Goal: Transaction & Acquisition: Purchase product/service

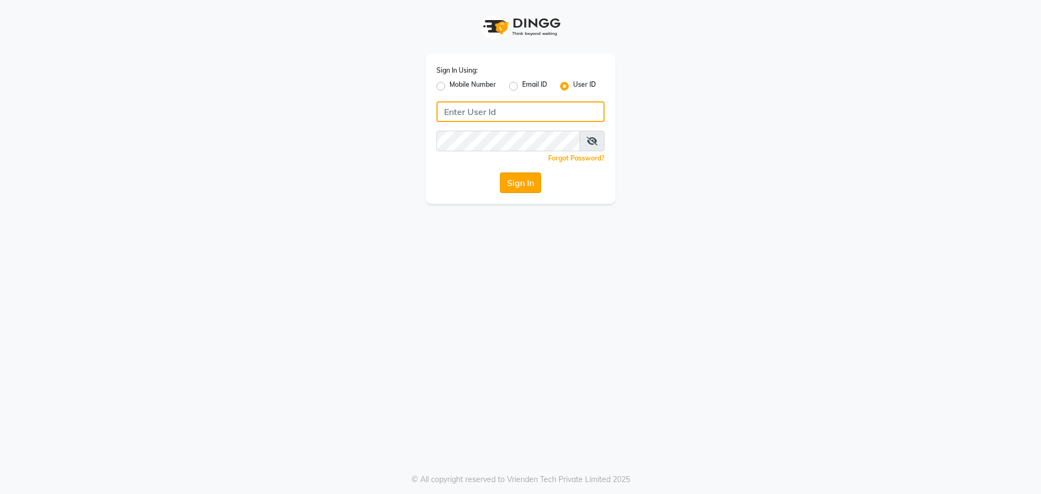
type input "winnie@123"
click at [513, 185] on button "Sign In" at bounding box center [520, 182] width 41 height 21
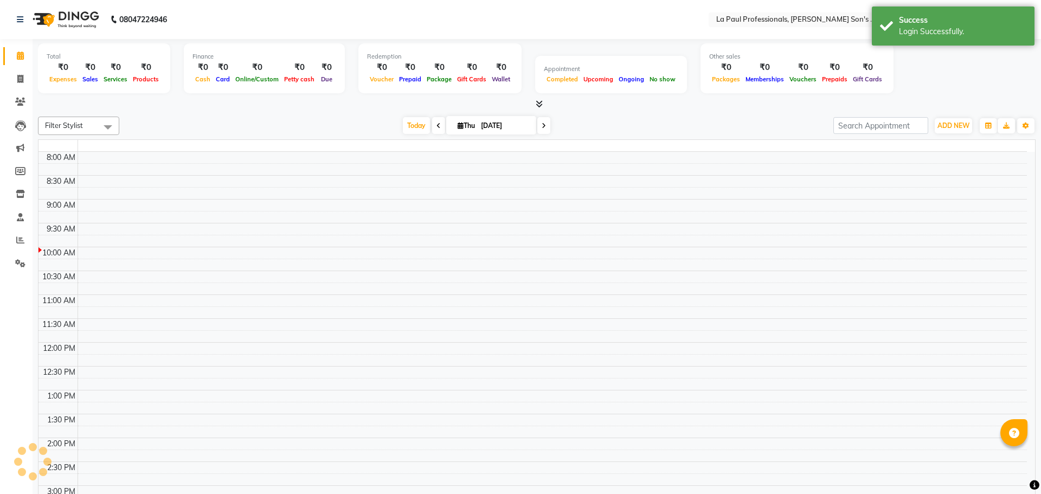
select select "en"
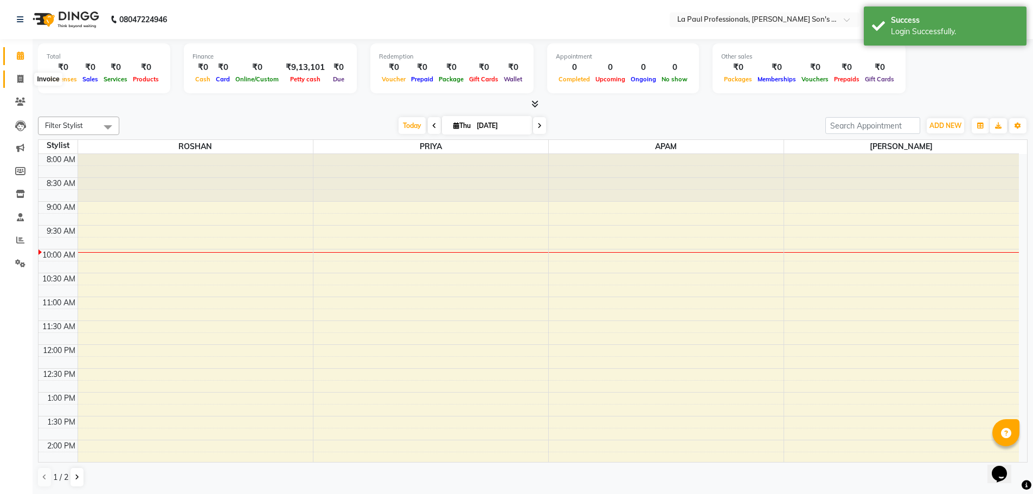
click at [23, 79] on icon at bounding box center [20, 79] width 6 height 8
select select "service"
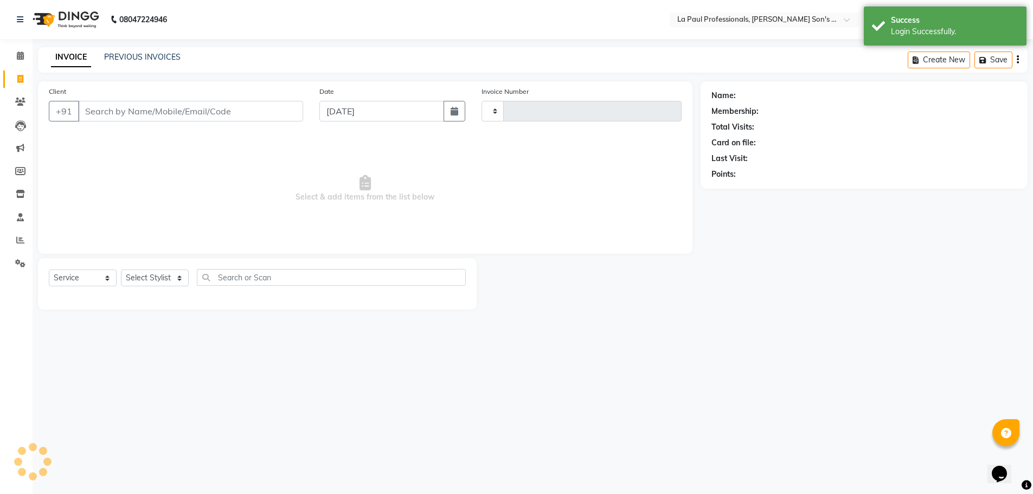
type input "0966"
select select "6271"
click at [113, 53] on link "PREVIOUS INVOICES" at bounding box center [142, 57] width 76 height 10
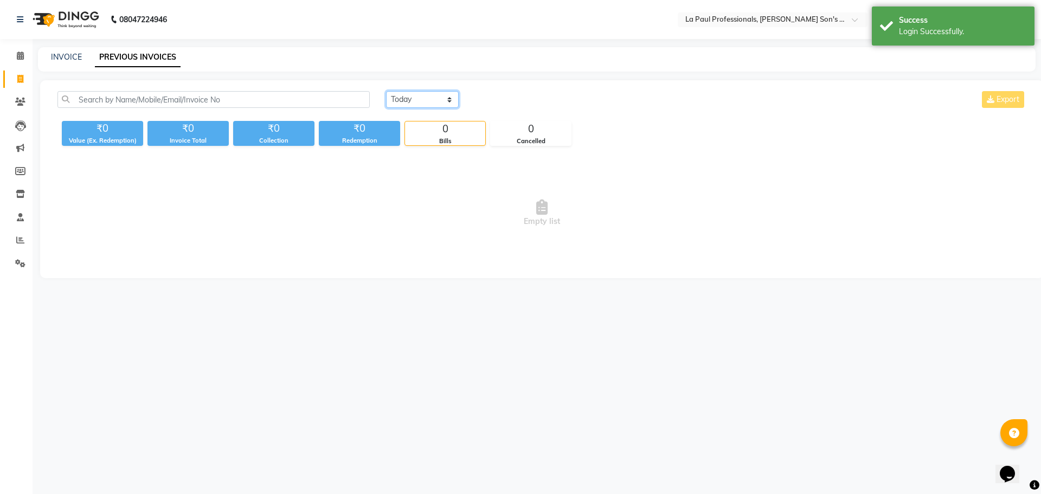
click at [423, 104] on select "[DATE] [DATE] Custom Range" at bounding box center [422, 99] width 73 height 17
select select "[DATE]"
click at [386, 91] on select "[DATE] [DATE] Custom Range" at bounding box center [422, 99] width 73 height 17
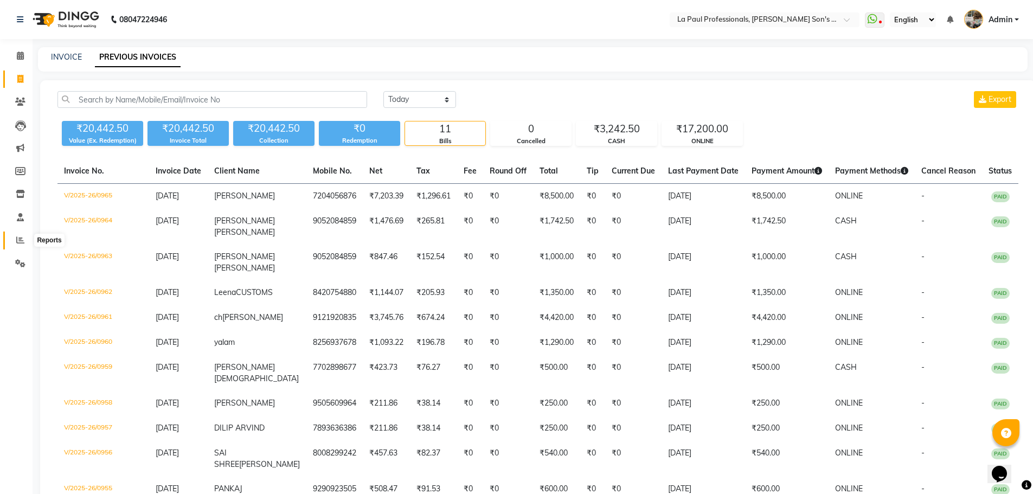
click at [22, 241] on icon at bounding box center [20, 240] width 8 height 8
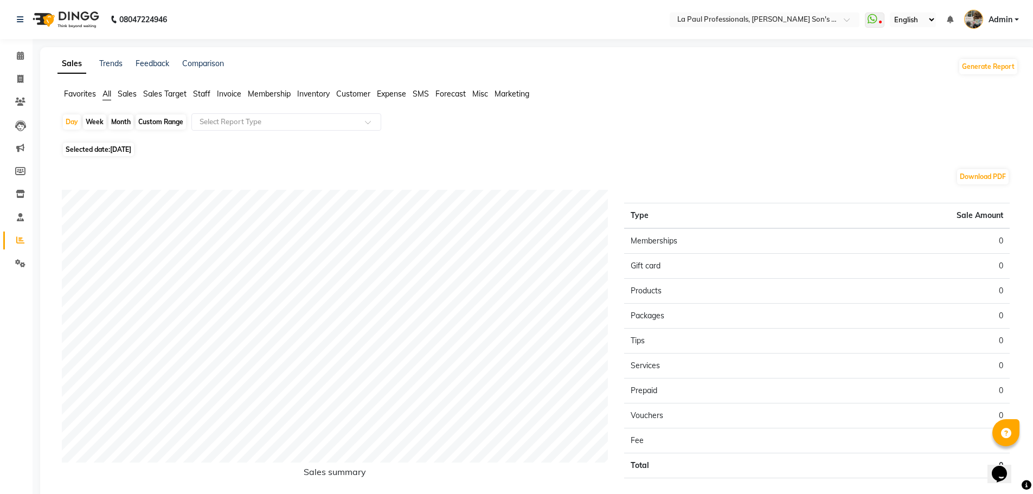
click at [205, 93] on span "Staff" at bounding box center [201, 94] width 17 height 10
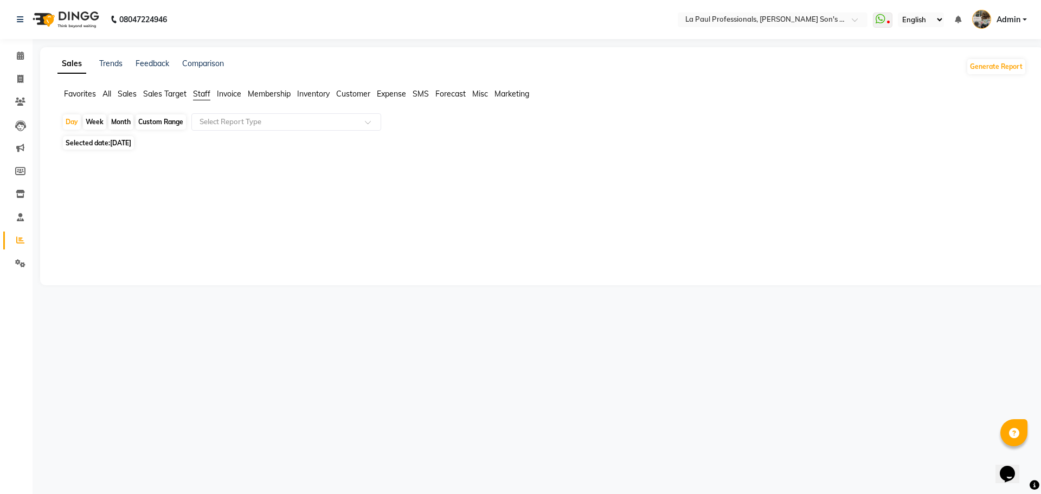
click at [156, 121] on div "Custom Range" at bounding box center [161, 121] width 50 height 15
select select "9"
select select "2025"
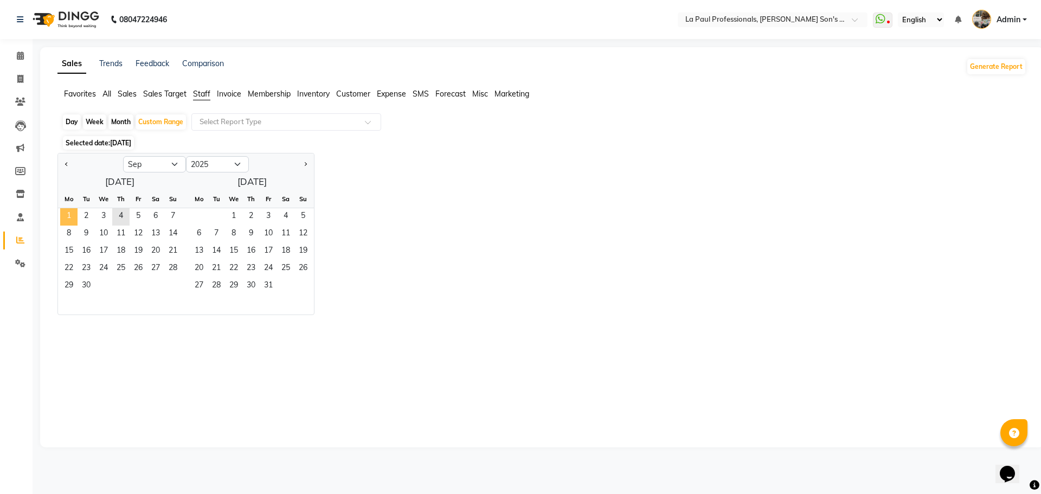
click at [74, 211] on span "1" at bounding box center [68, 216] width 17 height 17
drag, startPoint x: 74, startPoint y: 211, endPoint x: 120, endPoint y: 214, distance: 46.7
click at [120, 214] on div "1 2 3 4 5 6 7" at bounding box center [120, 216] width 124 height 17
click at [120, 214] on span "4" at bounding box center [120, 216] width 17 height 17
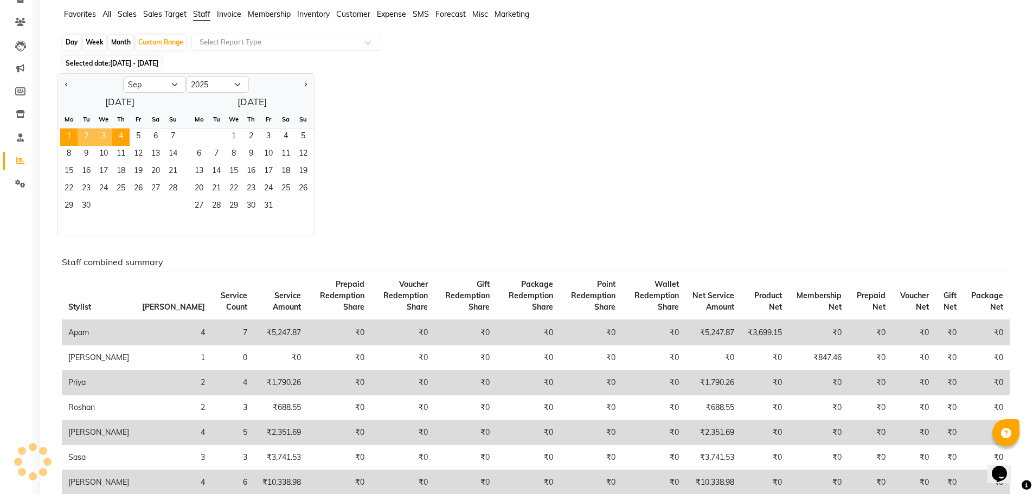
scroll to position [108, 0]
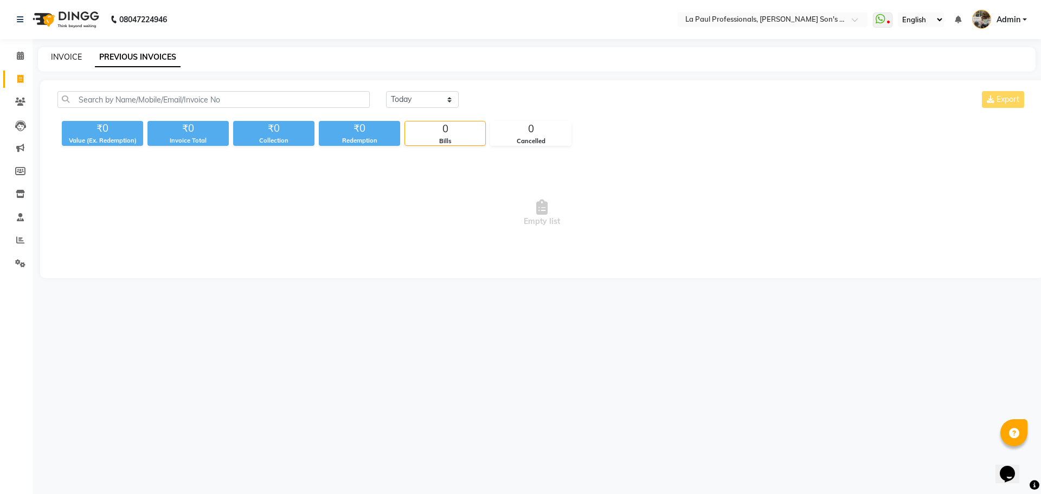
click at [63, 54] on link "INVOICE" at bounding box center [66, 57] width 31 height 10
select select "6271"
select select "service"
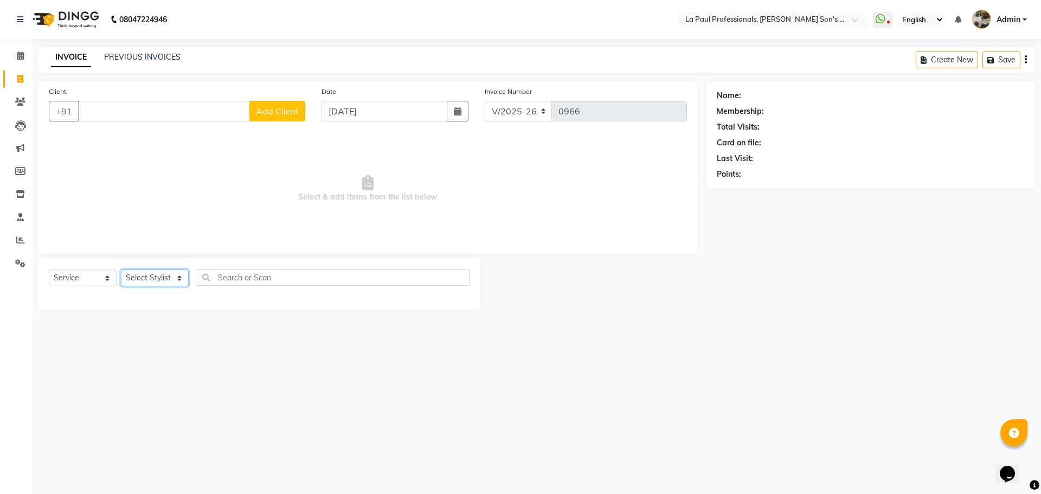
click at [164, 276] on select "Select Stylist APAM [PERSON_NAME] PRIYA [PERSON_NAME] SASA [PERSON_NAME]" at bounding box center [155, 277] width 68 height 17
select select "46923"
click at [121, 269] on select "Select Stylist APAM [PERSON_NAME] PRIYA [PERSON_NAME] SASA [PERSON_NAME]" at bounding box center [155, 277] width 68 height 17
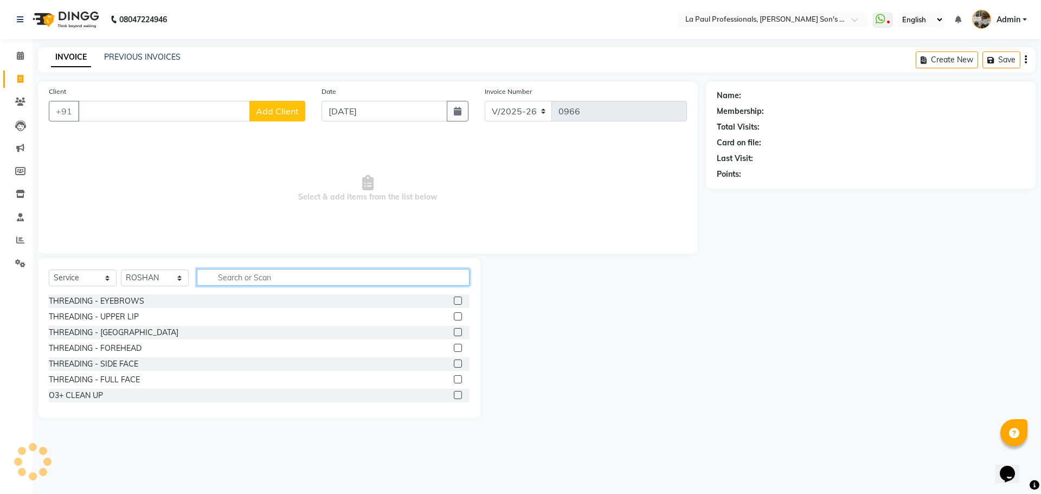
click at [267, 277] on input "text" at bounding box center [333, 277] width 273 height 17
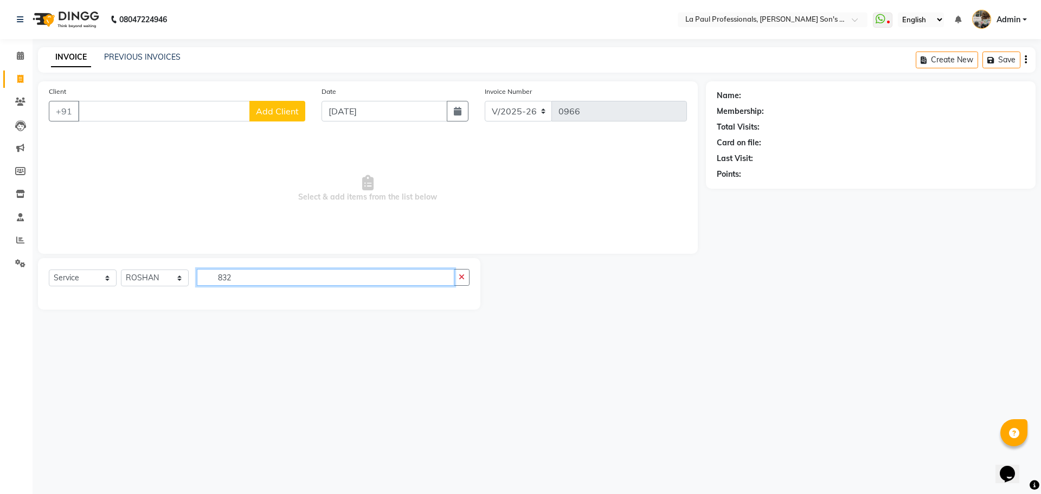
type input "832"
click at [169, 115] on input "Client" at bounding box center [164, 111] width 172 height 21
type input "8328272779"
click at [288, 107] on span "Add Client" at bounding box center [277, 111] width 43 height 11
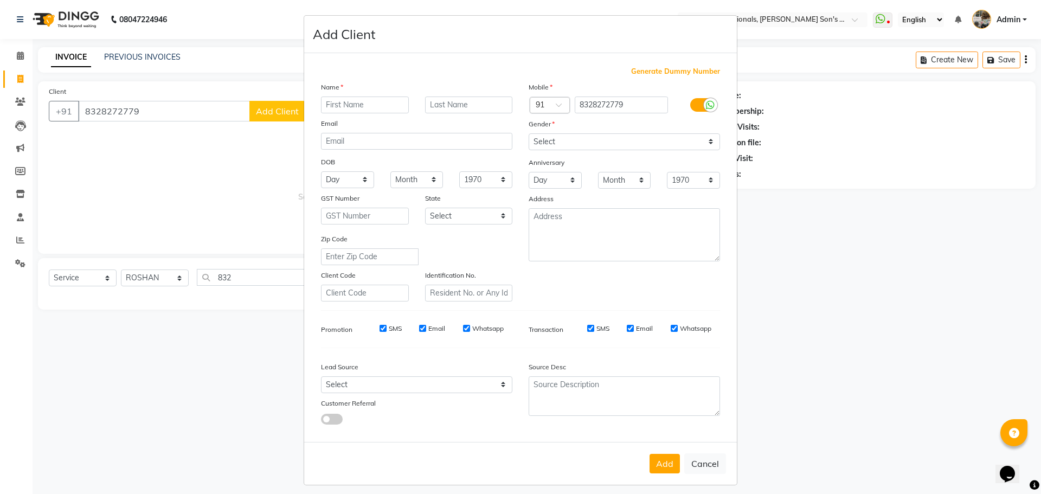
click at [360, 106] on input "text" at bounding box center [365, 104] width 88 height 17
type input "p"
type input "PRAMOT"
click at [562, 138] on select "Select Male Female Other Prefer Not To Say" at bounding box center [623, 141] width 191 height 17
select select "male"
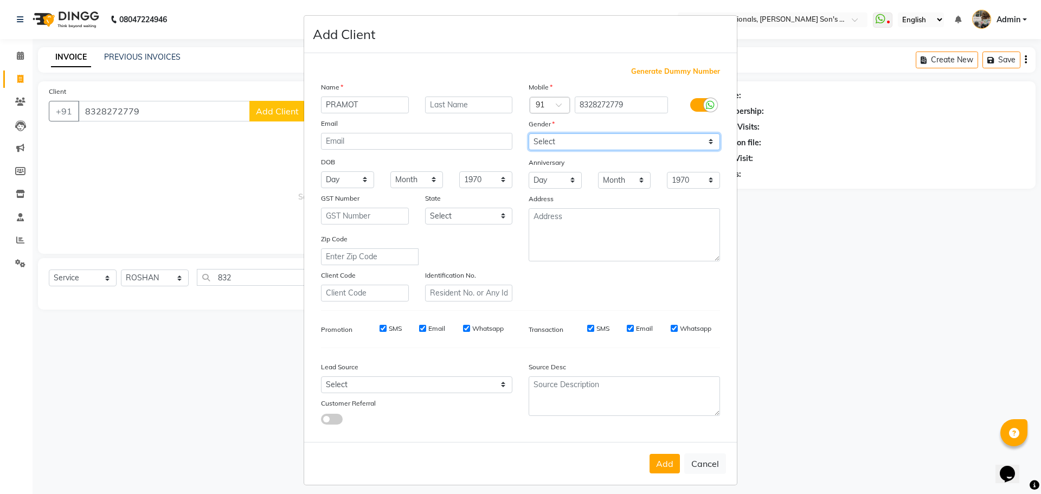
click at [528, 133] on select "Select Male Female Other Prefer Not To Say" at bounding box center [623, 141] width 191 height 17
click at [655, 459] on button "Add" at bounding box center [664, 464] width 30 height 20
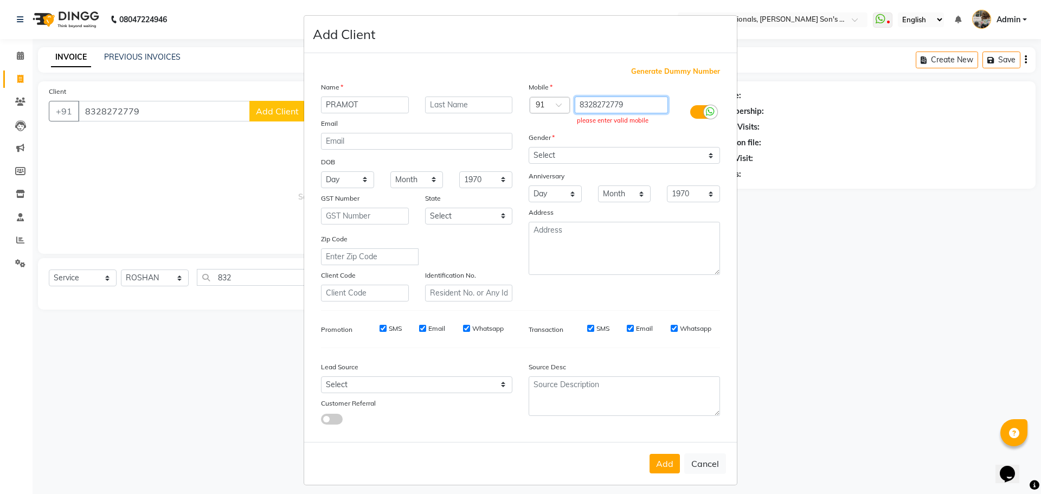
click at [629, 107] on input "8328272779" at bounding box center [622, 104] width 94 height 17
click at [625, 108] on input "8328272779" at bounding box center [622, 104] width 94 height 17
click at [628, 108] on input "8328272779" at bounding box center [622, 104] width 94 height 17
type input "8"
type input "8328272779"
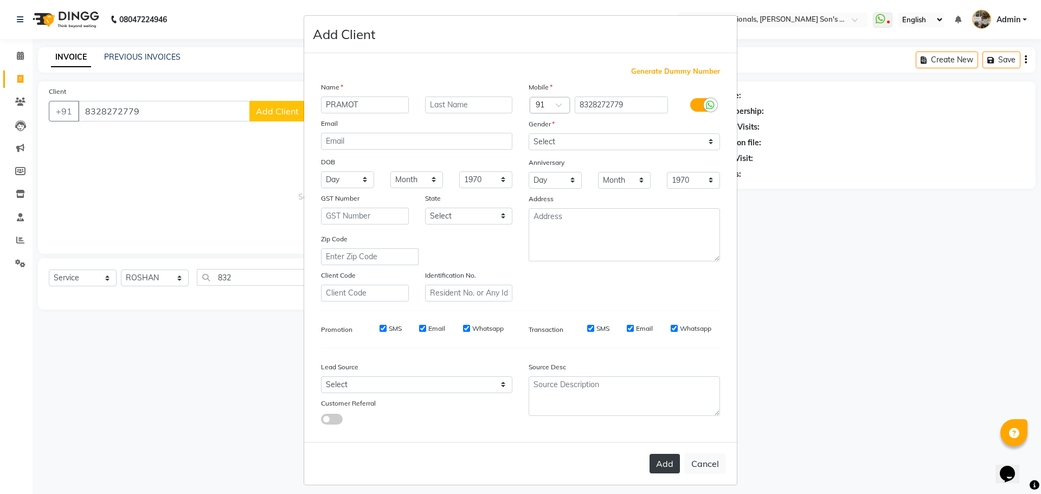
click at [657, 463] on button "Add" at bounding box center [664, 464] width 30 height 20
type input "8328272779"
select select
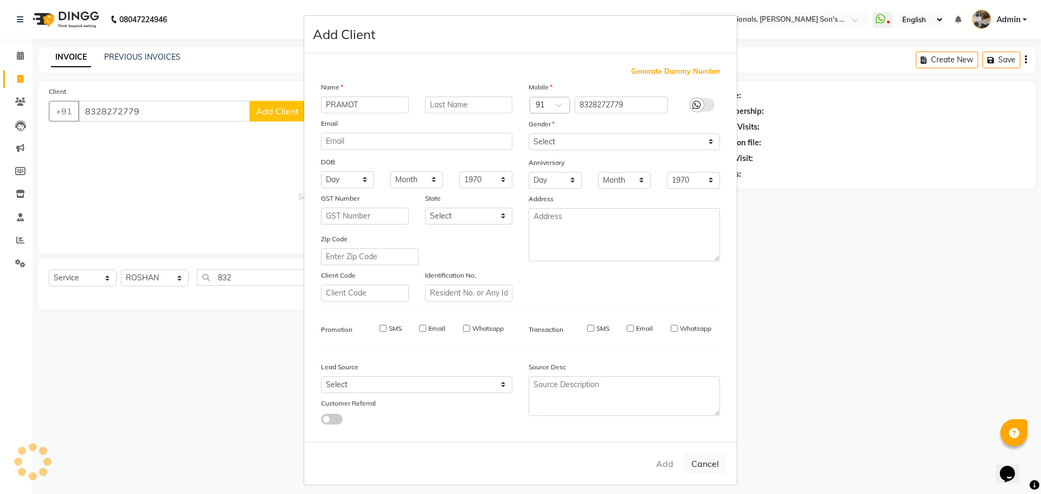
select select
checkbox input "false"
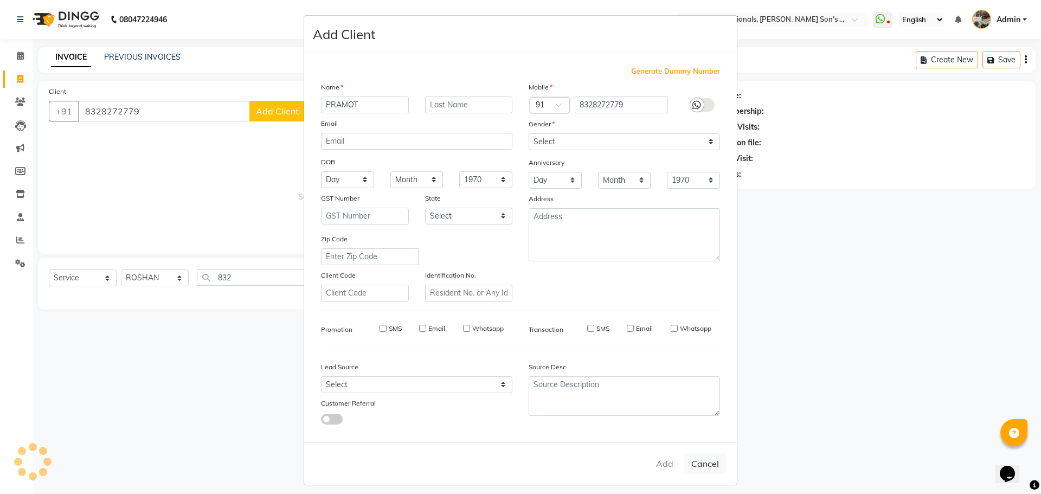
checkbox input "false"
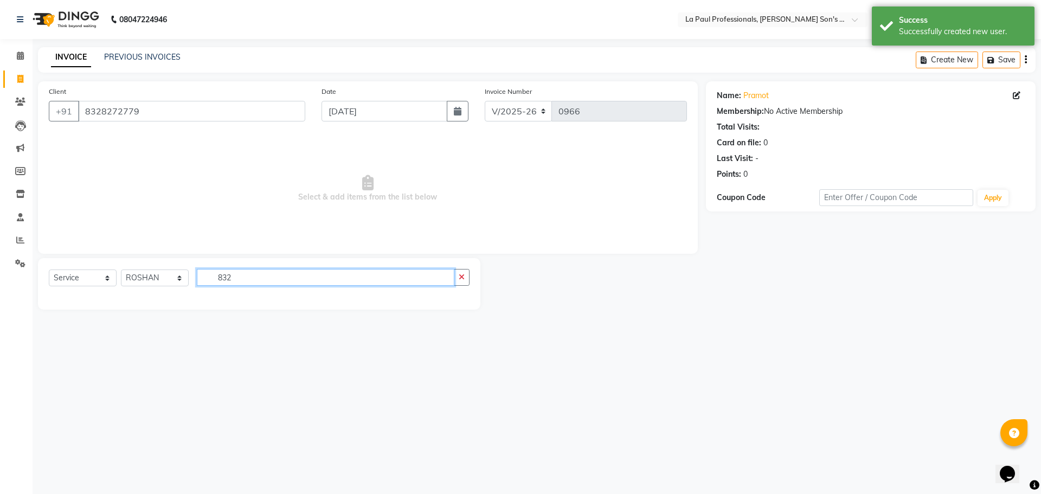
click at [309, 279] on input "832" at bounding box center [325, 277] width 257 height 17
type input "8"
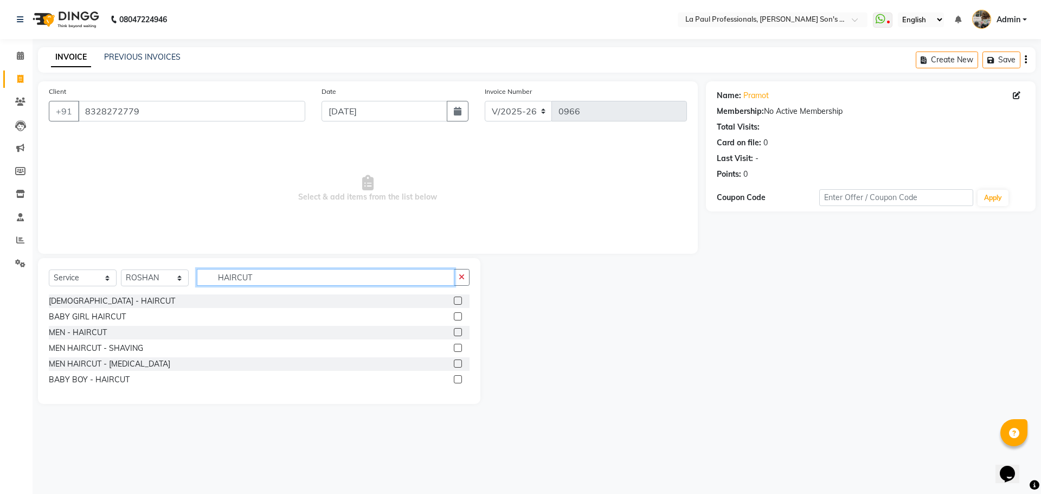
type input "HAIRCUT"
click at [454, 332] on label at bounding box center [458, 332] width 8 height 8
click at [454, 332] on input "checkbox" at bounding box center [457, 332] width 7 height 7
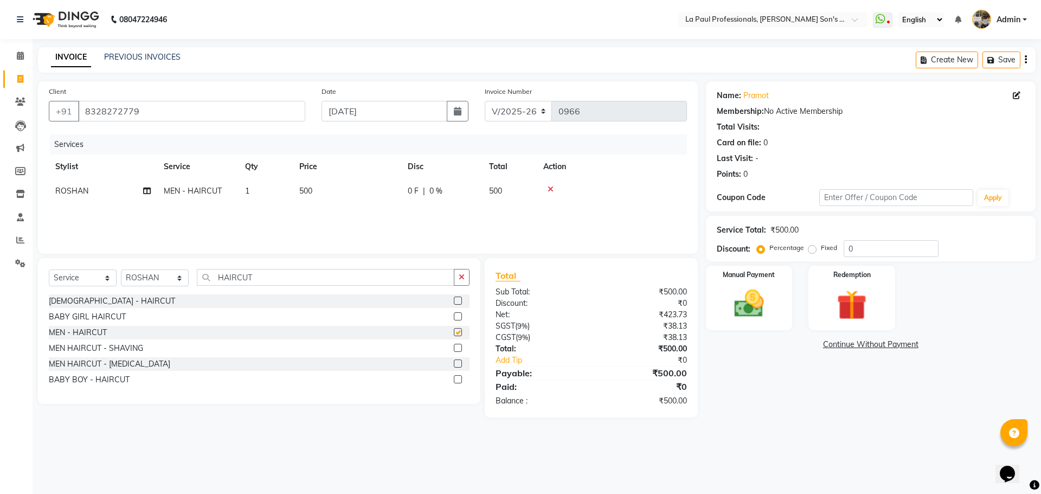
checkbox input "false"
click at [327, 280] on input "HAIRCUT" at bounding box center [325, 277] width 257 height 17
type input "H"
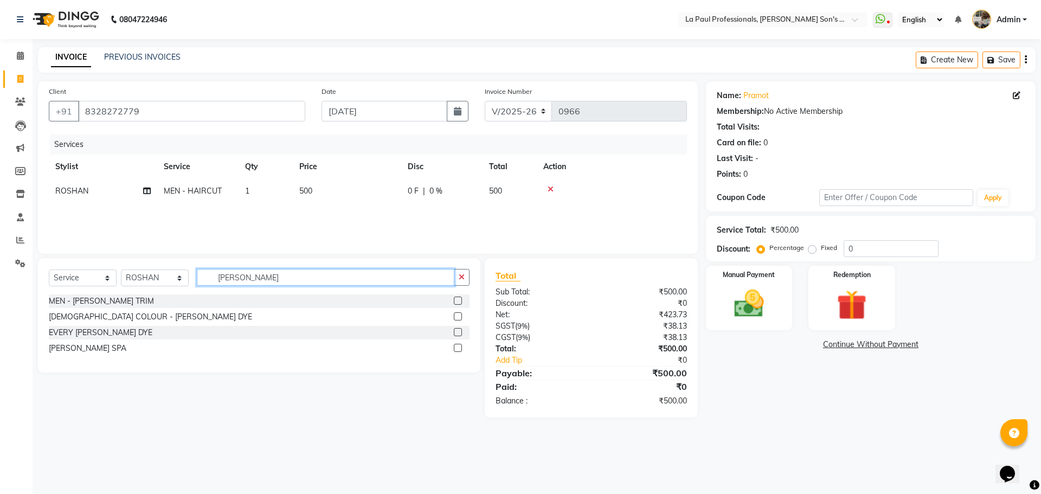
type input "BEARD"
click at [459, 301] on label at bounding box center [458, 300] width 8 height 8
click at [459, 301] on input "checkbox" at bounding box center [457, 301] width 7 height 7
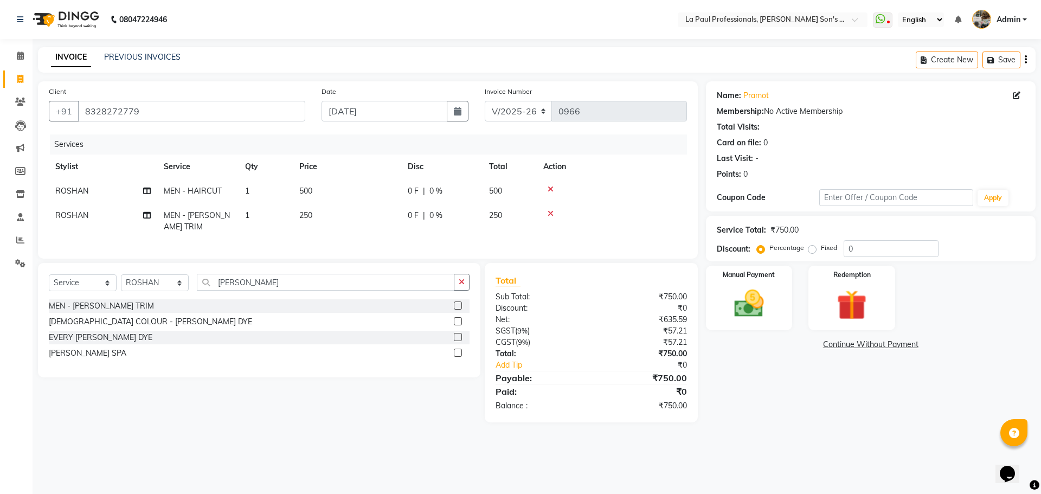
checkbox input "false"
click at [806, 421] on div "Name: Pramot Membership: No Active Membership Total Visits: Card on file: 0 Las…" at bounding box center [875, 251] width 338 height 341
click at [867, 250] on input "0" at bounding box center [890, 248] width 95 height 17
type input "1"
type input "20"
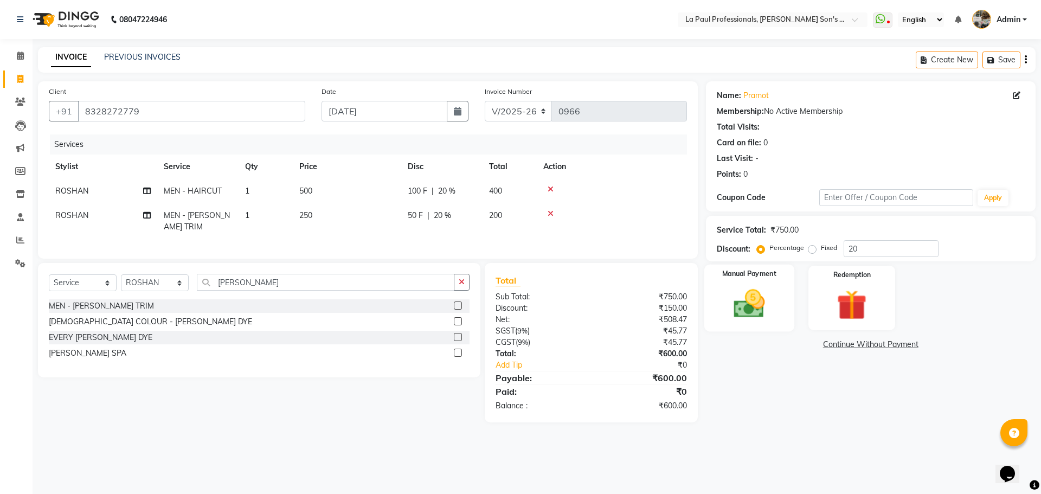
drag, startPoint x: 764, startPoint y: 299, endPoint x: 758, endPoint y: 294, distance: 8.1
click at [763, 299] on img at bounding box center [749, 304] width 50 height 36
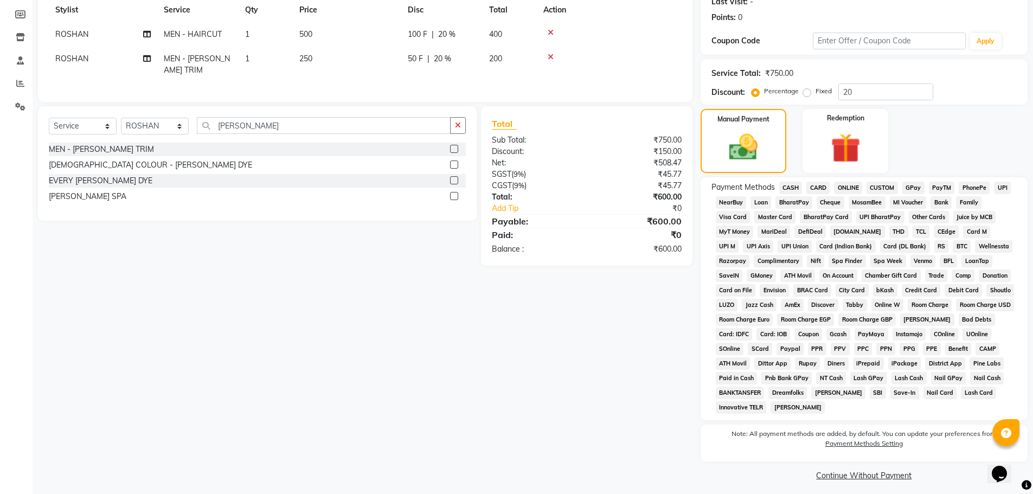
scroll to position [163, 0]
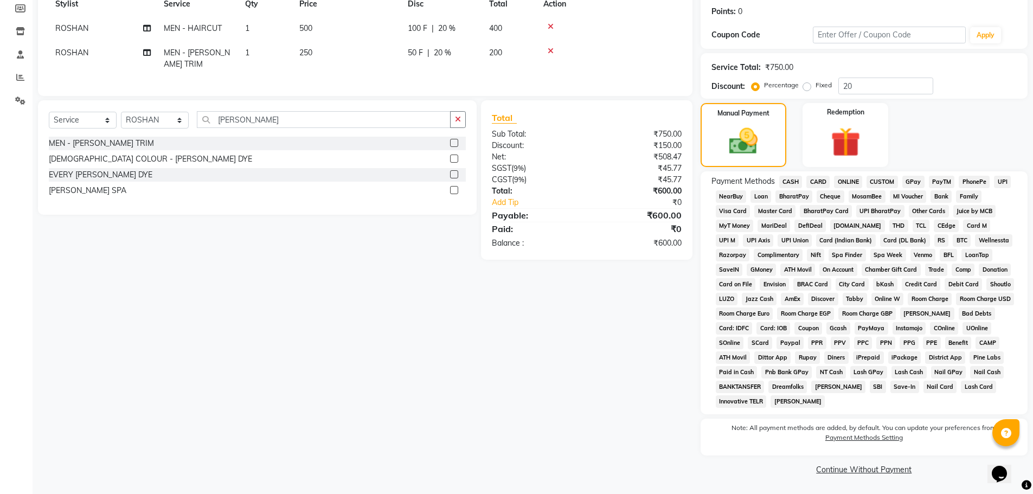
click at [795, 185] on span "CASH" at bounding box center [790, 182] width 23 height 12
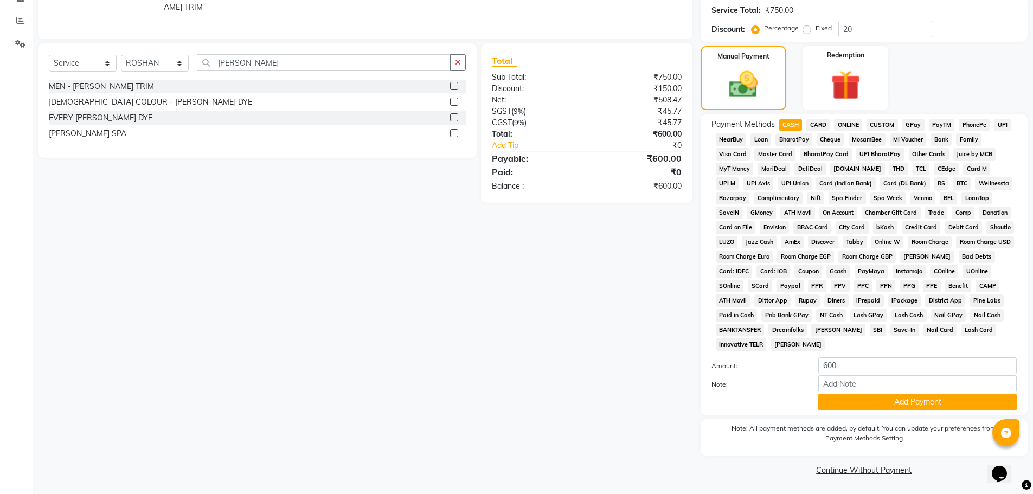
scroll to position [220, 0]
click at [957, 405] on button "Add Payment" at bounding box center [917, 401] width 198 height 17
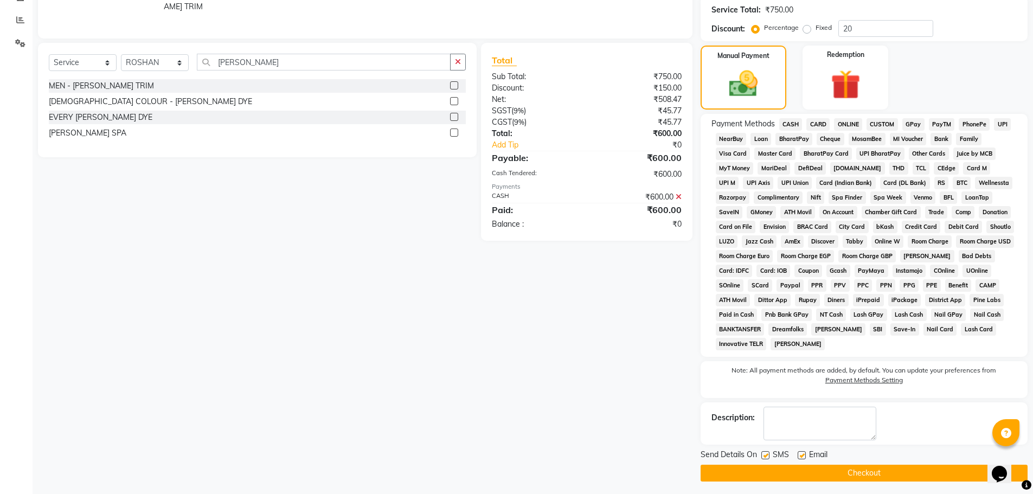
click at [951, 479] on button "Checkout" at bounding box center [863, 472] width 327 height 17
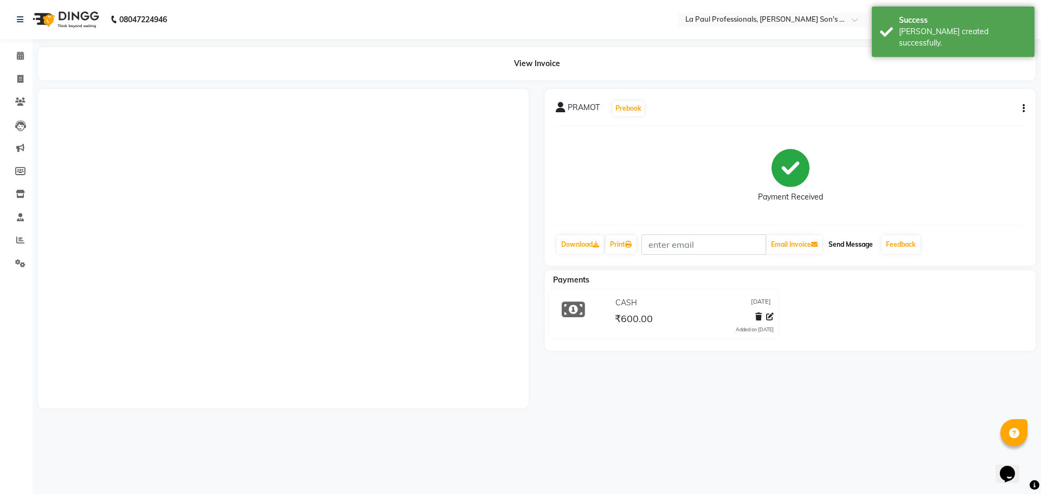
click at [847, 246] on button "Send Message" at bounding box center [850, 244] width 53 height 18
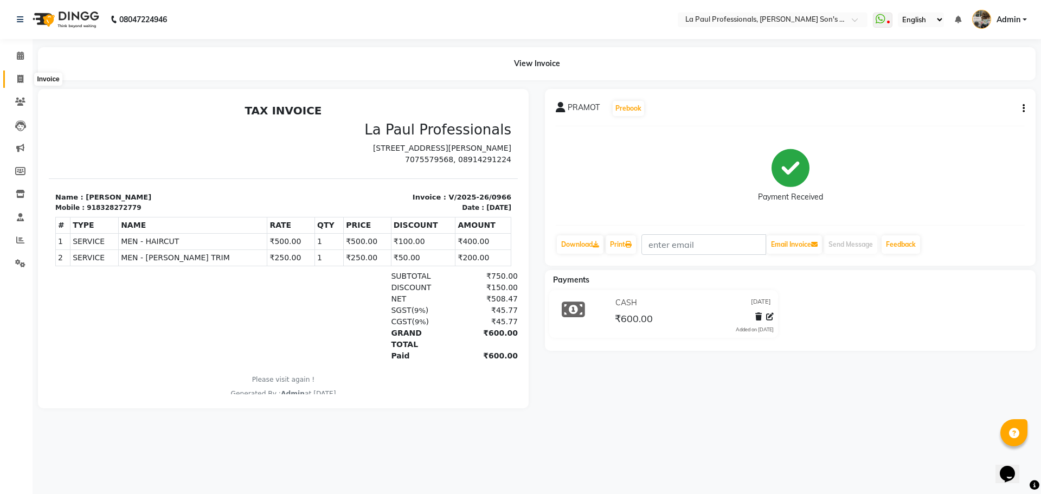
click at [15, 80] on span at bounding box center [20, 79] width 19 height 12
select select "6271"
select select "service"
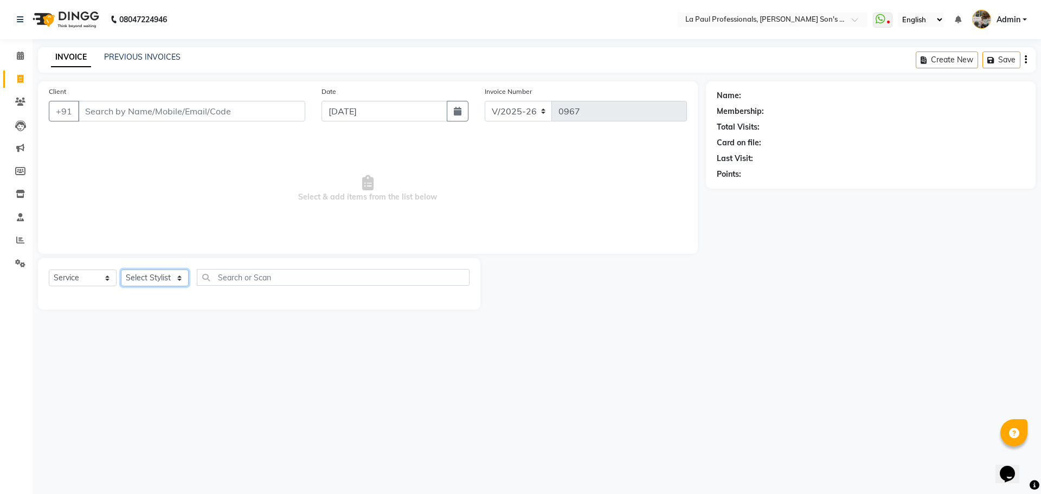
click at [154, 278] on select "Select Stylist APAM [PERSON_NAME] PRIYA [PERSON_NAME] SASA [PERSON_NAME]" at bounding box center [155, 277] width 68 height 17
select select "46926"
click at [121, 269] on select "Select Stylist APAM [PERSON_NAME] PRIYA [PERSON_NAME] SASA [PERSON_NAME]" at bounding box center [155, 277] width 68 height 17
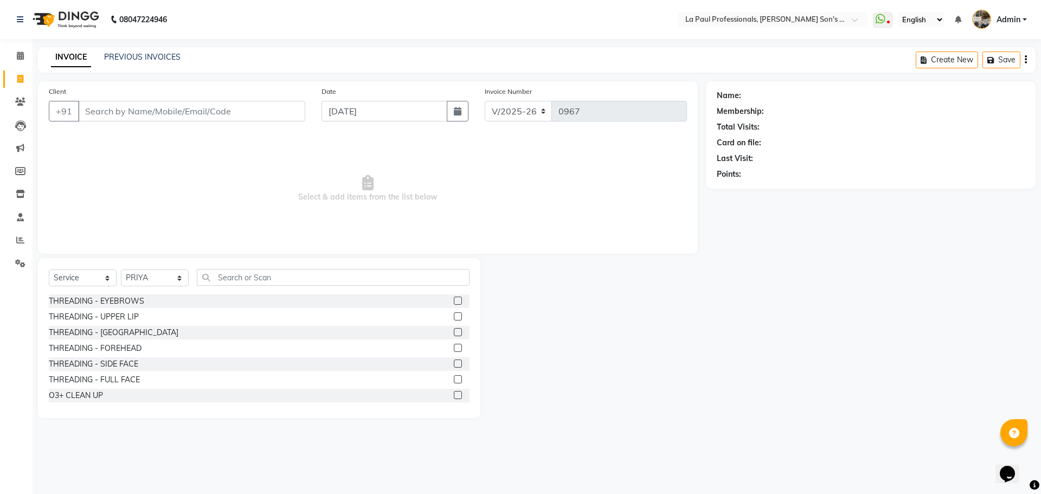
click at [454, 300] on label at bounding box center [458, 300] width 8 height 8
click at [454, 300] on input "checkbox" at bounding box center [457, 301] width 7 height 7
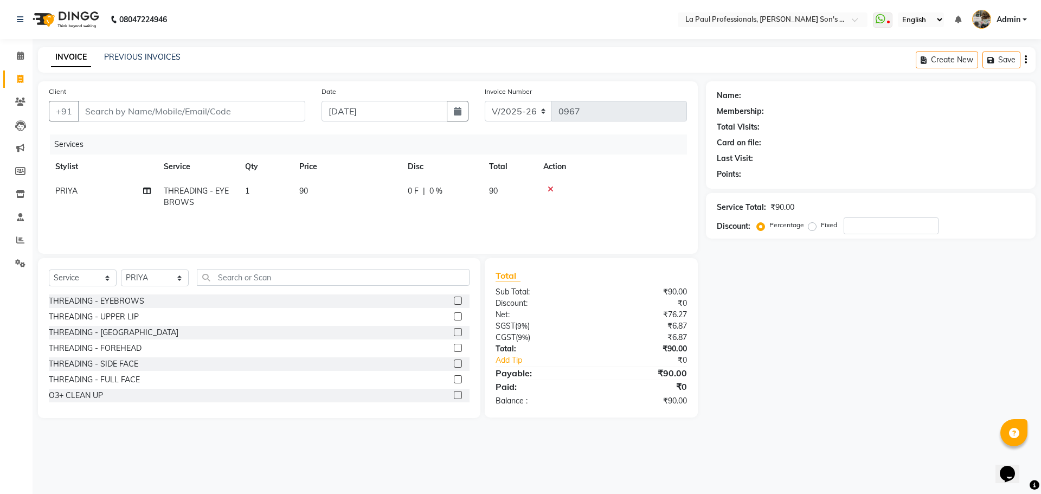
checkbox input "false"
click at [758, 362] on div "Name: Membership: Total Visits: Card on file: Last Visit: Points: Service Total…" at bounding box center [875, 249] width 338 height 337
click at [731, 349] on div "Name: Membership: Total Visits: Card on file: Last Visit: Points: Service Total…" at bounding box center [875, 249] width 338 height 337
click at [235, 116] on input "Client" at bounding box center [191, 111] width 227 height 21
click at [454, 350] on label at bounding box center [458, 348] width 8 height 8
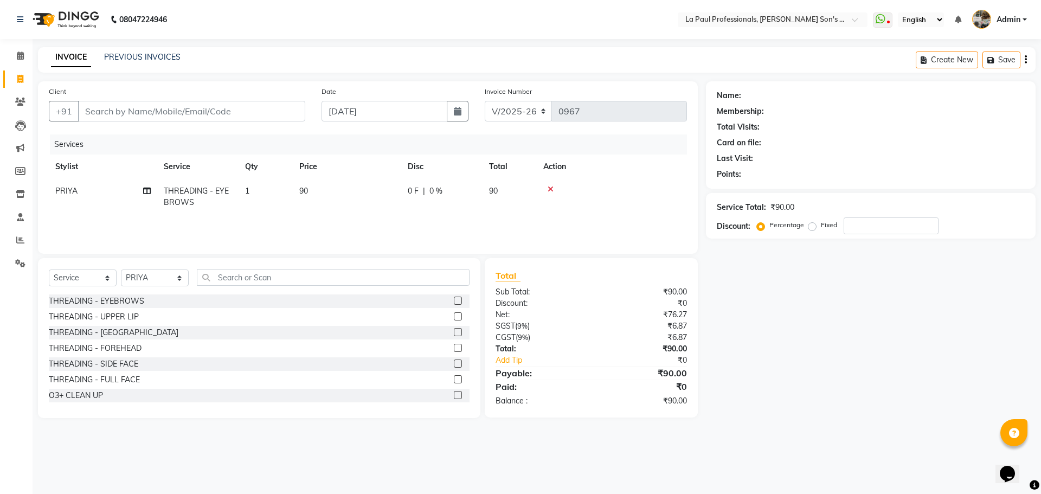
click at [454, 350] on input "checkbox" at bounding box center [457, 348] width 7 height 7
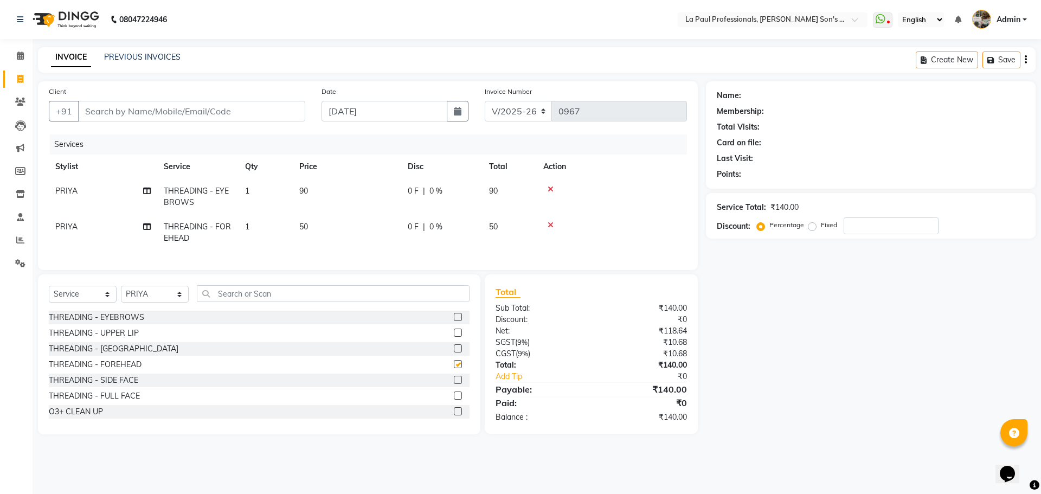
checkbox input "false"
click at [879, 290] on div "Name: Membership: Total Visits: Card on file: Last Visit: Points: Service Total…" at bounding box center [875, 257] width 338 height 353
click at [246, 115] on input "Client" at bounding box center [191, 111] width 227 height 21
click at [118, 112] on input "Client" at bounding box center [191, 111] width 227 height 21
type input "9"
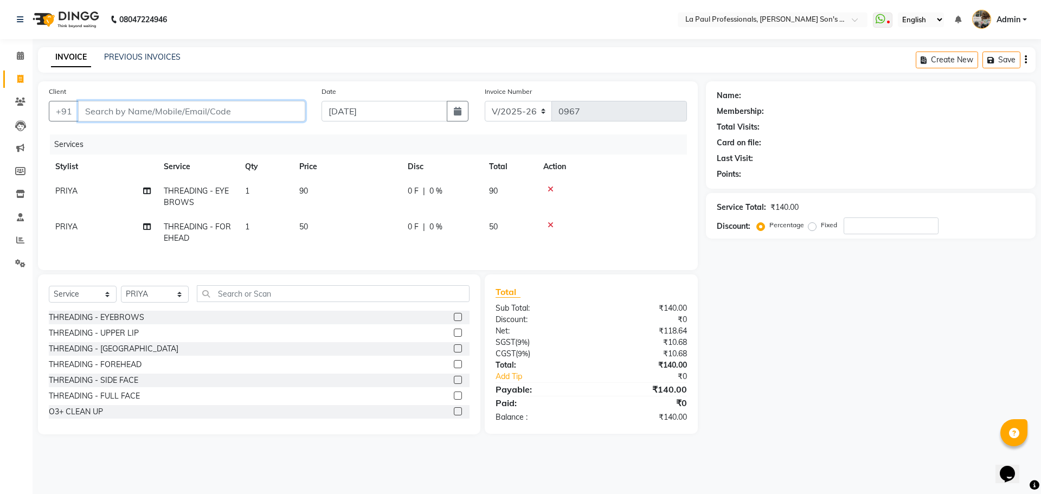
type input "0"
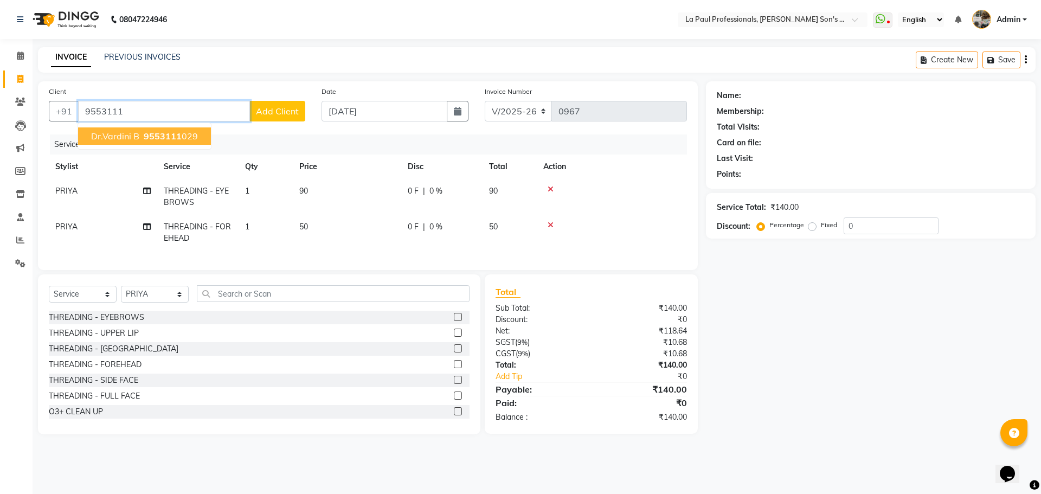
click at [141, 136] on ngb-highlight "9553111 029" at bounding box center [169, 136] width 56 height 11
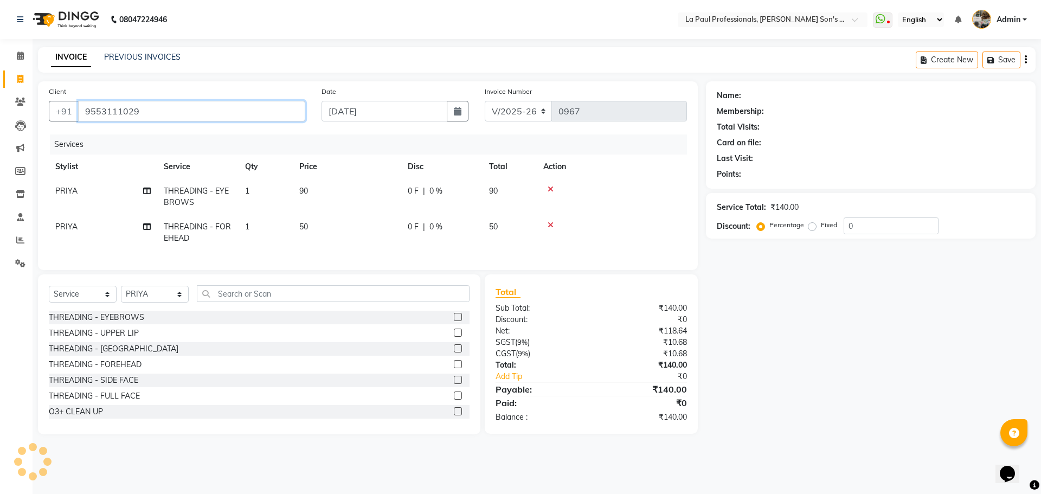
type input "9553111029"
click at [805, 361] on div "Name: Membership: Total Visits: Card on file: Last Visit: Points: Service Total…" at bounding box center [875, 257] width 338 height 353
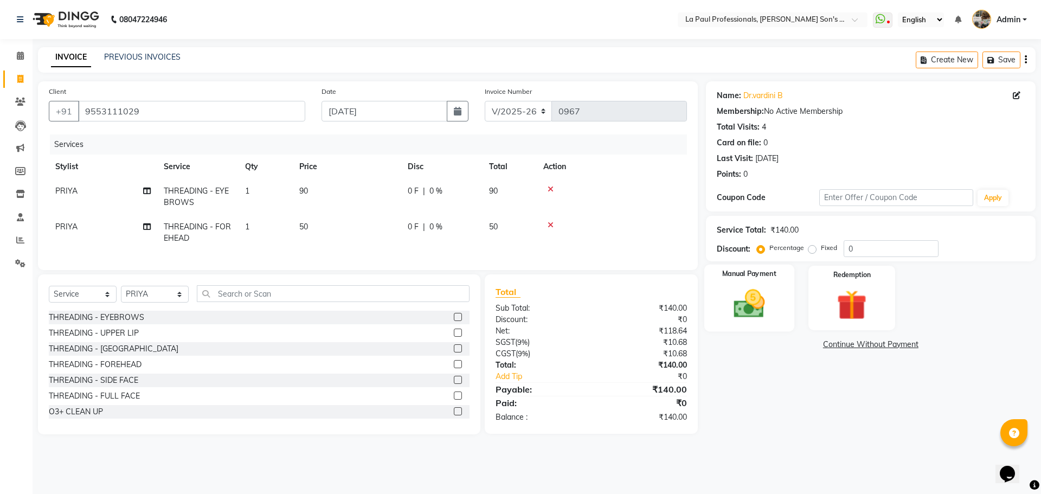
click at [762, 295] on img at bounding box center [749, 304] width 50 height 36
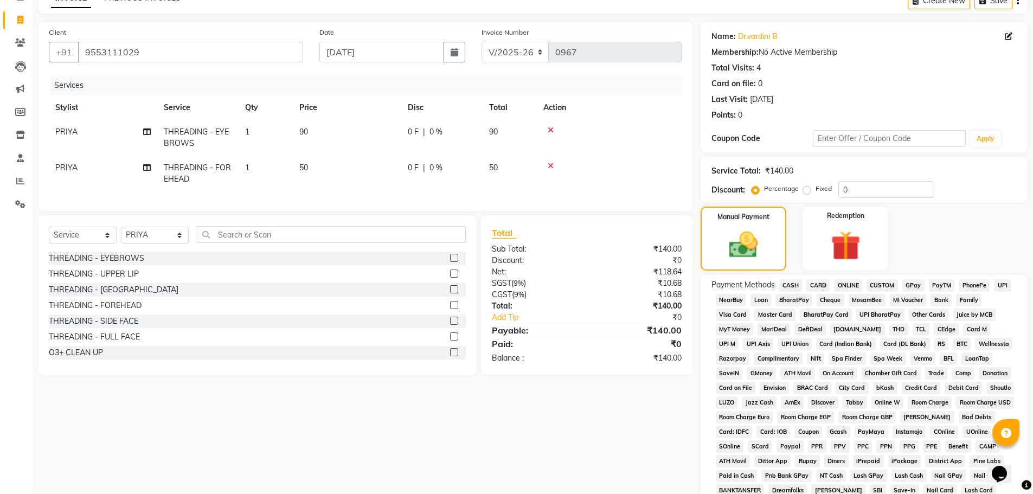
scroll to position [163, 0]
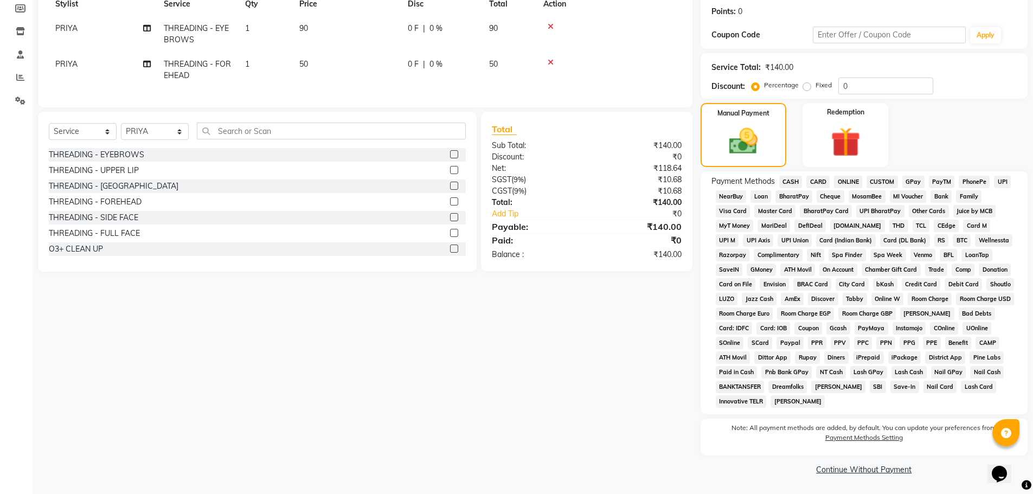
click at [842, 179] on span "ONLINE" at bounding box center [848, 182] width 28 height 12
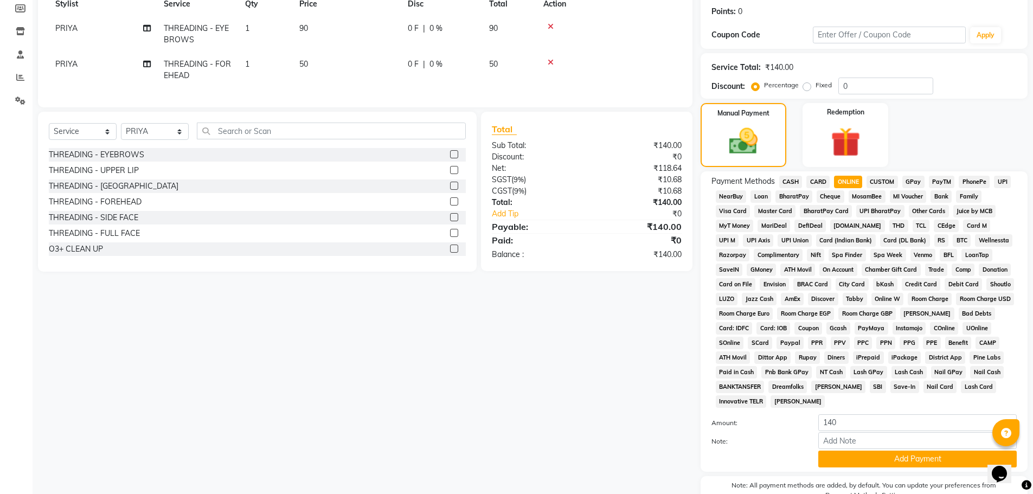
click at [666, 384] on div "Client +91 9553111029 Date 04-09-2025 Invoice Number V/2025 V/2025-26 0967 Serv…" at bounding box center [365, 227] width 670 height 616
click at [672, 378] on div "Client +91 9553111029 Date 04-09-2025 Invoice Number V/2025 V/2025-26 0967 Serv…" at bounding box center [365, 227] width 670 height 616
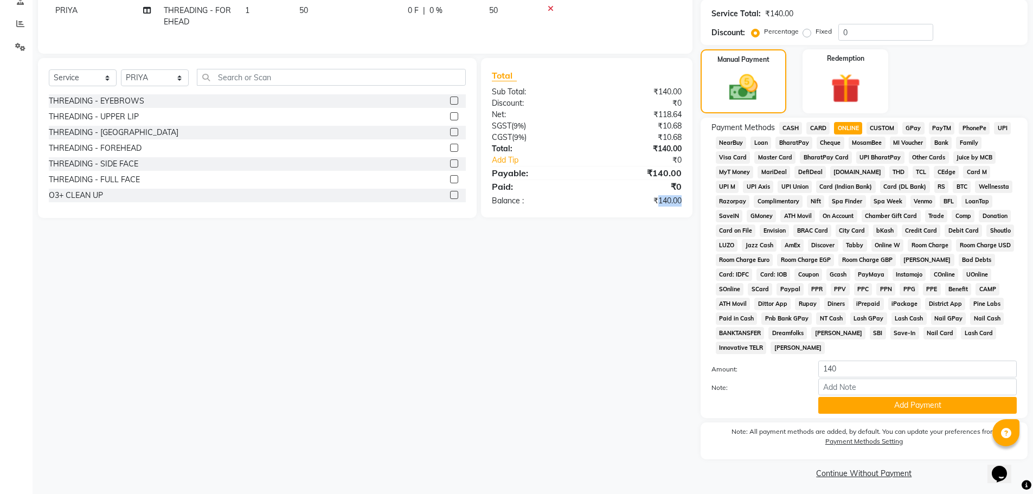
scroll to position [217, 0]
click at [902, 404] on button "Add Payment" at bounding box center [917, 404] width 198 height 17
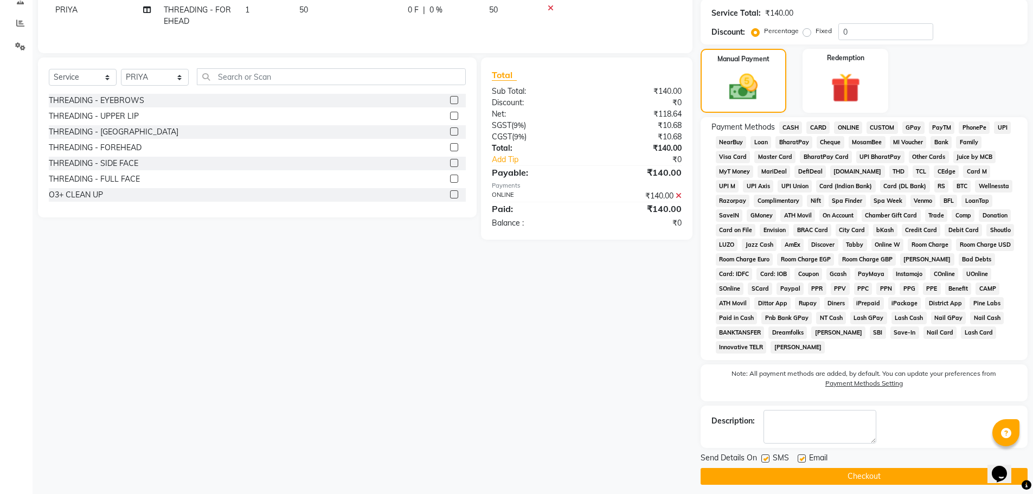
click at [889, 481] on button "Checkout" at bounding box center [863, 476] width 327 height 17
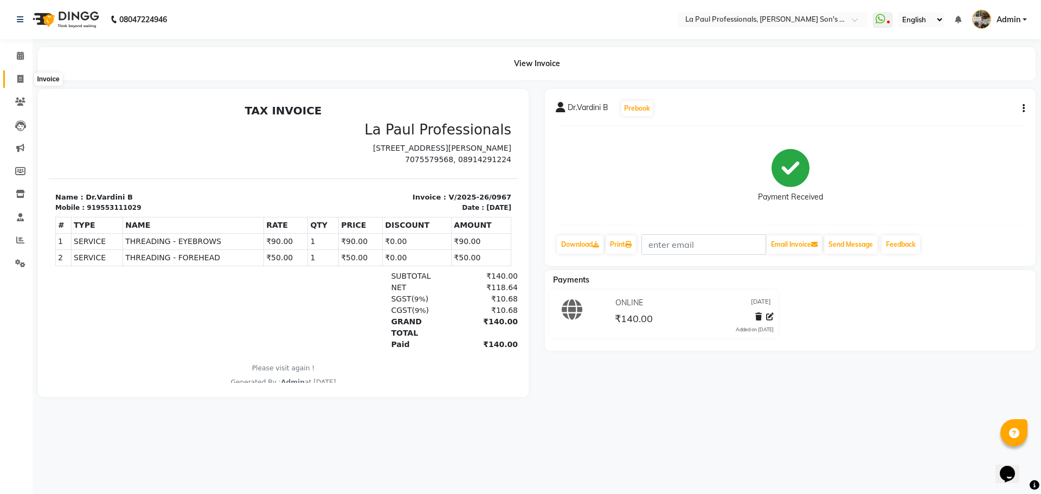
click at [18, 76] on icon at bounding box center [20, 79] width 6 height 8
select select "service"
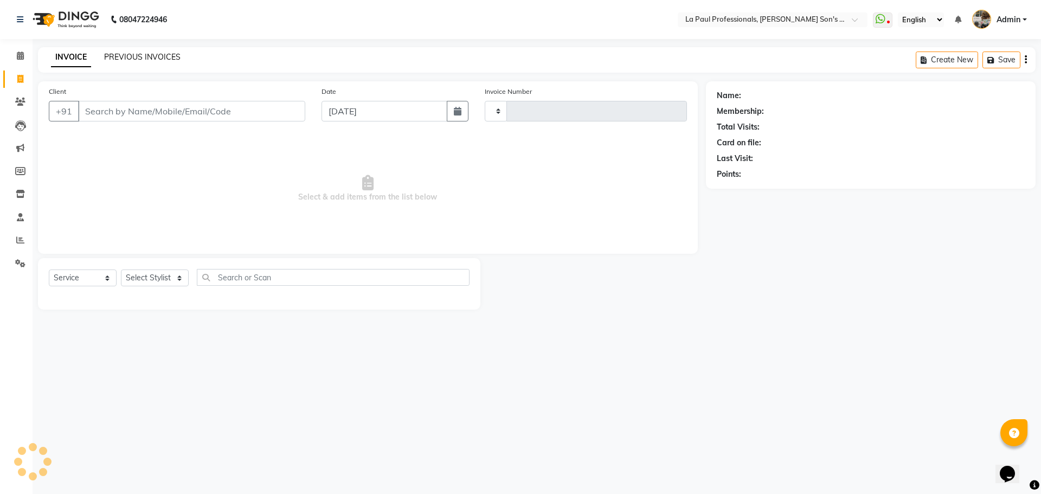
type input "0968"
select select "6271"
click at [128, 56] on link "PREVIOUS INVOICES" at bounding box center [142, 57] width 76 height 10
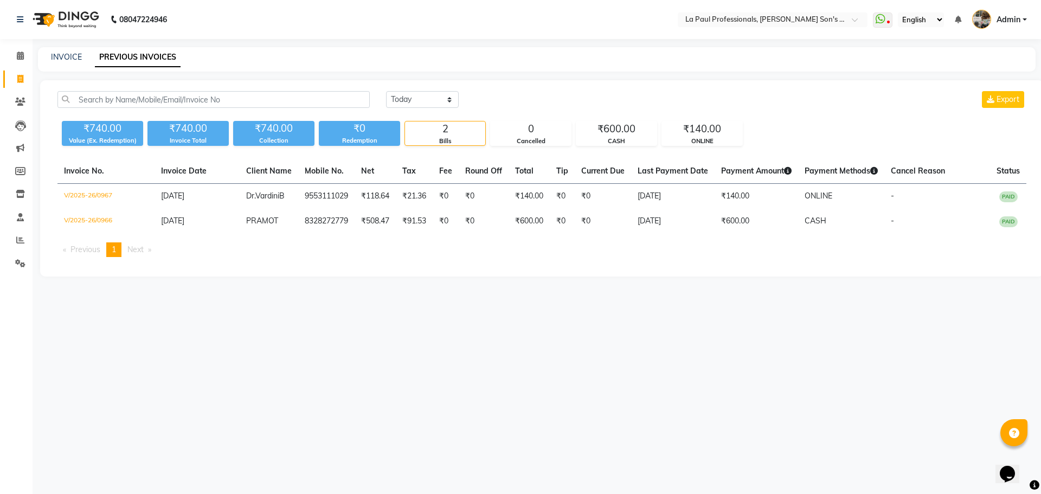
click at [600, 365] on div "08047224946 Select Location × La Paul Professionals, Angel Urban Son's Residenc…" at bounding box center [520, 247] width 1041 height 494
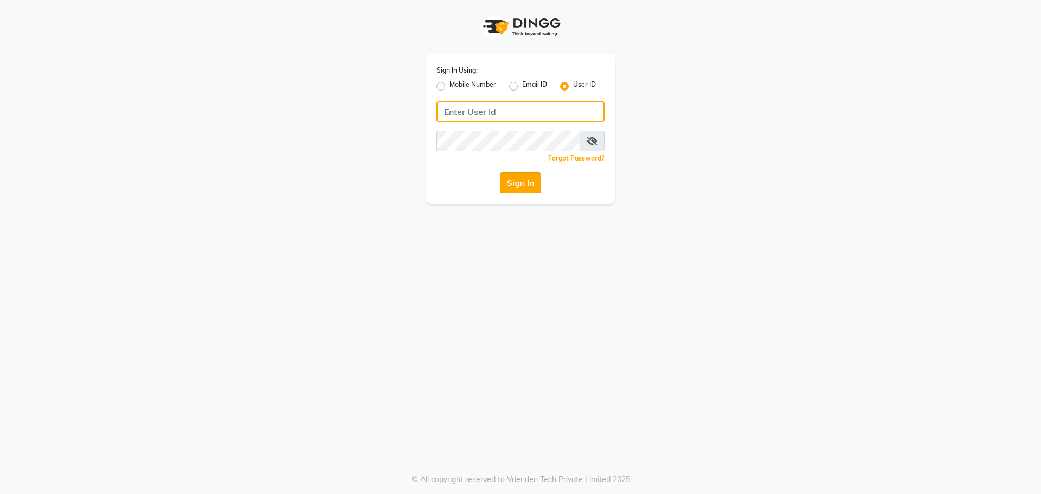
type input "winnie@123"
click at [505, 180] on button "Sign In" at bounding box center [520, 182] width 41 height 21
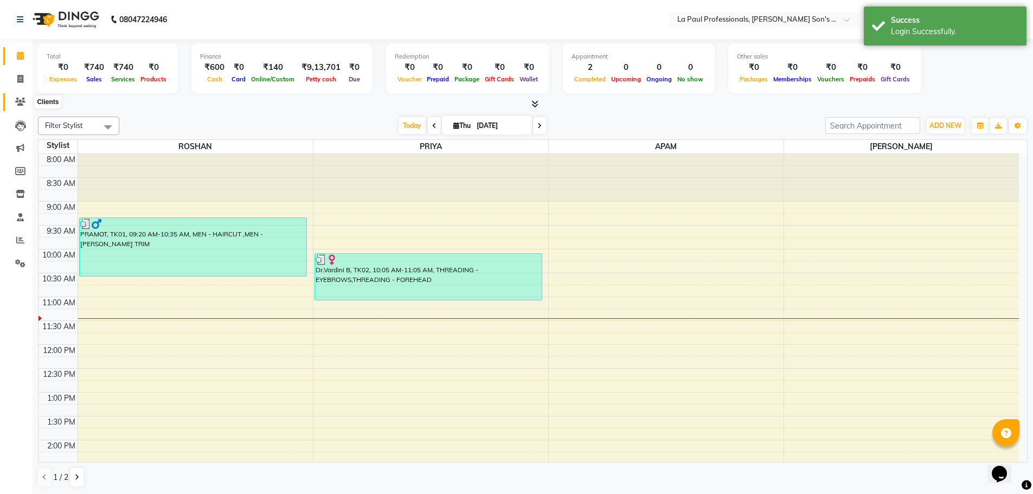
click at [20, 106] on span at bounding box center [20, 102] width 19 height 12
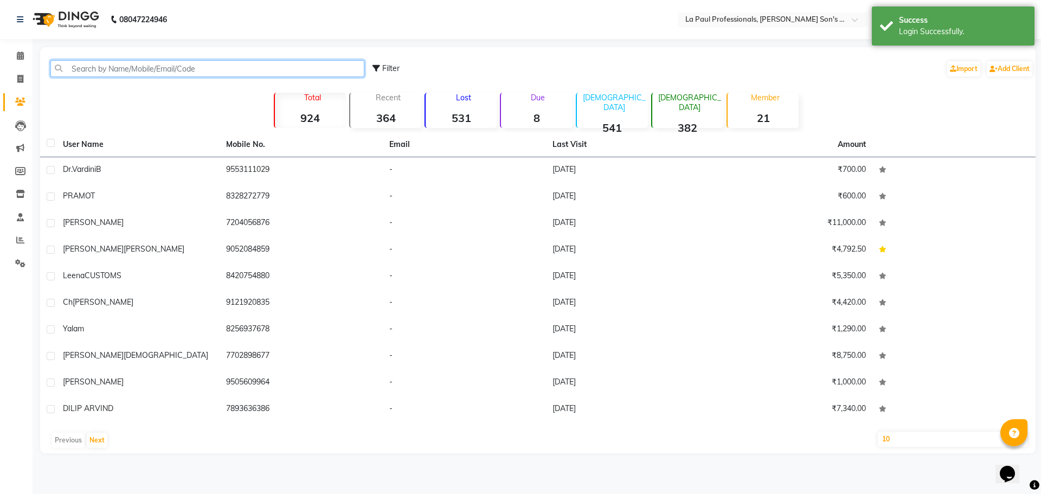
click at [189, 74] on input "text" at bounding box center [207, 68] width 314 height 17
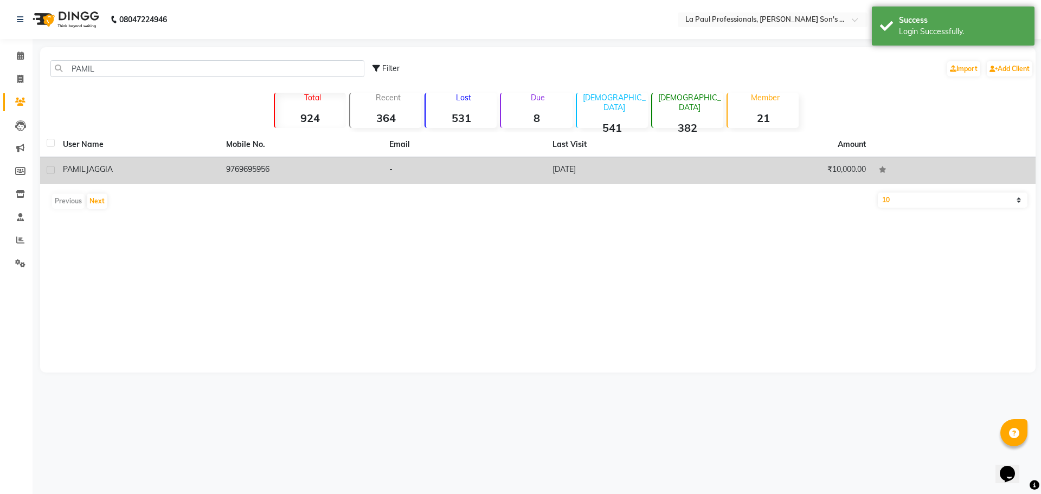
click at [144, 174] on div "[PERSON_NAME]" at bounding box center [138, 169] width 150 height 11
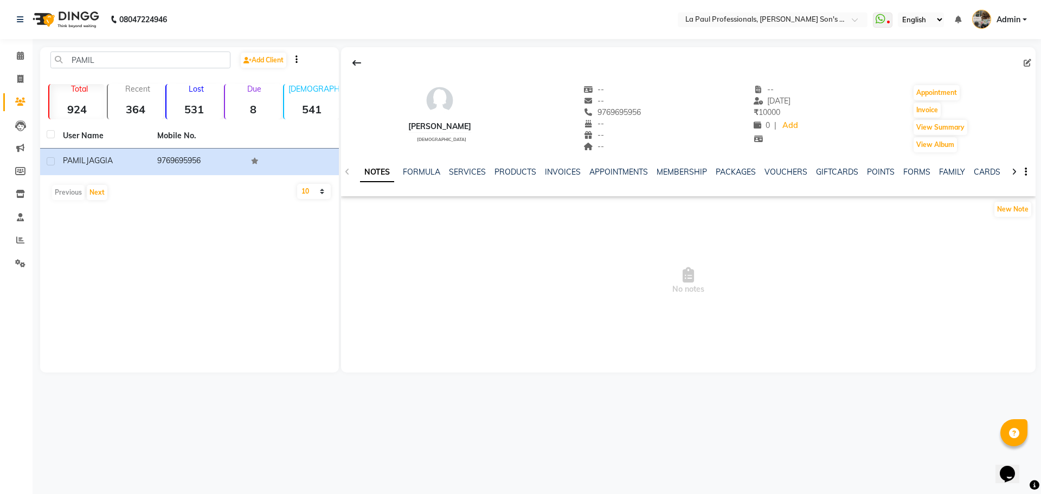
click at [465, 159] on div "NOTES FORMULA SERVICES PRODUCTS INVOICES APPOINTMENTS MEMBERSHIP PACKAGES VOUCH…" at bounding box center [688, 171] width 694 height 37
click at [466, 169] on link "SERVICES" at bounding box center [467, 172] width 37 height 10
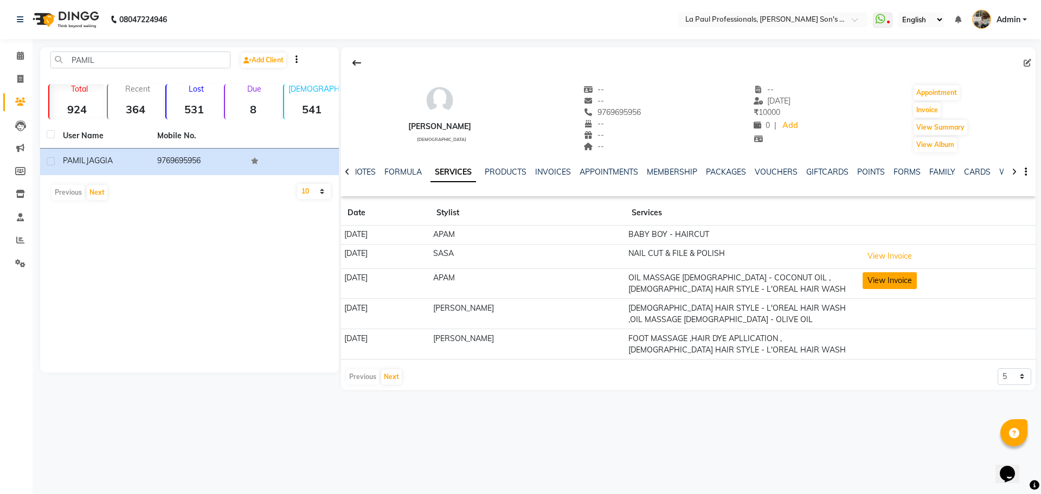
click at [515, 283] on button "View Invoice" at bounding box center [889, 280] width 54 height 17
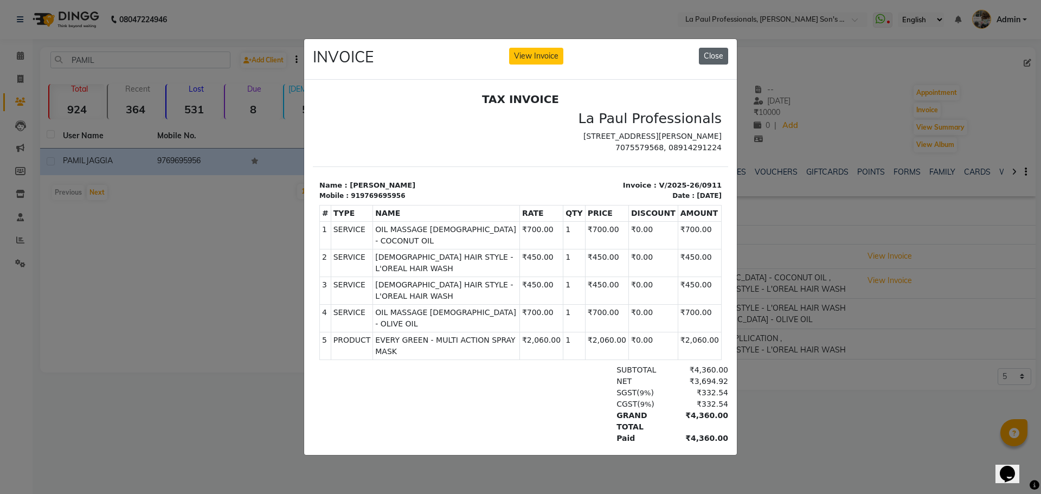
click at [515, 48] on button "Close" at bounding box center [713, 56] width 29 height 17
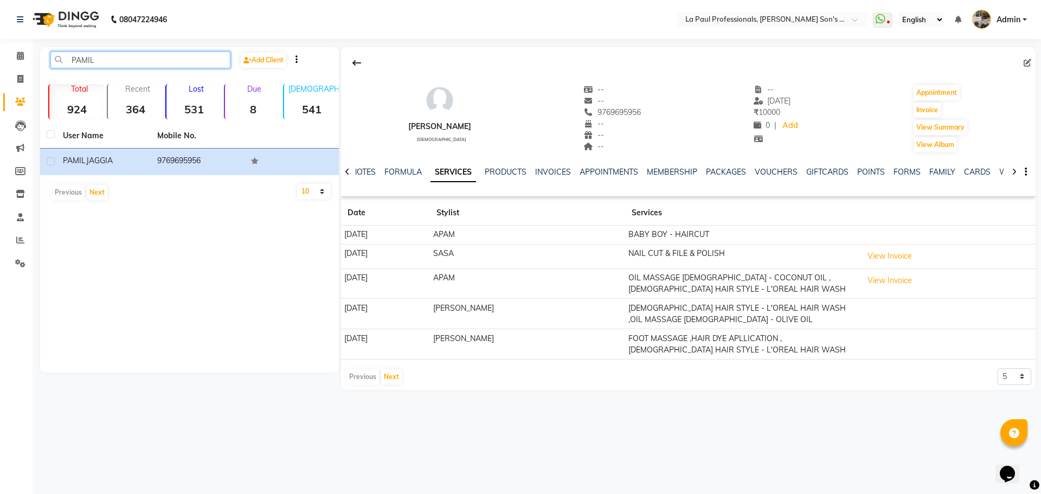
click at [133, 61] on input "PAMIL" at bounding box center [140, 59] width 180 height 17
type input "P"
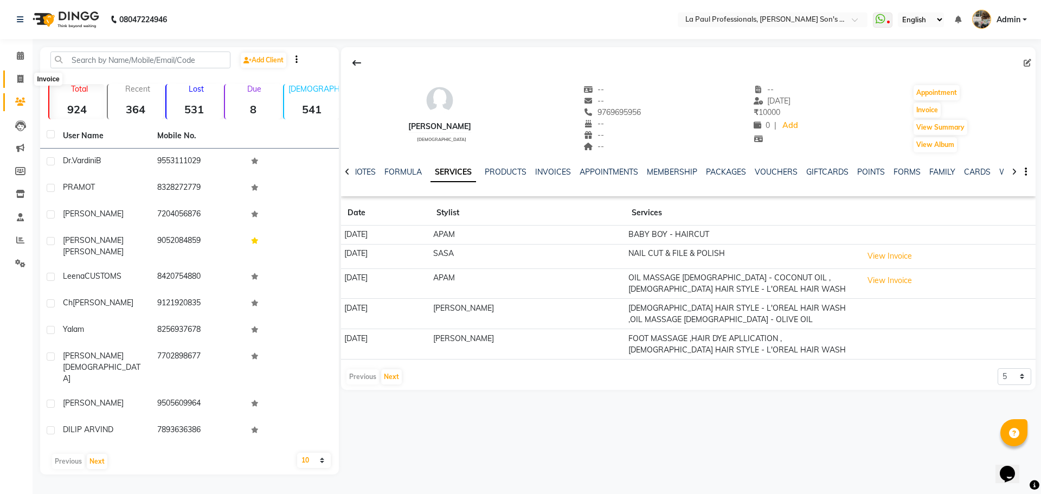
click at [20, 76] on icon at bounding box center [20, 79] width 6 height 8
select select "service"
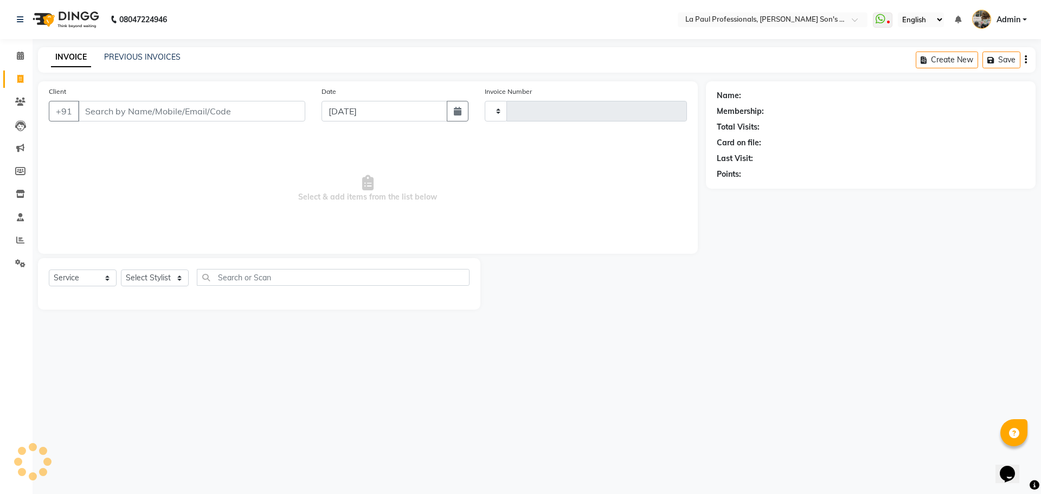
type input "0968"
select select "6271"
click at [136, 56] on link "PREVIOUS INVOICES" at bounding box center [142, 57] width 76 height 10
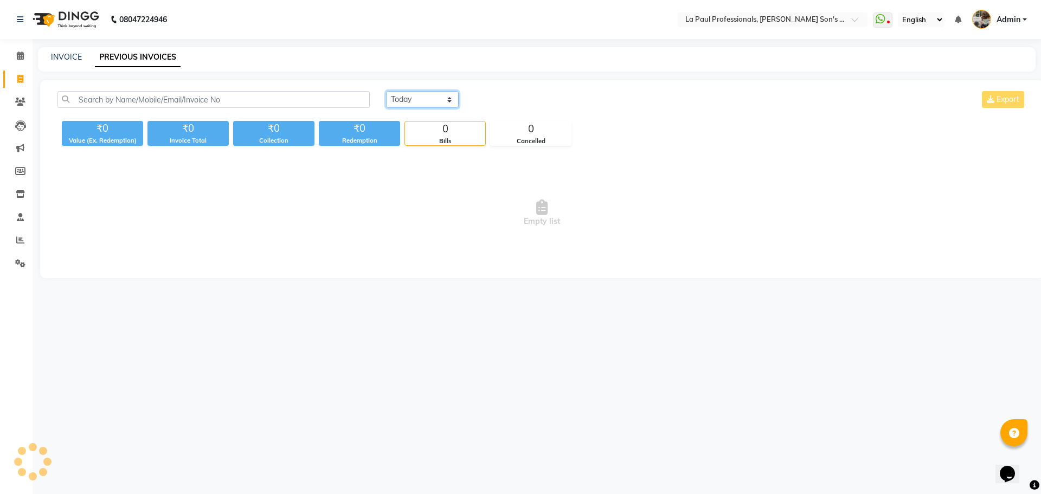
click at [424, 102] on select "[DATE] [DATE] Custom Range" at bounding box center [422, 99] width 73 height 17
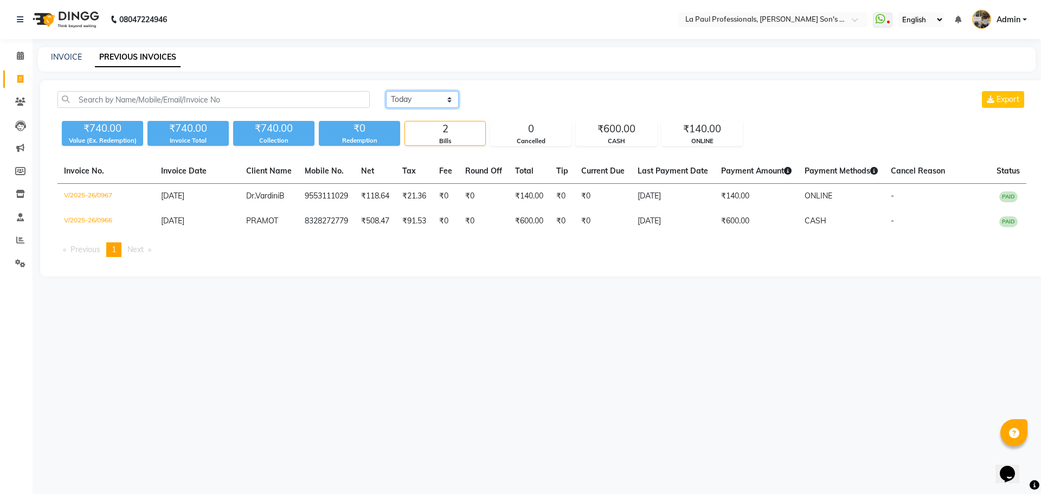
select select "[DATE]"
click at [386, 91] on select "[DATE] [DATE] Custom Range" at bounding box center [422, 99] width 73 height 17
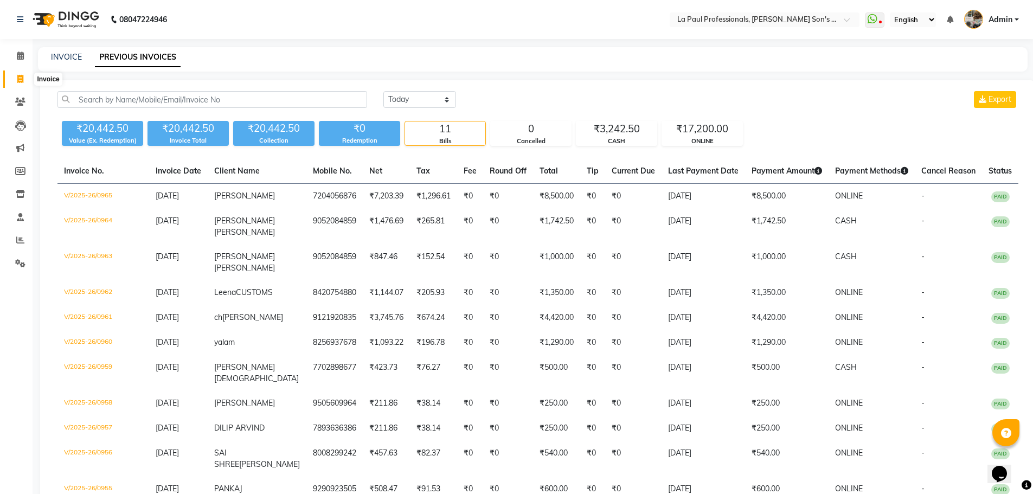
click at [23, 80] on icon at bounding box center [20, 79] width 6 height 8
select select "6271"
select select "service"
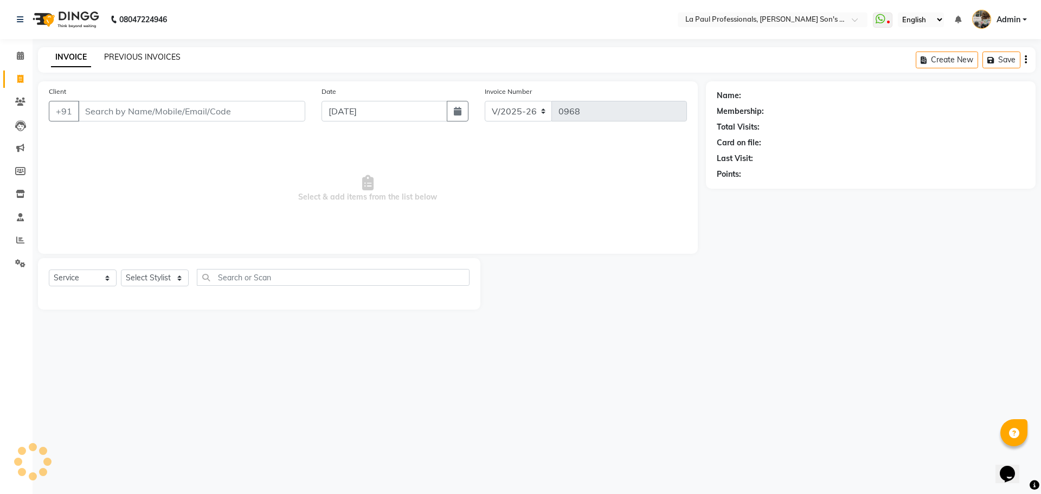
click at [168, 59] on link "PREVIOUS INVOICES" at bounding box center [142, 57] width 76 height 10
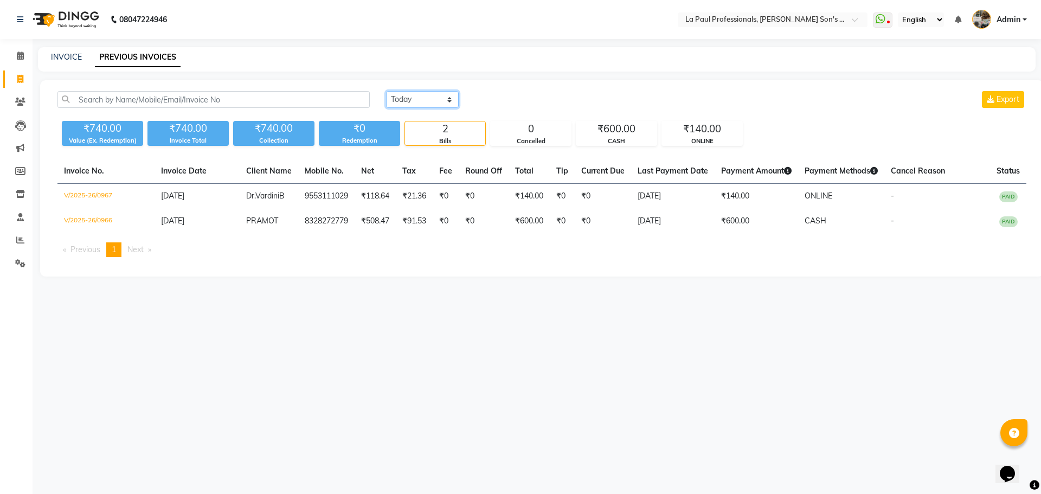
click at [434, 100] on select "[DATE] [DATE] Custom Range" at bounding box center [422, 99] width 73 height 17
select select "[DATE]"
click at [386, 91] on select "[DATE] [DATE] Custom Range" at bounding box center [422, 99] width 73 height 17
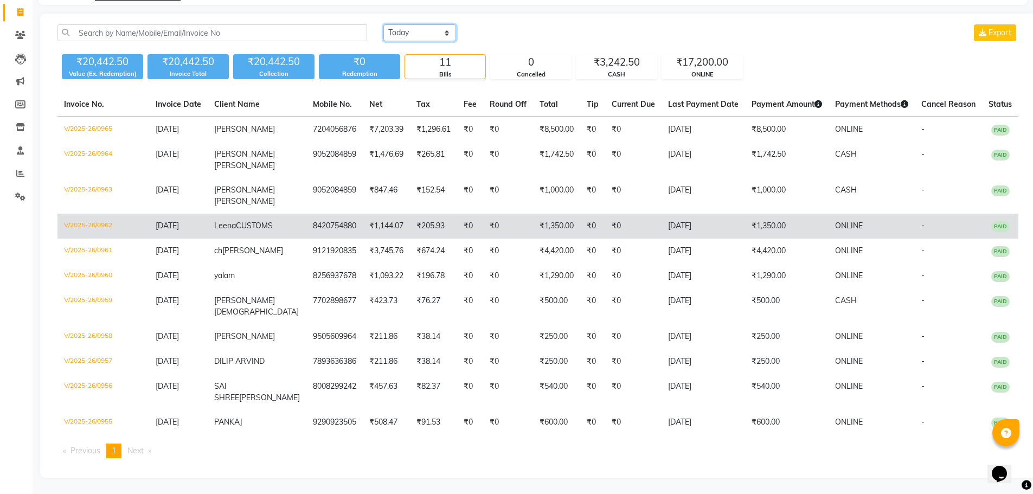
scroll to position [34, 0]
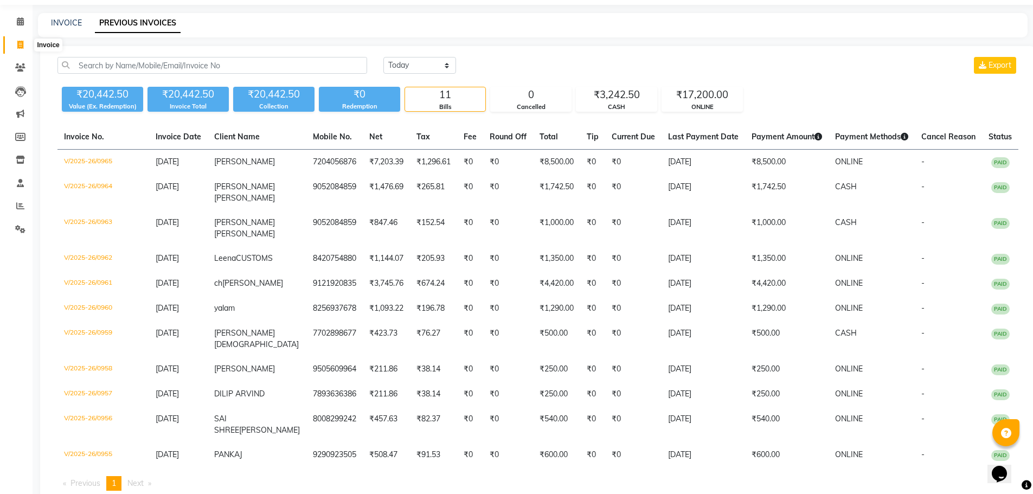
click at [21, 46] on icon at bounding box center [20, 45] width 6 height 8
select select "service"
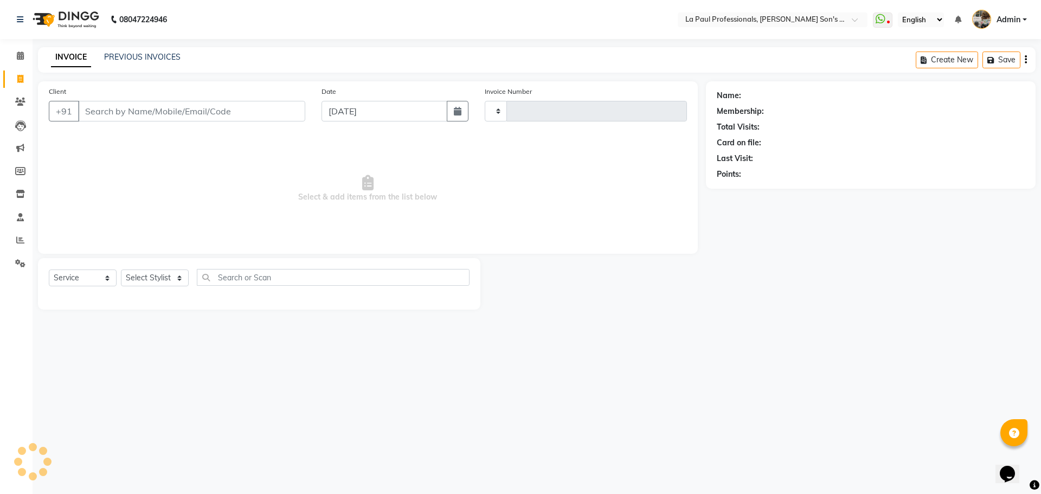
type input "0968"
select select "6271"
click at [169, 105] on input "Client" at bounding box center [191, 111] width 227 height 21
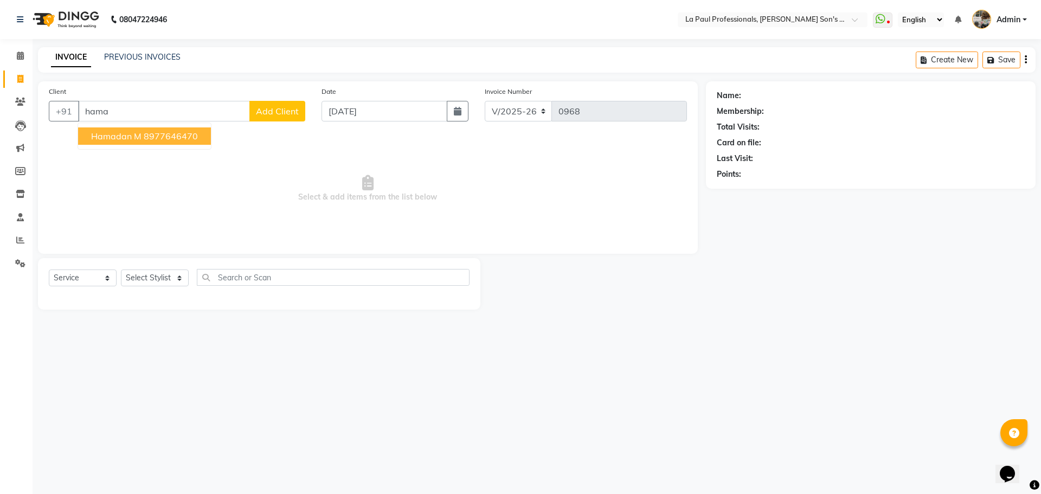
click at [131, 135] on span "Hamadan M" at bounding box center [116, 136] width 50 height 11
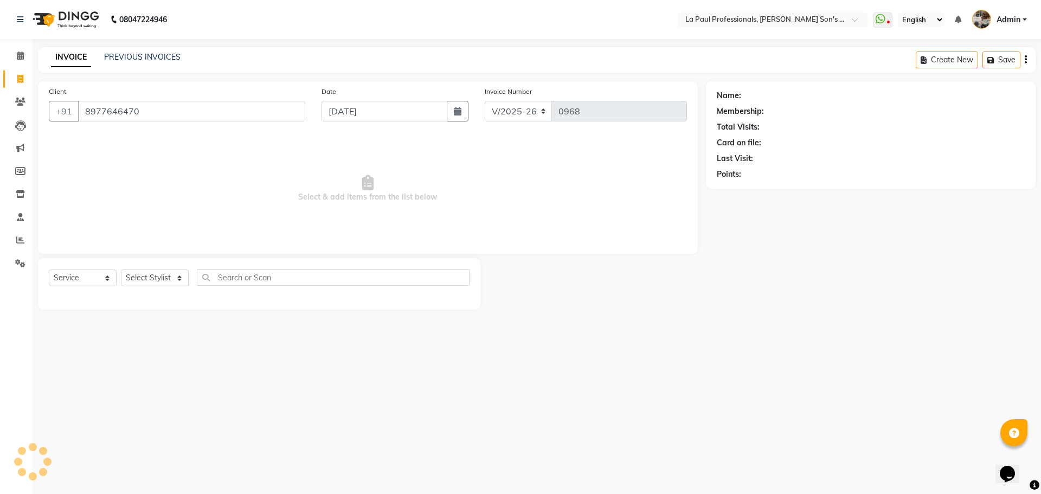
type input "8977646470"
drag, startPoint x: 176, startPoint y: 281, endPoint x: 173, endPoint y: 287, distance: 6.8
click at [173, 287] on div "Select Service Product Membership Package Voucher Prepaid Gift Card Select Styl…" at bounding box center [259, 281] width 421 height 25
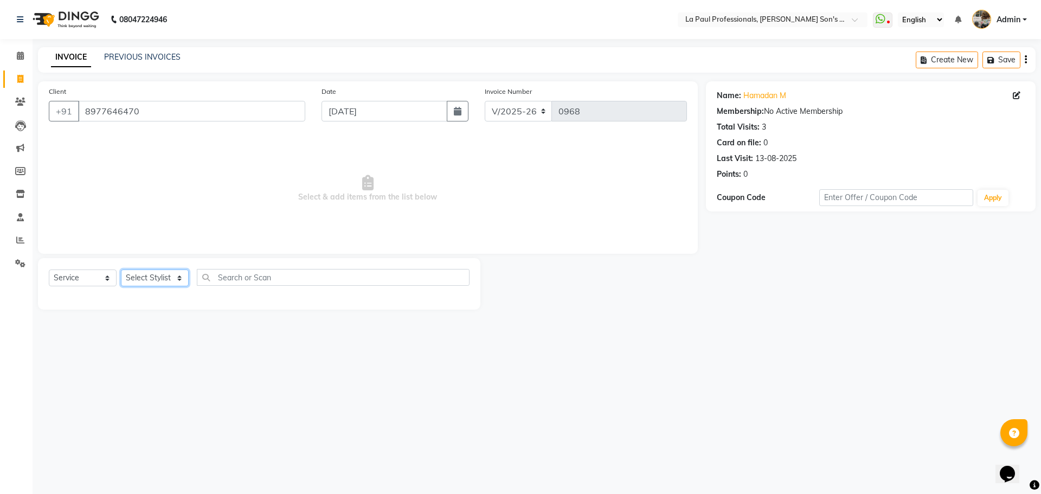
select select "48213"
click at [121, 269] on select "Select Stylist APAM [PERSON_NAME] PRIYA [PERSON_NAME] SASA [PERSON_NAME]" at bounding box center [155, 277] width 68 height 17
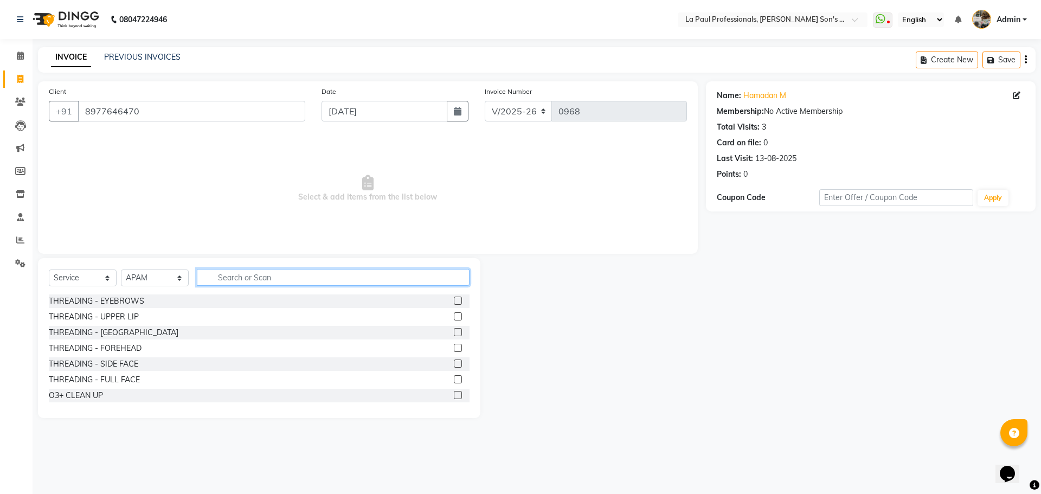
click at [272, 280] on input "text" at bounding box center [333, 277] width 273 height 17
click at [515, 202] on span "Select & add items from the list below" at bounding box center [368, 188] width 638 height 108
click at [307, 280] on input "text" at bounding box center [333, 277] width 273 height 17
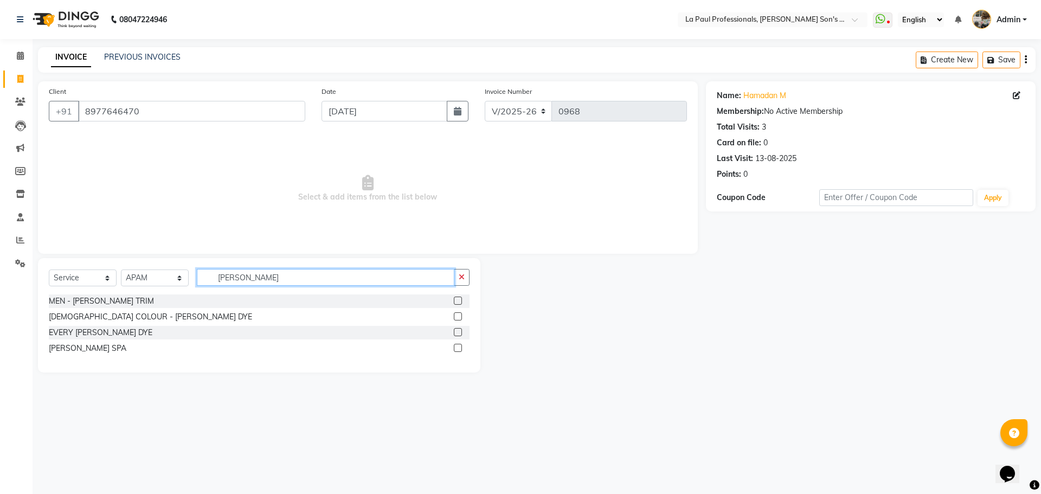
type input "[PERSON_NAME]"
click at [457, 301] on label at bounding box center [458, 300] width 8 height 8
click at [457, 301] on input "checkbox" at bounding box center [457, 301] width 7 height 7
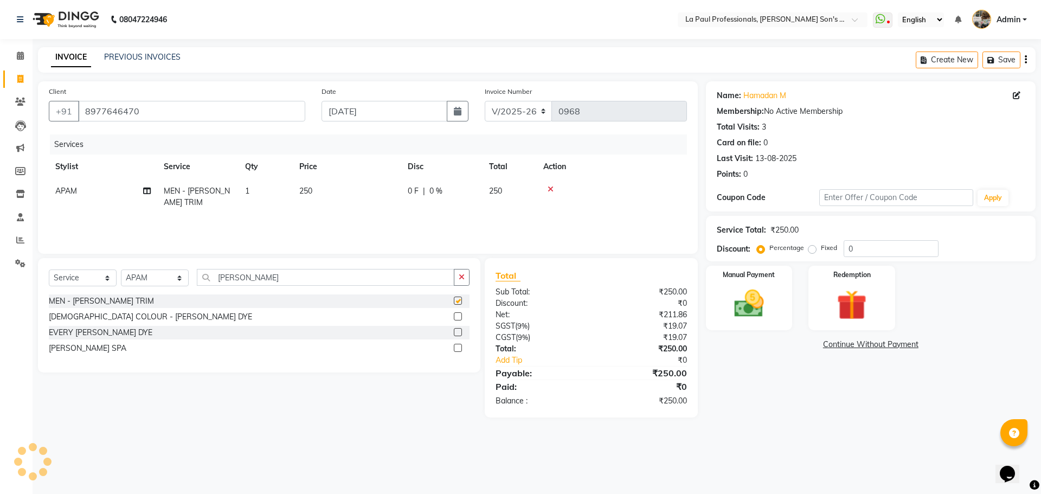
checkbox input "false"
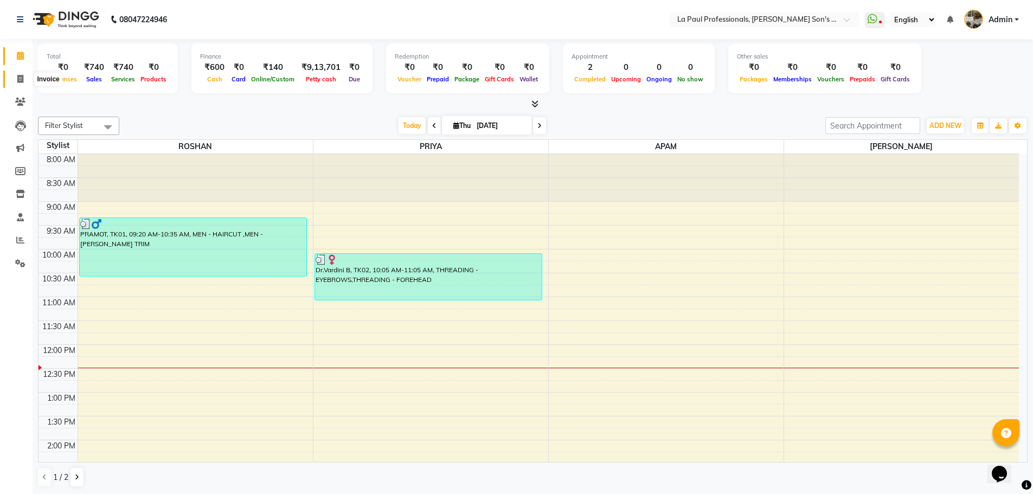
click at [19, 81] on icon at bounding box center [20, 79] width 6 height 8
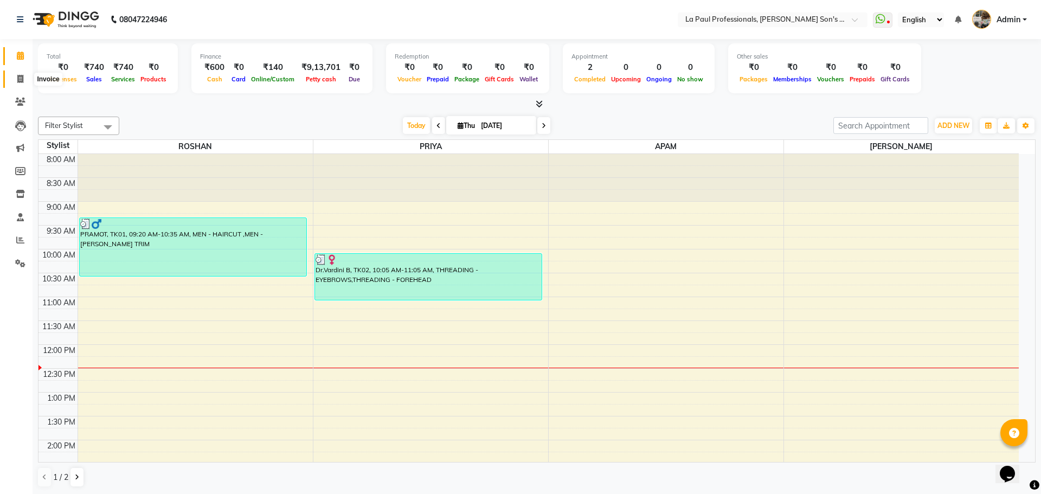
select select "6271"
select select "service"
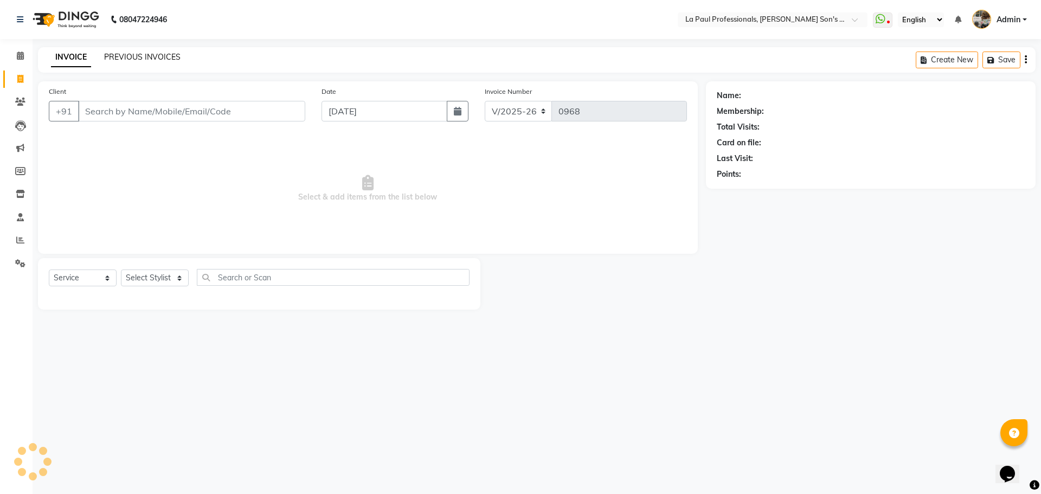
click at [165, 60] on link "PREVIOUS INVOICES" at bounding box center [142, 57] width 76 height 10
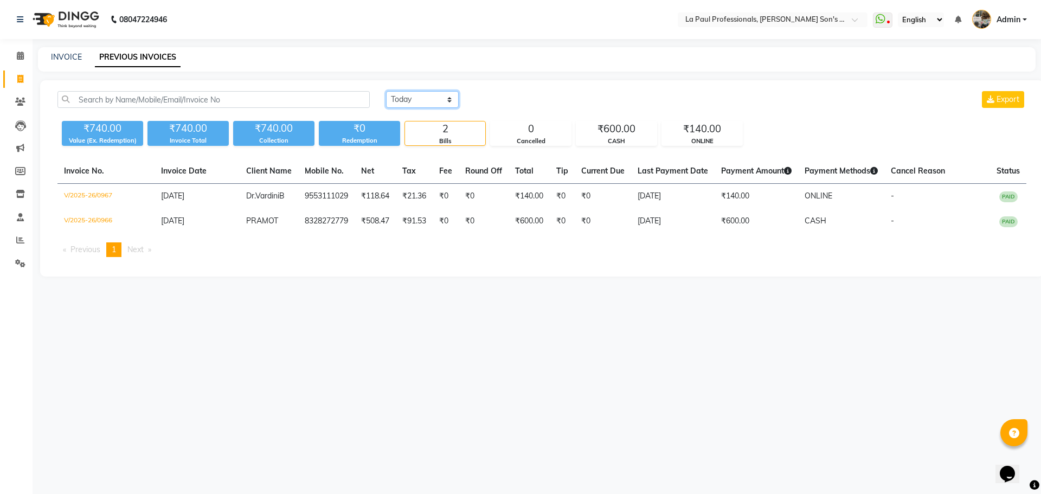
click at [434, 104] on select "[DATE] [DATE] Custom Range" at bounding box center [422, 99] width 73 height 17
select select "[DATE]"
click at [386, 91] on select "[DATE] [DATE] Custom Range" at bounding box center [422, 99] width 73 height 17
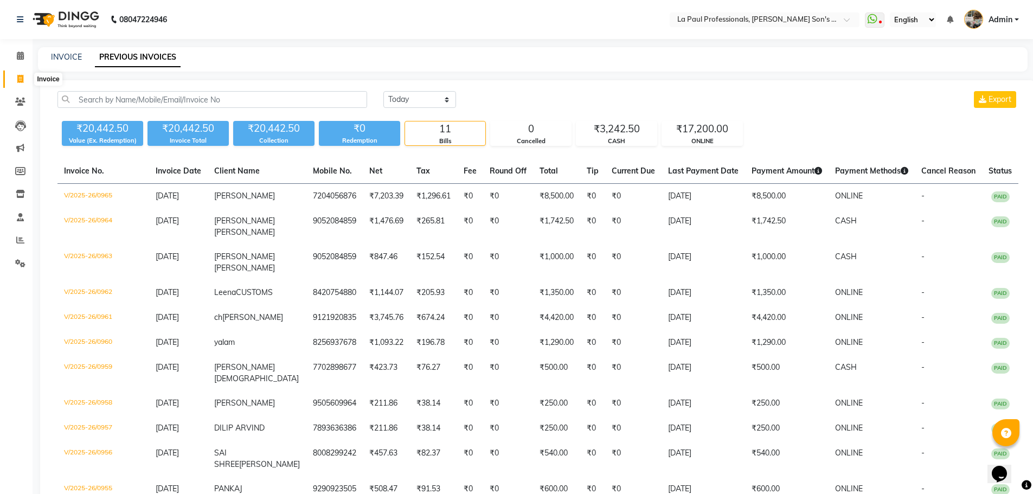
click at [13, 82] on span at bounding box center [20, 79] width 19 height 12
select select "service"
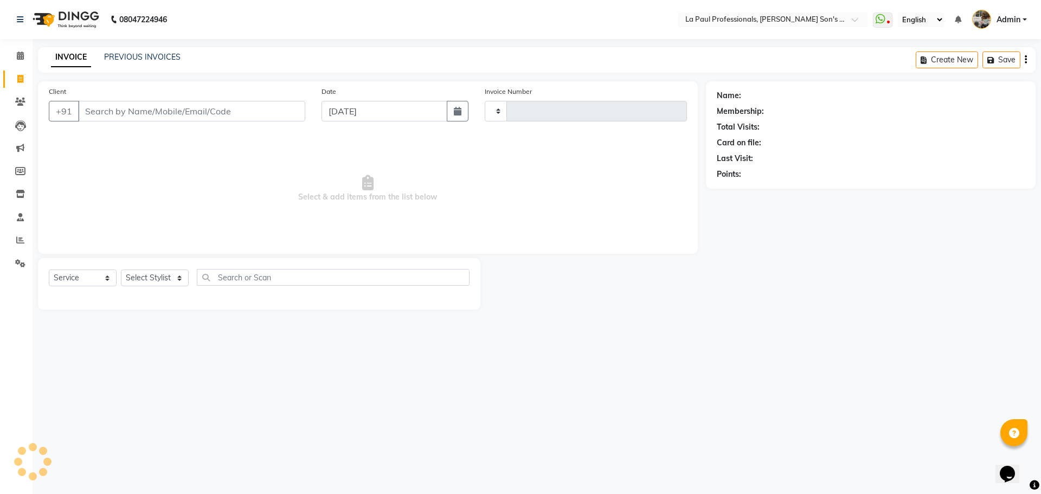
type input "0968"
select select "6271"
click at [100, 111] on input "Client" at bounding box center [191, 111] width 227 height 21
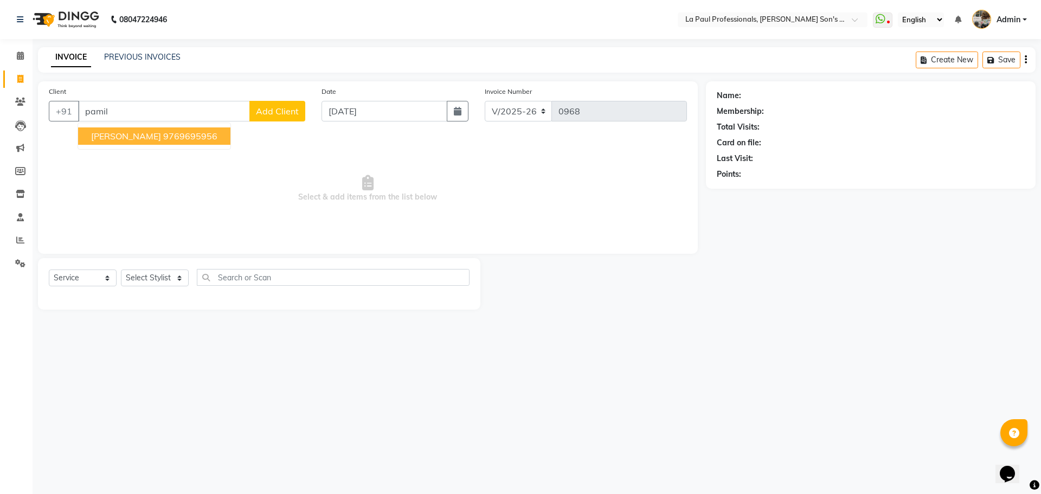
click at [98, 127] on button "PAMIL JAGGIA 9769695956" at bounding box center [154, 135] width 152 height 17
type input "9769695956"
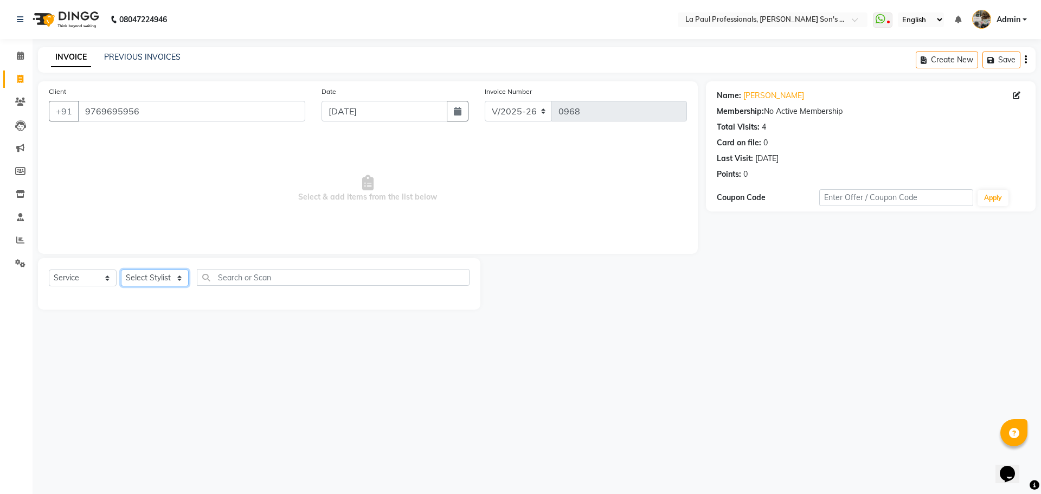
click at [165, 283] on select "Select Stylist APAM [PERSON_NAME] PRIYA [PERSON_NAME] SASA [PERSON_NAME]" at bounding box center [155, 277] width 68 height 17
select select "46925"
click at [121, 269] on select "Select Stylist APAM [PERSON_NAME] PRIYA [PERSON_NAME] SASA [PERSON_NAME]" at bounding box center [155, 277] width 68 height 17
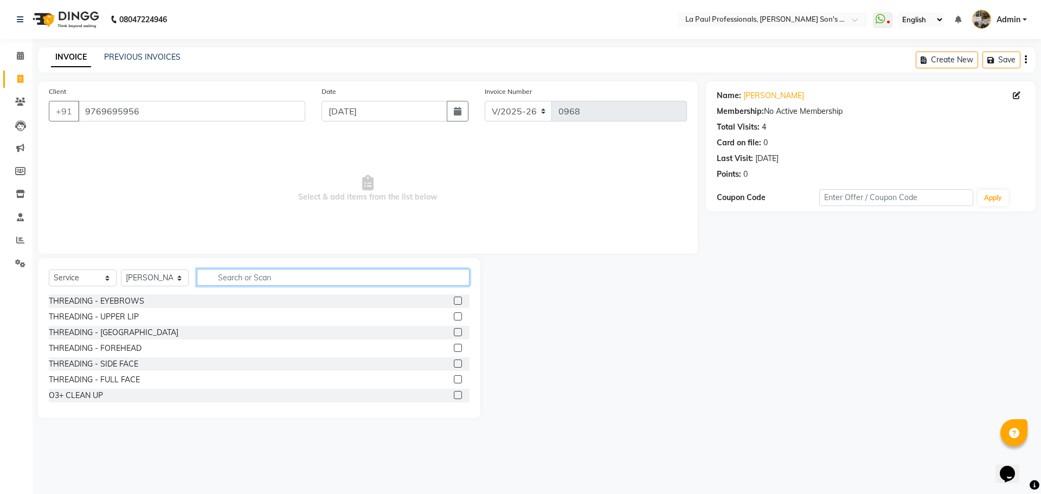
click at [255, 275] on input "text" at bounding box center [333, 277] width 273 height 17
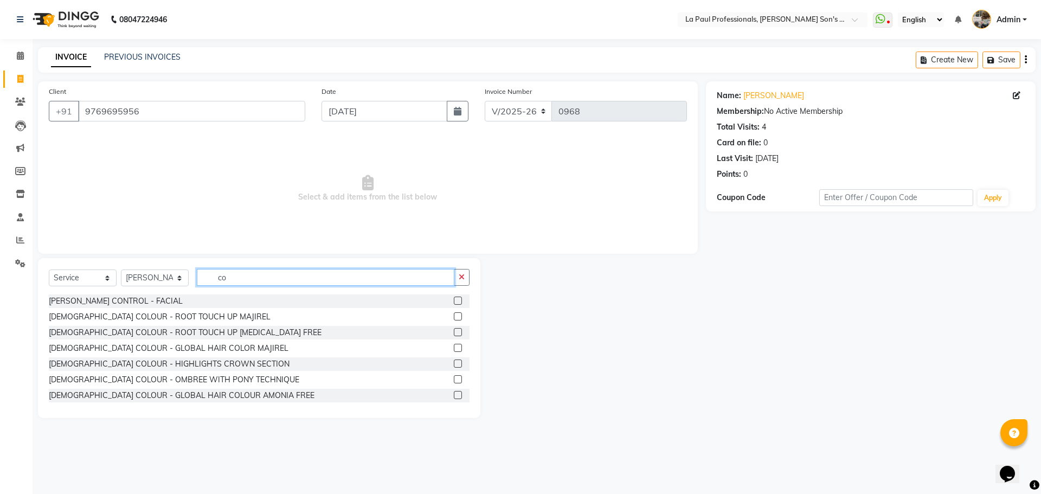
type input "c"
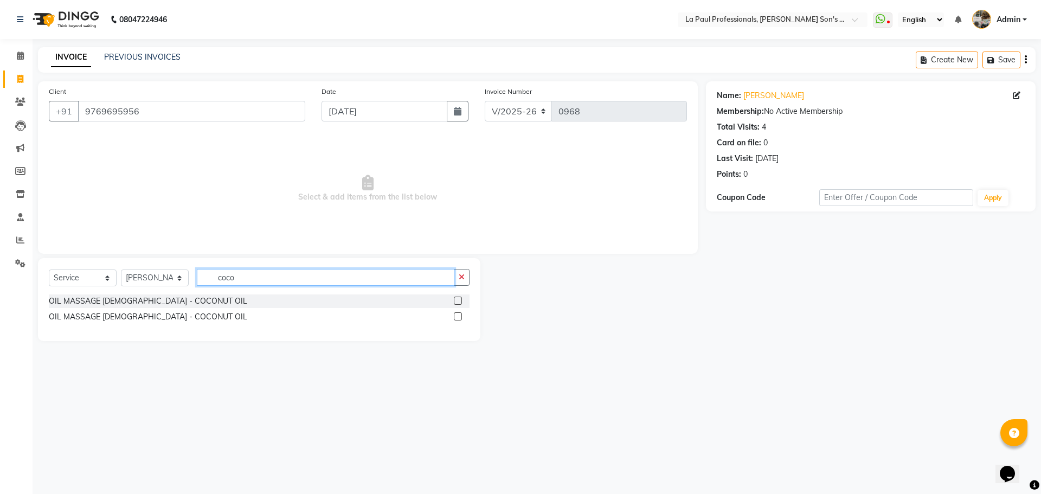
type input "coco"
click at [457, 301] on label at bounding box center [458, 300] width 8 height 8
click at [457, 301] on input "checkbox" at bounding box center [457, 301] width 7 height 7
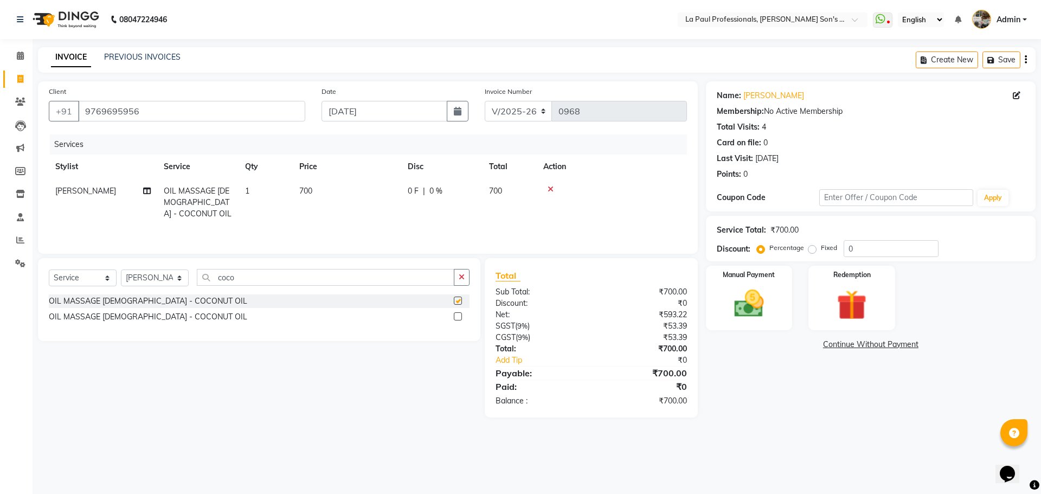
checkbox input "false"
click at [239, 276] on input "coco" at bounding box center [325, 277] width 257 height 17
type input "c"
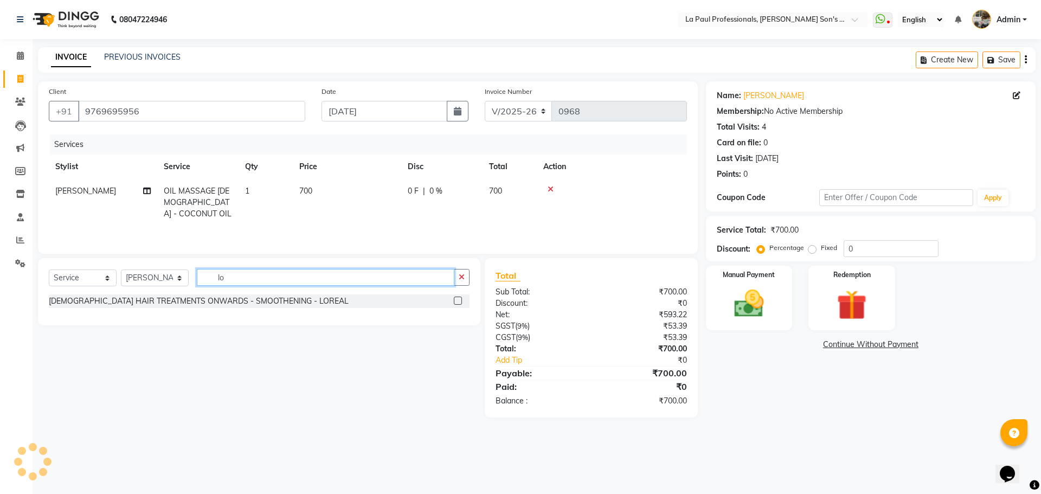
type input "l"
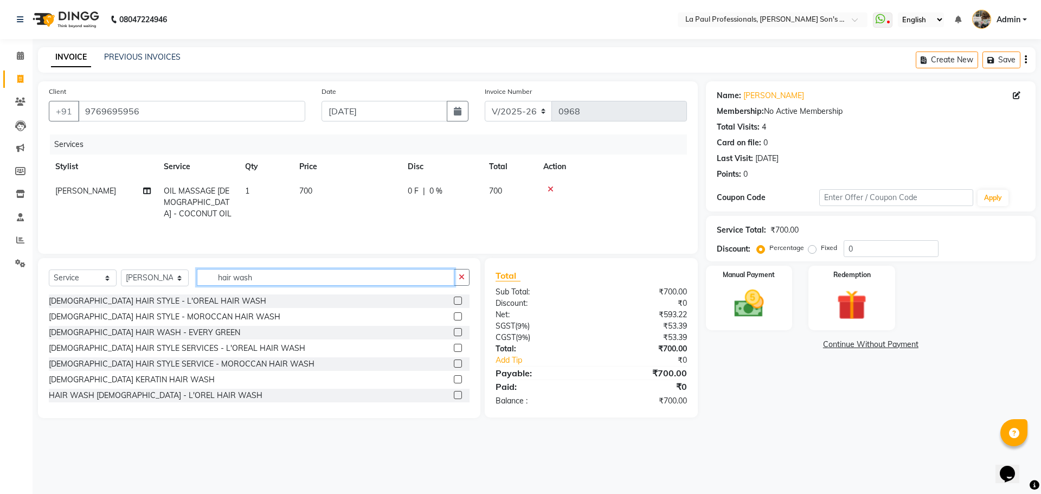
type input "hair wash"
click at [454, 300] on label at bounding box center [458, 300] width 8 height 8
click at [454, 300] on input "checkbox" at bounding box center [457, 301] width 7 height 7
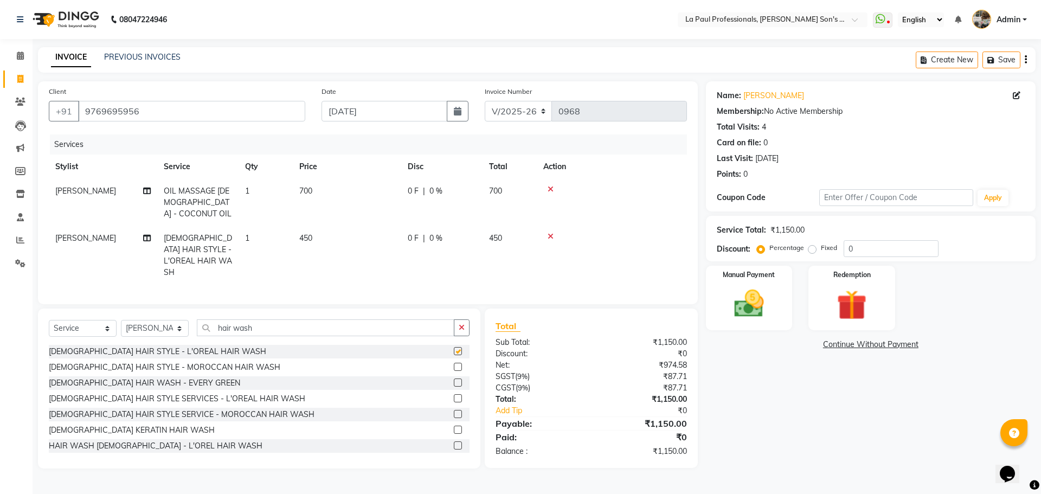
checkbox input "false"
click at [838, 383] on div "Name: Pamil Jaggia Membership: No Active Membership Total Visits: 4 Card on fil…" at bounding box center [875, 274] width 338 height 387
click at [928, 420] on div "Name: Pamil Jaggia Membership: No Active Membership Total Visits: 4 Card on fil…" at bounding box center [875, 274] width 338 height 387
click at [845, 453] on div "Name: Pamil Jaggia Membership: No Active Membership Total Visits: 4 Card on fil…" at bounding box center [875, 274] width 338 height 387
click at [647, 293] on div "Client +91 9769695956 Date 04-09-2025 Invoice Number V/2025 V/2025-26 0968 Serv…" at bounding box center [368, 192] width 660 height 223
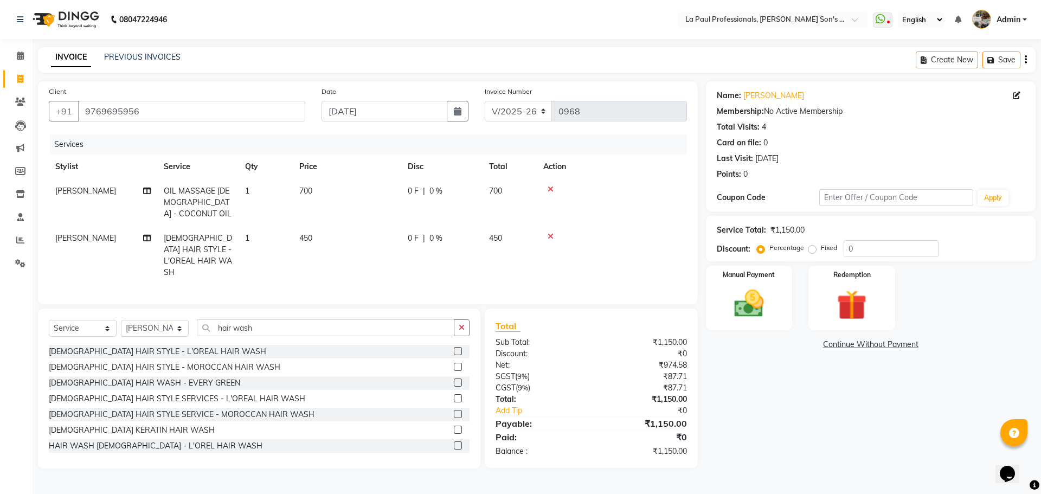
click at [802, 461] on div "Name: Pamil Jaggia Membership: No Active Membership Total Visits: 4 Card on fil…" at bounding box center [875, 274] width 338 height 387
click at [816, 389] on div "Name: Pamil Jaggia Membership: No Active Membership Total Visits: 4 Card on fil…" at bounding box center [875, 274] width 338 height 387
click at [816, 430] on div "Name: Pamil Jaggia Membership: No Active Membership Total Visits: 4 Card on fil…" at bounding box center [875, 274] width 338 height 387
click at [160, 324] on select "Select Stylist APAM [PERSON_NAME] PRIYA [PERSON_NAME] SASA [PERSON_NAME]" at bounding box center [155, 328] width 68 height 17
select select "69750"
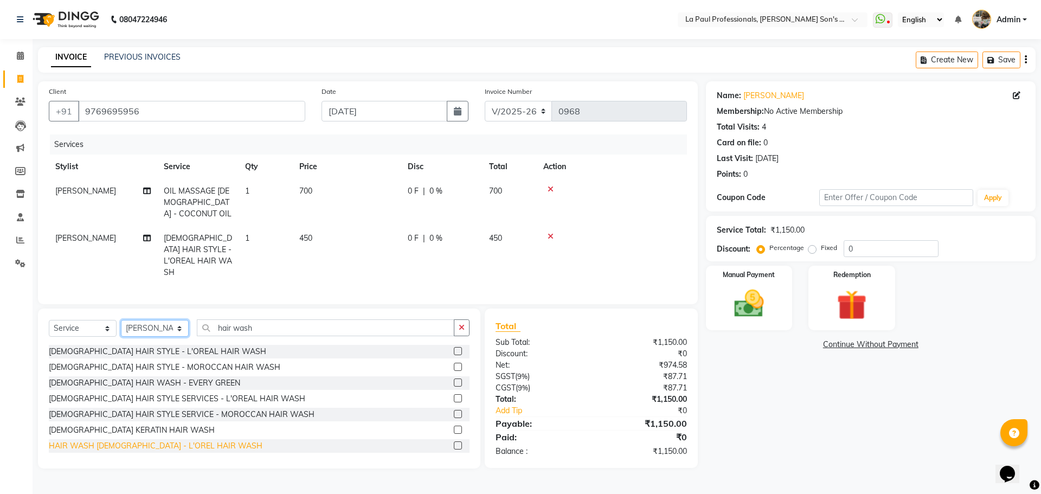
click at [121, 320] on select "Select Stylist APAM [PERSON_NAME] PRIYA [PERSON_NAME] SASA [PERSON_NAME]" at bounding box center [155, 328] width 68 height 17
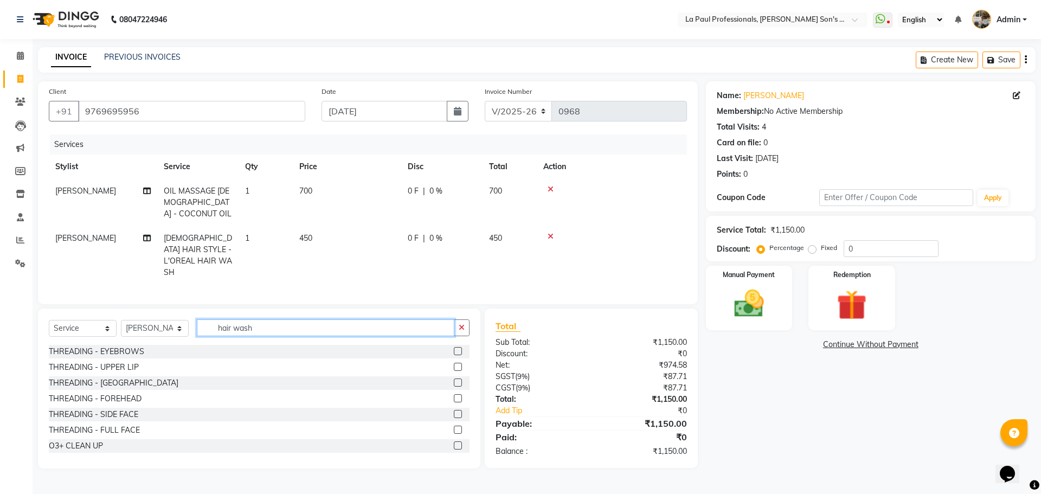
click at [278, 322] on input "hair wash" at bounding box center [325, 327] width 257 height 17
type input "h"
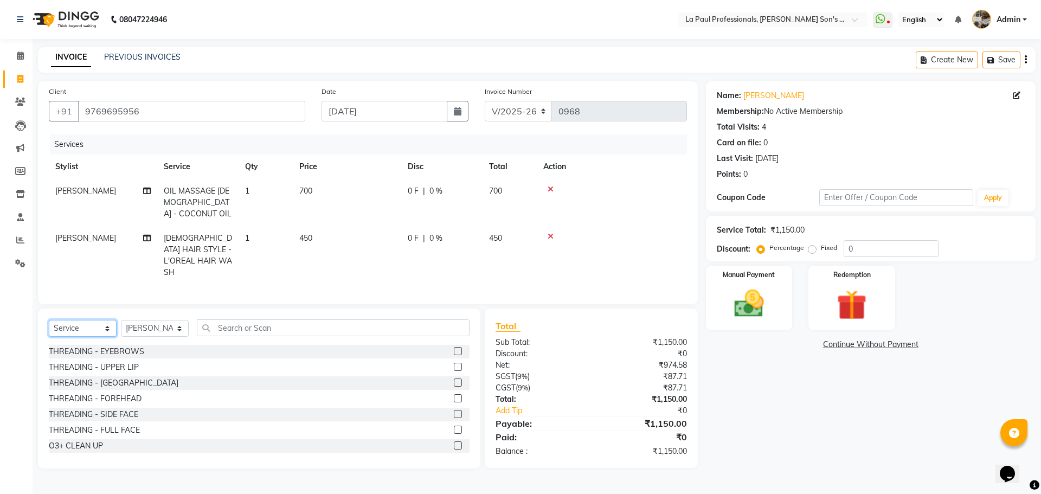
click at [95, 320] on select "Select Service Product Membership Package Voucher Prepaid Gift Card" at bounding box center [83, 328] width 68 height 17
select select "product"
click at [49, 320] on select "Select Service Product Membership Package Voucher Prepaid Gift Card" at bounding box center [83, 328] width 68 height 17
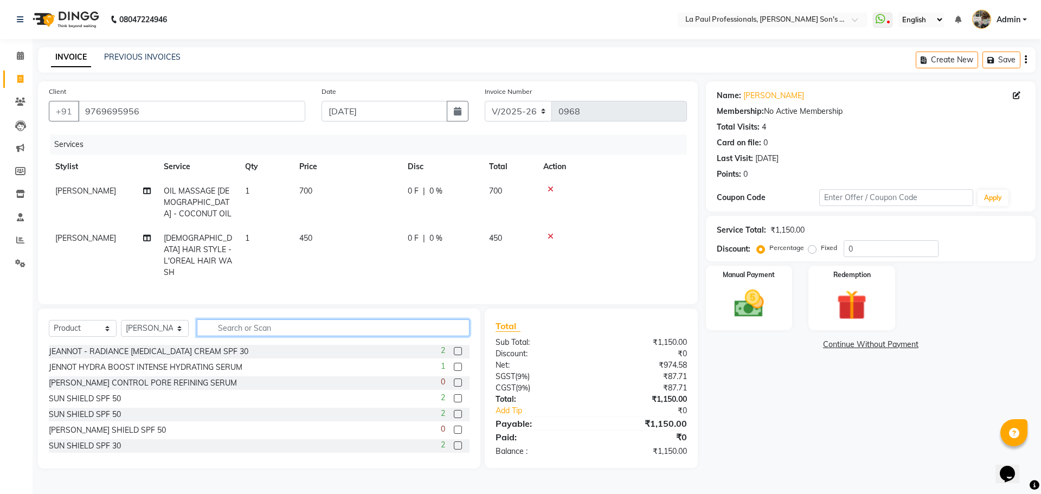
click at [235, 330] on input "text" at bounding box center [333, 327] width 273 height 17
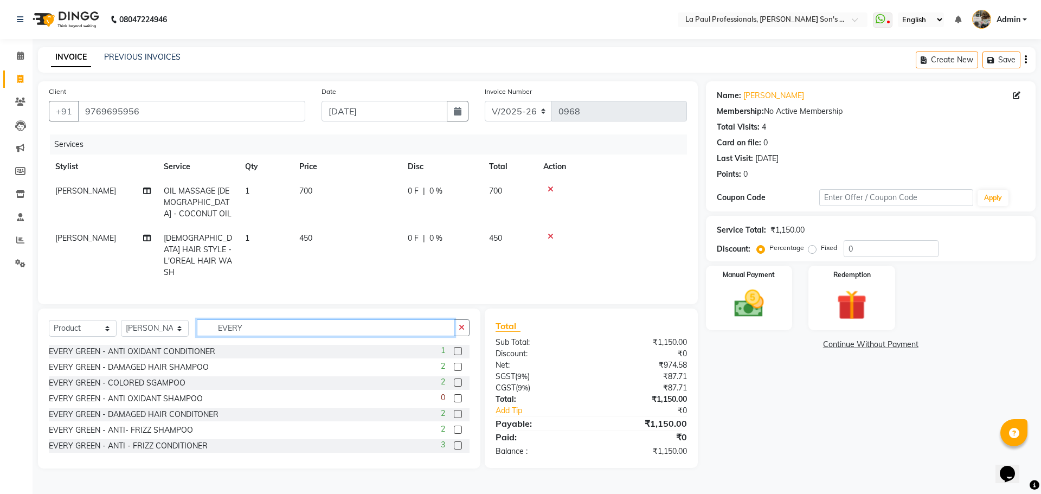
type input "EVERY"
click at [454, 378] on label at bounding box center [458, 382] width 8 height 8
click at [454, 379] on input "checkbox" at bounding box center [457, 382] width 7 height 7
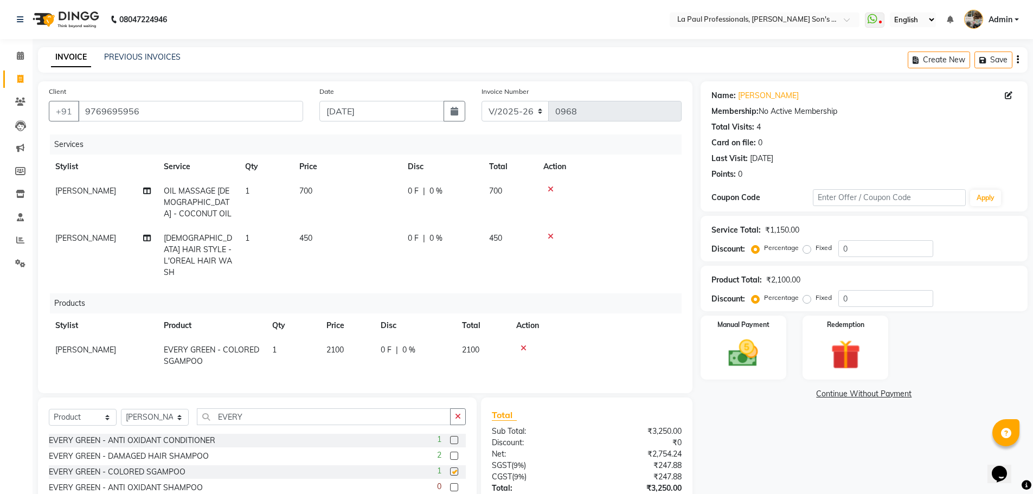
checkbox input "false"
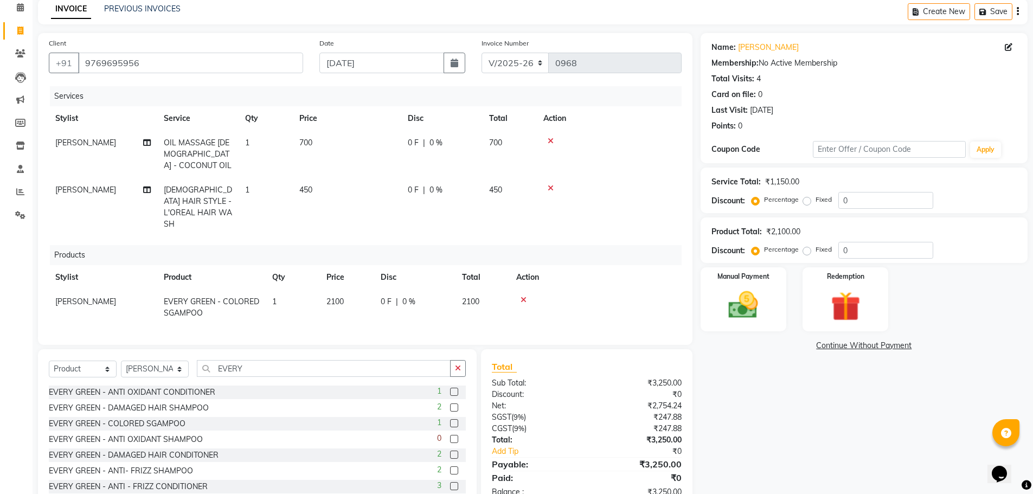
scroll to position [22, 0]
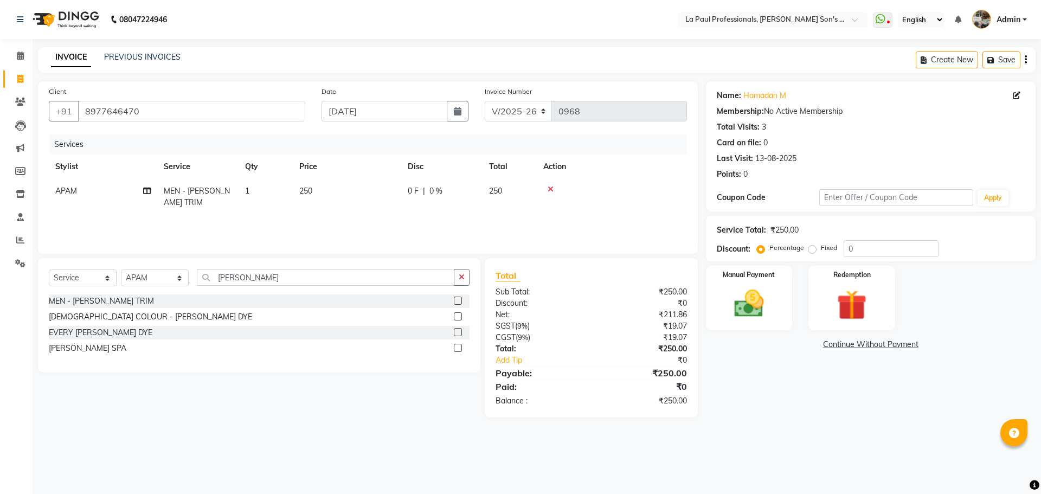
select select "6271"
select select "service"
select select "48213"
click at [273, 282] on input "[PERSON_NAME]" at bounding box center [325, 277] width 257 height 17
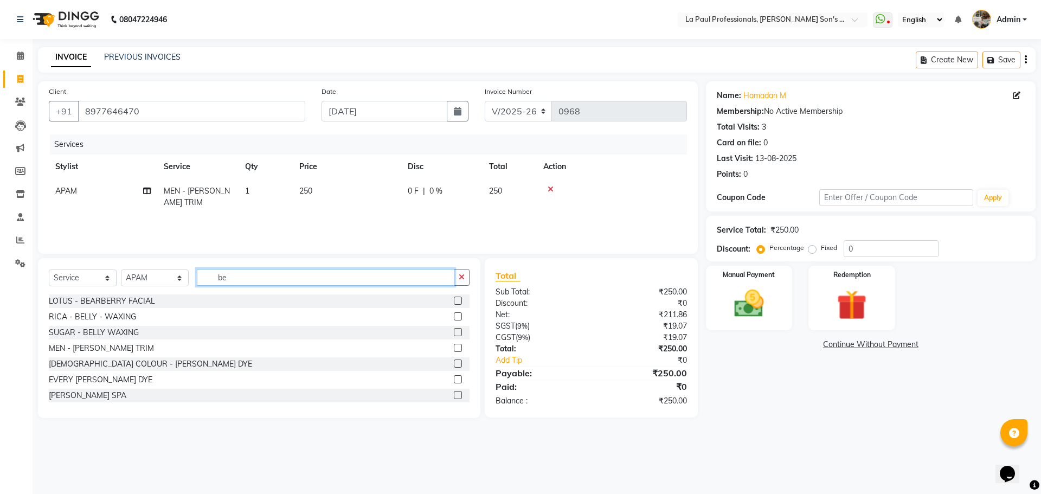
type input "b"
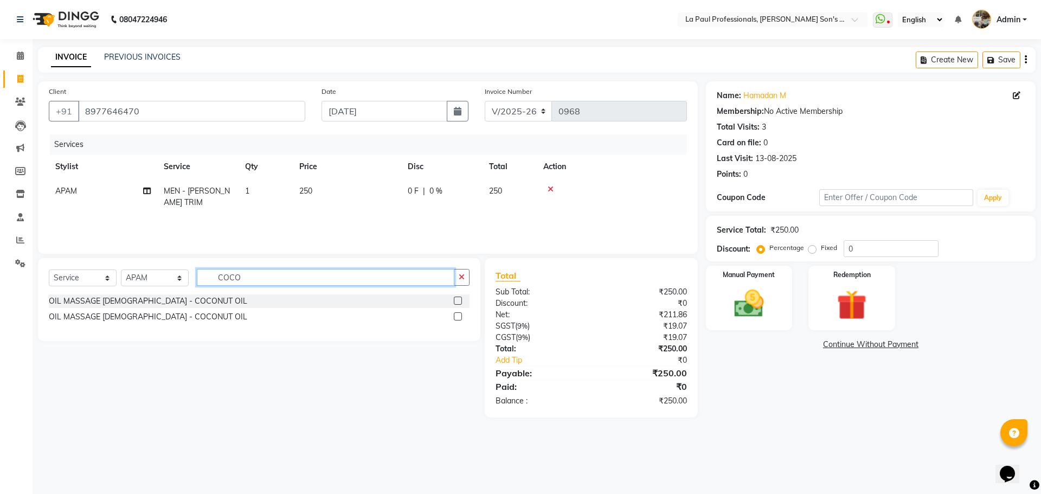
type input "COCO"
click at [461, 315] on label at bounding box center [458, 316] width 8 height 8
click at [461, 315] on input "checkbox" at bounding box center [457, 316] width 7 height 7
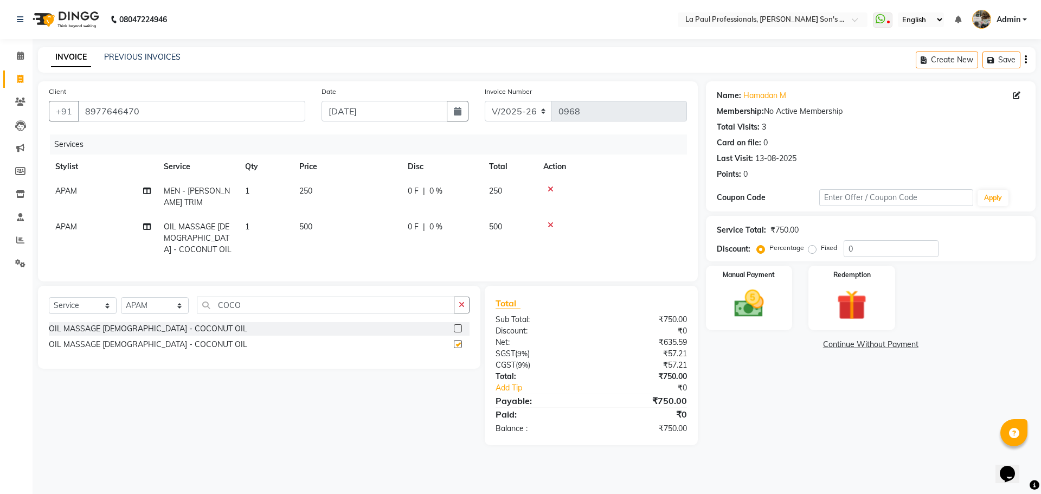
checkbox input "false"
drag, startPoint x: 805, startPoint y: 446, endPoint x: 619, endPoint y: 441, distance: 186.0
click at [791, 446] on main "INVOICE PREVIOUS INVOICES Create New Save Client +91 8977646470 Date 04-09-2025…" at bounding box center [537, 254] width 1008 height 414
click at [753, 318] on img at bounding box center [749, 304] width 50 height 36
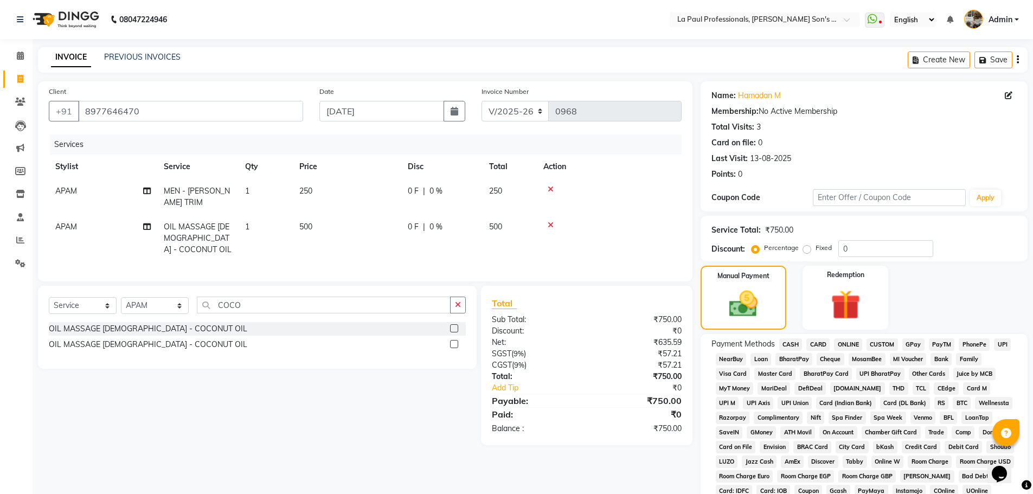
click at [820, 344] on span "CARD" at bounding box center [817, 344] width 23 height 12
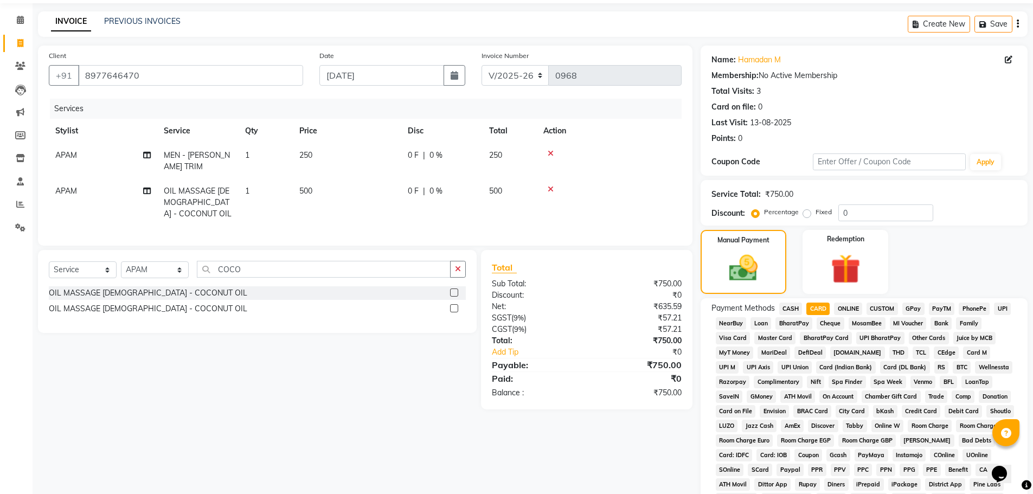
scroll to position [220, 0]
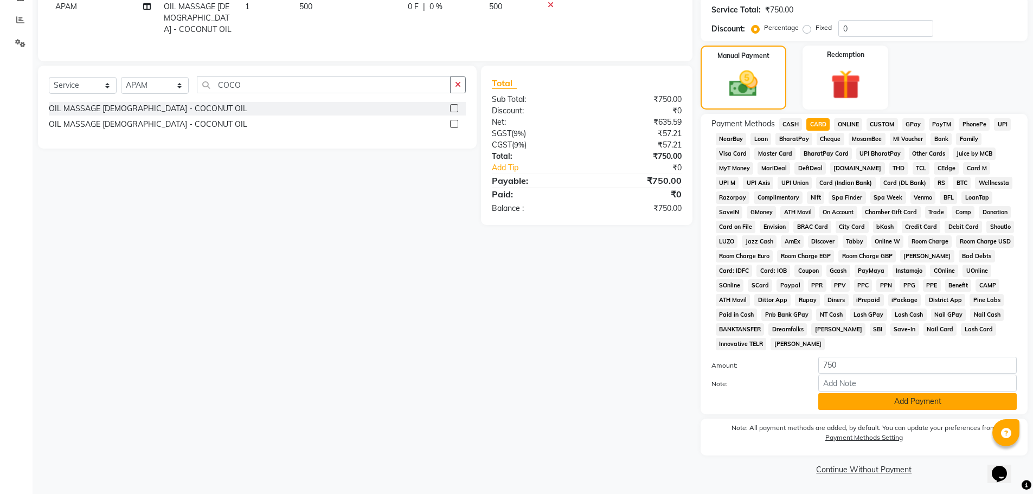
click at [861, 406] on button "Add Payment" at bounding box center [917, 401] width 198 height 17
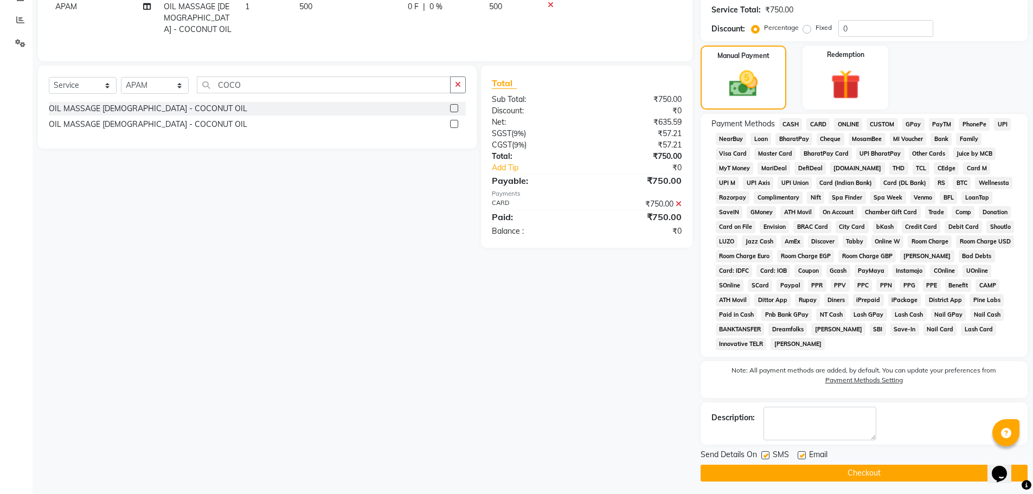
click at [867, 473] on button "Checkout" at bounding box center [863, 472] width 327 height 17
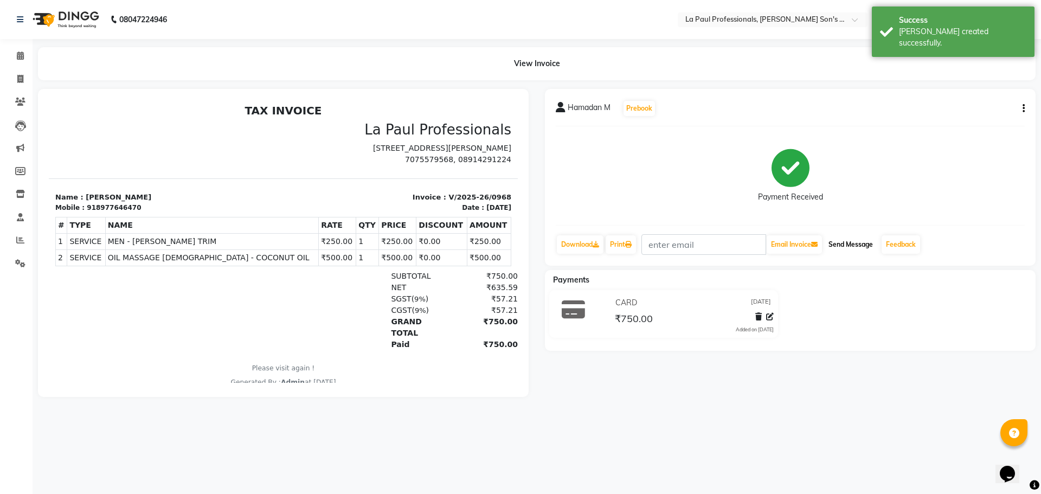
click at [867, 250] on button "Send Message" at bounding box center [850, 244] width 53 height 18
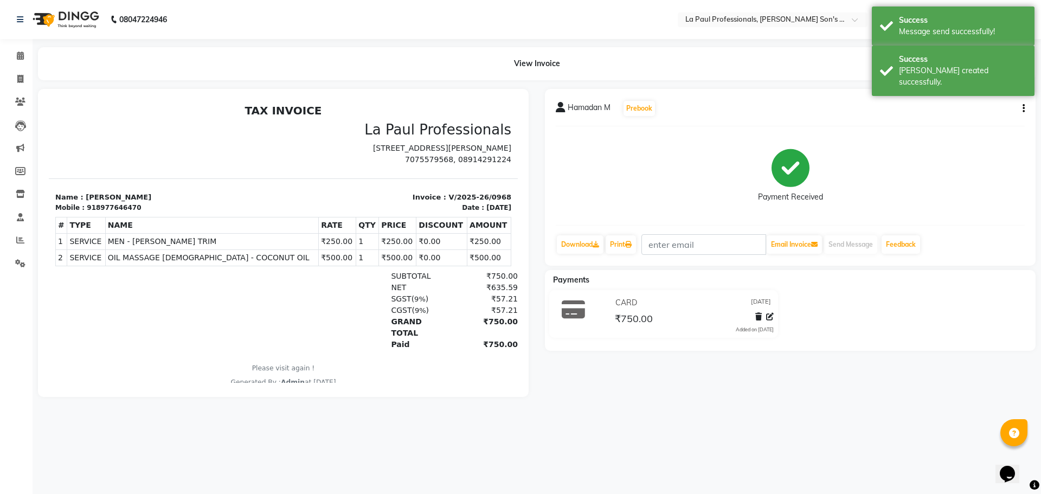
click at [857, 397] on div "Hamadan M Prebook Payment Received Download Print Email Invoice Send Message Fe…" at bounding box center [790, 243] width 507 height 308
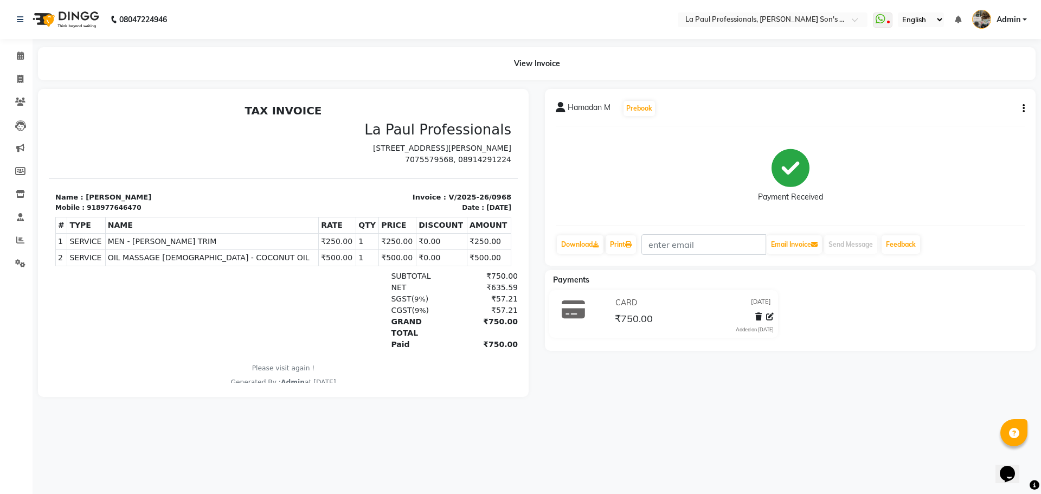
click at [840, 426] on div "08047224946 Select Location × La Paul Professionals, Angel Urban Son's Residenc…" at bounding box center [520, 247] width 1041 height 494
click at [670, 468] on div "08047224946 Select Location × La Paul Professionals, Angel Urban Son's Residenc…" at bounding box center [520, 247] width 1041 height 494
click at [859, 458] on div "08047224946 Select Location × La Paul Professionals, Angel Urban Son's Residenc…" at bounding box center [520, 247] width 1041 height 494
click at [16, 96] on span at bounding box center [20, 102] width 19 height 12
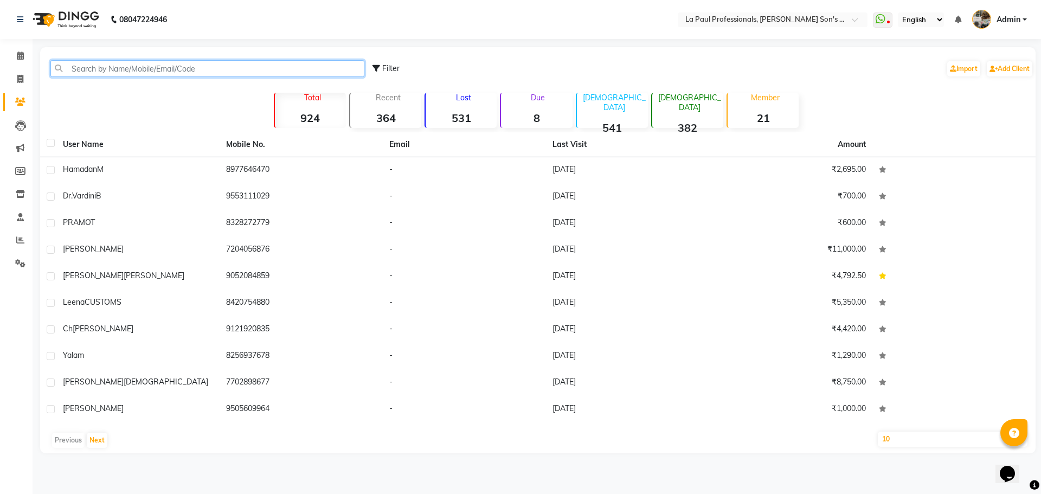
click at [152, 69] on input "text" at bounding box center [207, 68] width 314 height 17
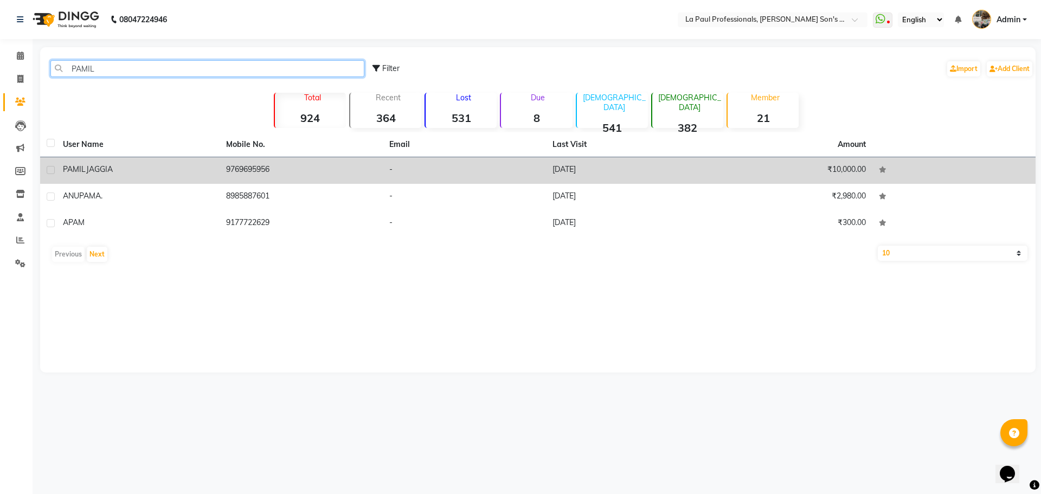
type input "PAMIL"
click at [175, 164] on div "[PERSON_NAME]" at bounding box center [138, 169] width 150 height 11
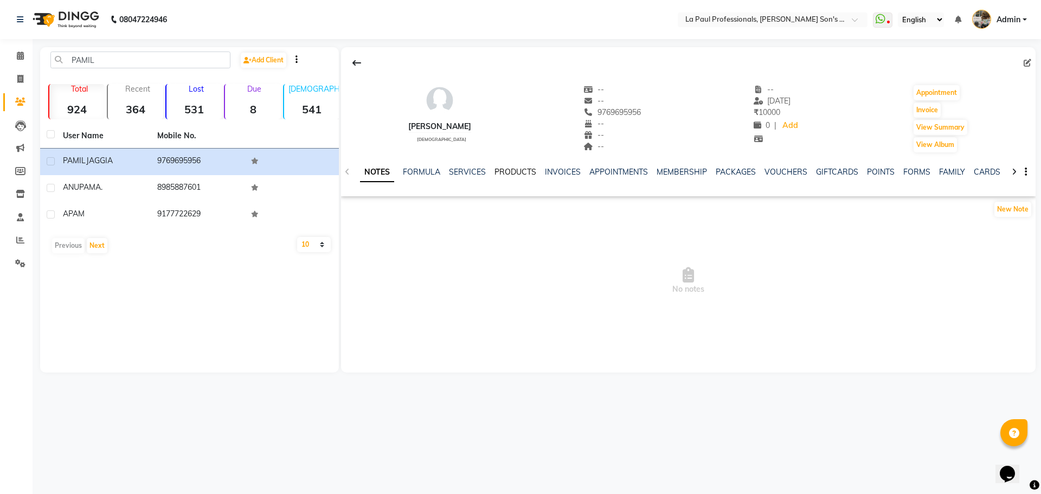
click at [514, 175] on link "PRODUCTS" at bounding box center [515, 172] width 42 height 10
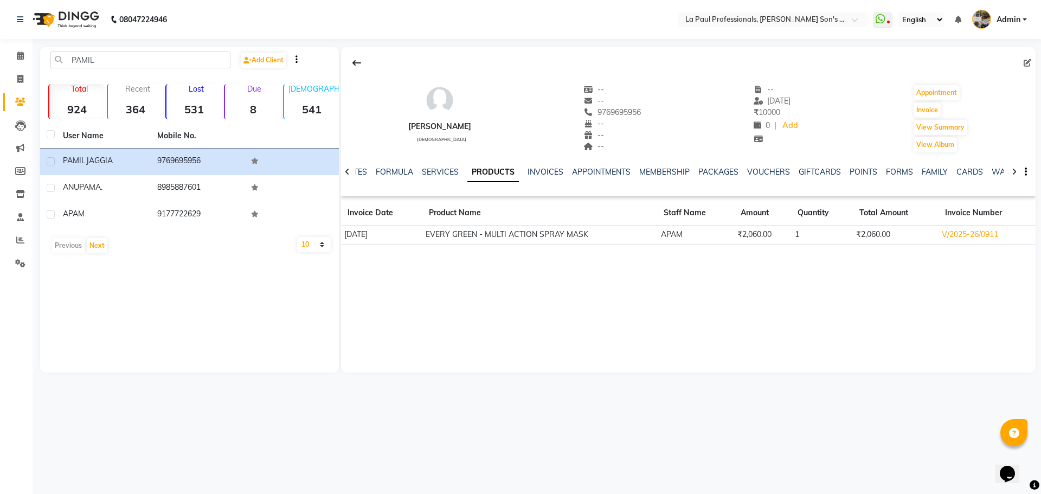
click at [589, 345] on div "PAMIL JAGGIA female -- -- 9769695956 -- -- -- -- 27-08-2025 ₹ 10000 0 | Add App…" at bounding box center [688, 209] width 694 height 325
click at [222, 457] on div "08047224946 Select Location × La Paul Professionals, Angel Urban Son's Residenc…" at bounding box center [520, 247] width 1041 height 494
click at [558, 351] on div "PAMIL JAGGIA female -- -- 9769695956 -- -- -- -- 27-08-2025 ₹ 10000 0 | Add App…" at bounding box center [688, 209] width 694 height 325
click at [23, 80] on icon at bounding box center [20, 79] width 6 height 8
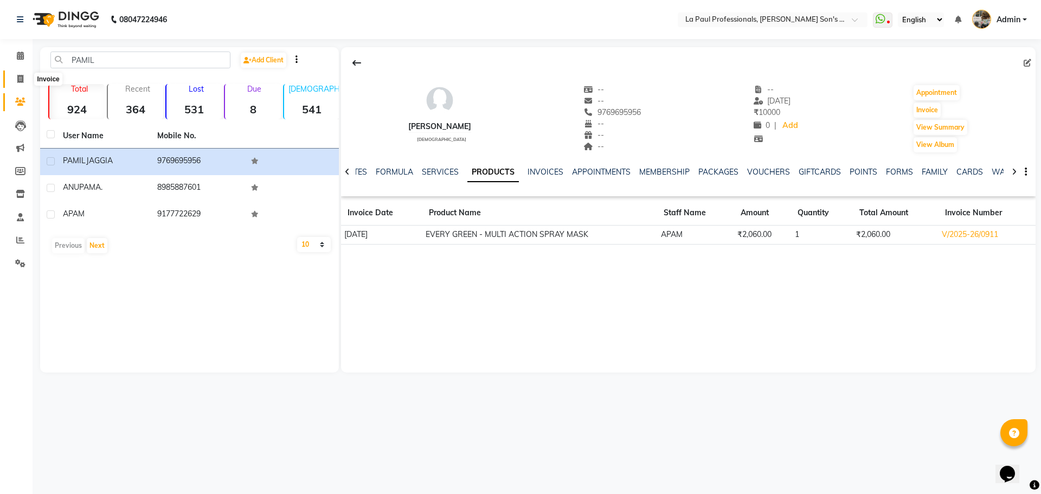
select select "service"
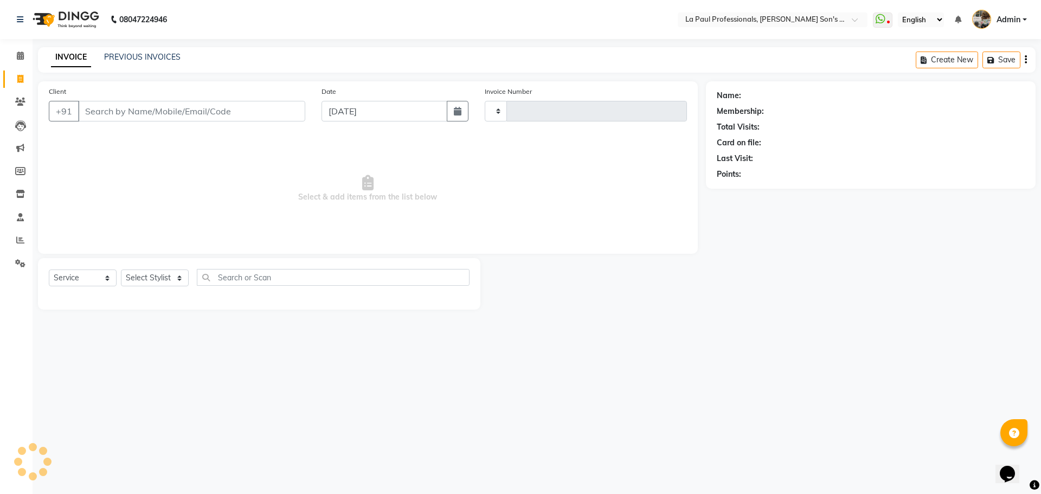
type input "0969"
select select "6271"
click at [23, 260] on icon at bounding box center [20, 263] width 10 height 8
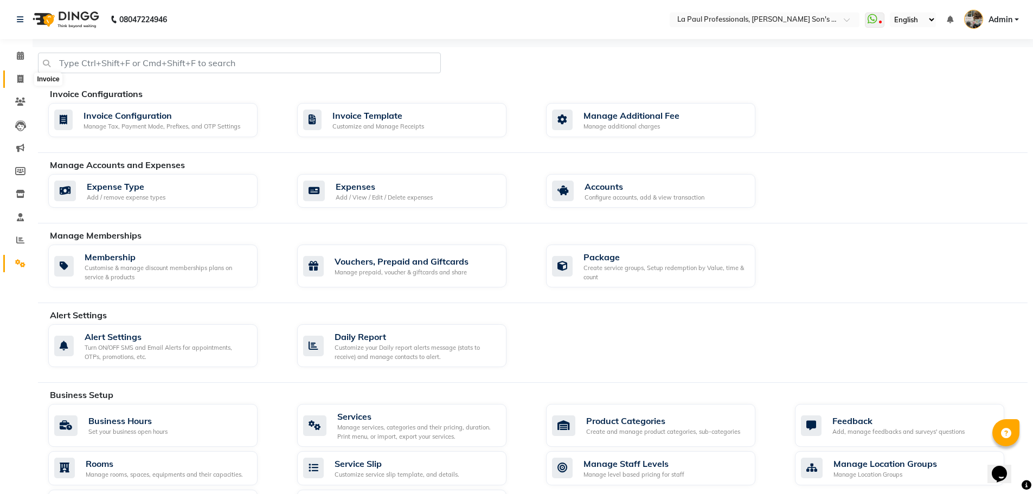
click at [12, 79] on span at bounding box center [20, 79] width 19 height 12
select select "6271"
select select "service"
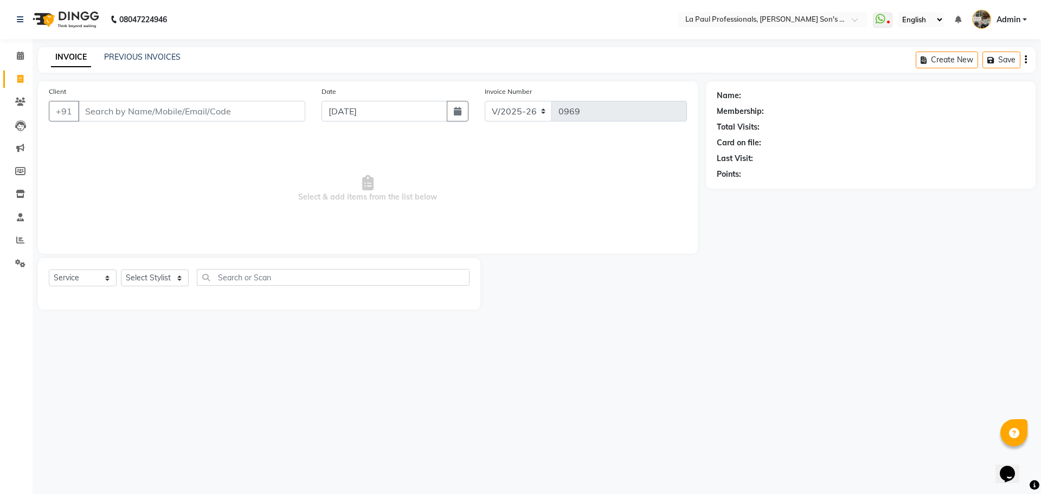
click at [161, 113] on input "Client" at bounding box center [191, 111] width 227 height 21
click at [144, 279] on select "Select Stylist APAM [PERSON_NAME] PRIYA [PERSON_NAME] SASA [PERSON_NAME]" at bounding box center [155, 277] width 68 height 17
select select "48213"
click at [121, 269] on select "Select Stylist APAM [PERSON_NAME] PRIYA [PERSON_NAME] SASA [PERSON_NAME]" at bounding box center [155, 277] width 68 height 17
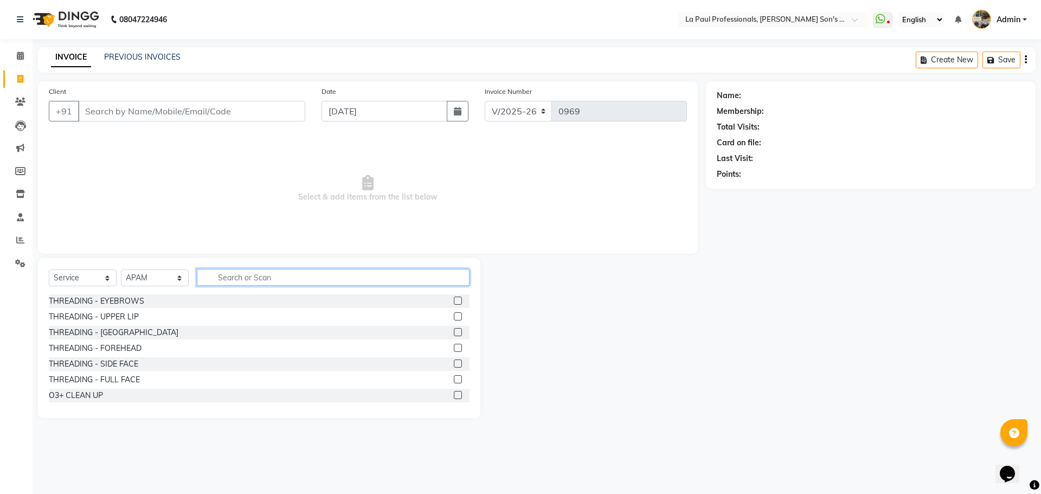
click at [229, 271] on input "text" at bounding box center [333, 277] width 273 height 17
drag, startPoint x: 83, startPoint y: 271, endPoint x: 89, endPoint y: 284, distance: 14.1
click at [83, 275] on select "Select Service Product Membership Package Voucher Prepaid Gift Card" at bounding box center [83, 277] width 68 height 17
select select "product"
click at [49, 269] on select "Select Service Product Membership Package Voucher Prepaid Gift Card" at bounding box center [83, 277] width 68 height 17
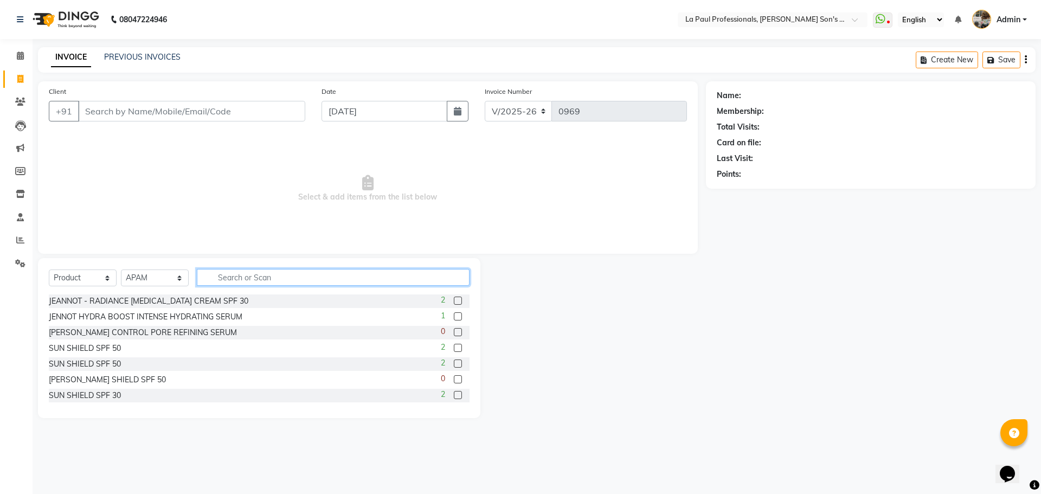
click at [221, 281] on input "text" at bounding box center [333, 277] width 273 height 17
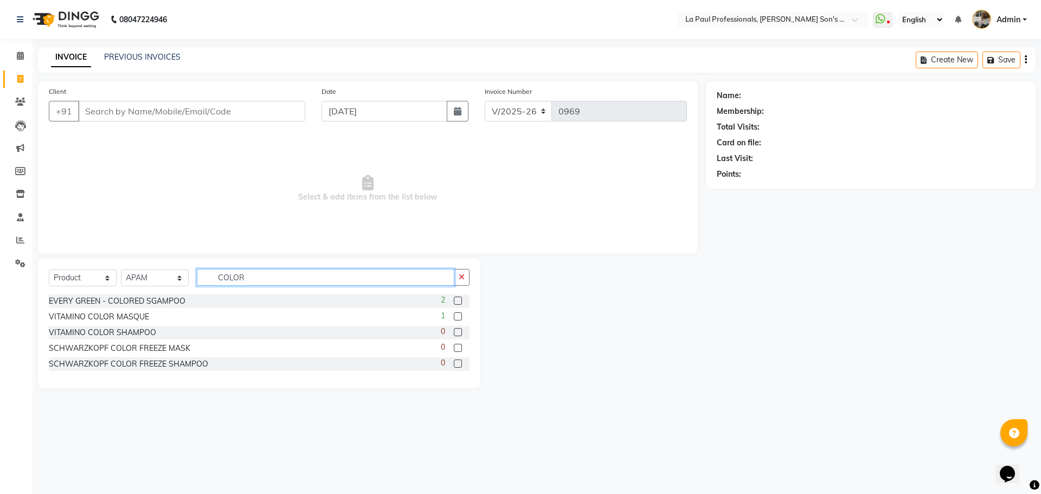
click at [266, 280] on input "COLOR" at bounding box center [325, 277] width 257 height 17
type input "C"
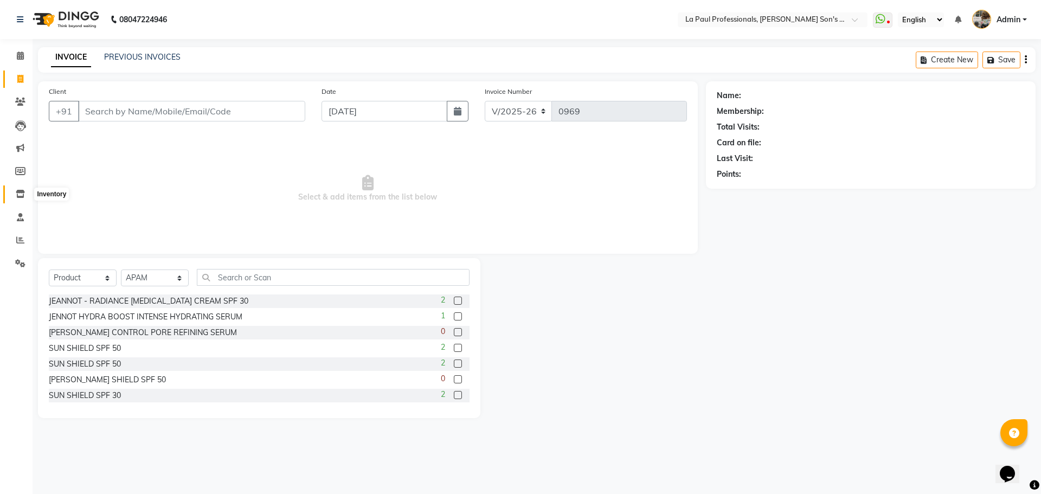
click at [22, 196] on icon at bounding box center [20, 194] width 9 height 8
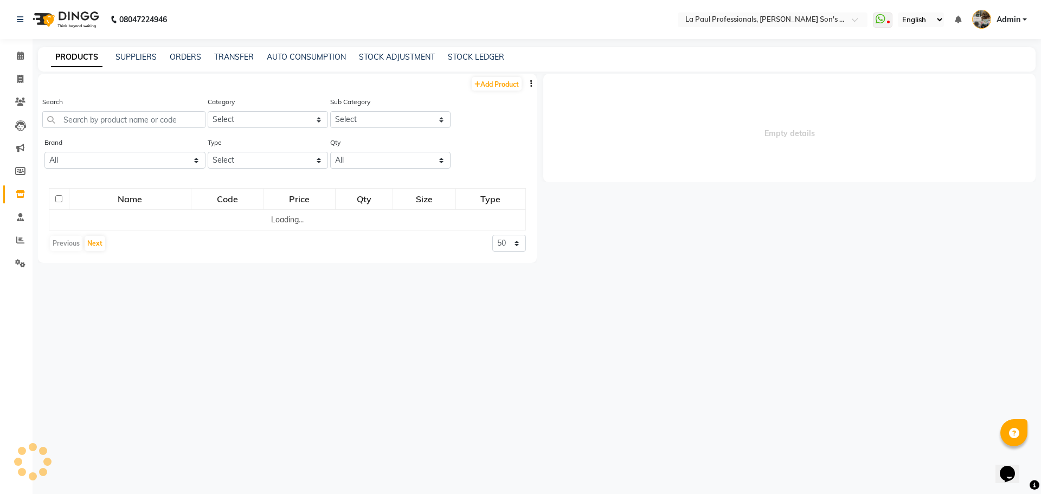
select select
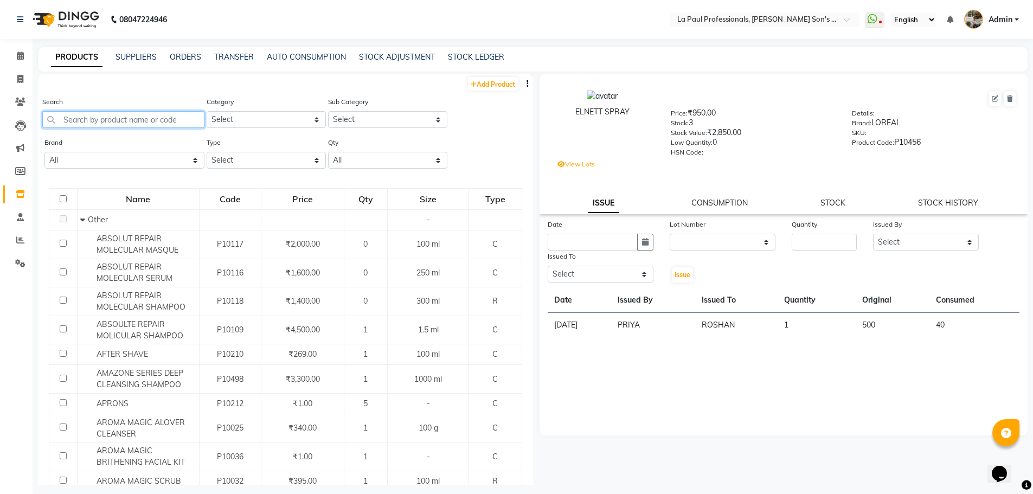
click at [132, 119] on input "text" at bounding box center [123, 119] width 162 height 17
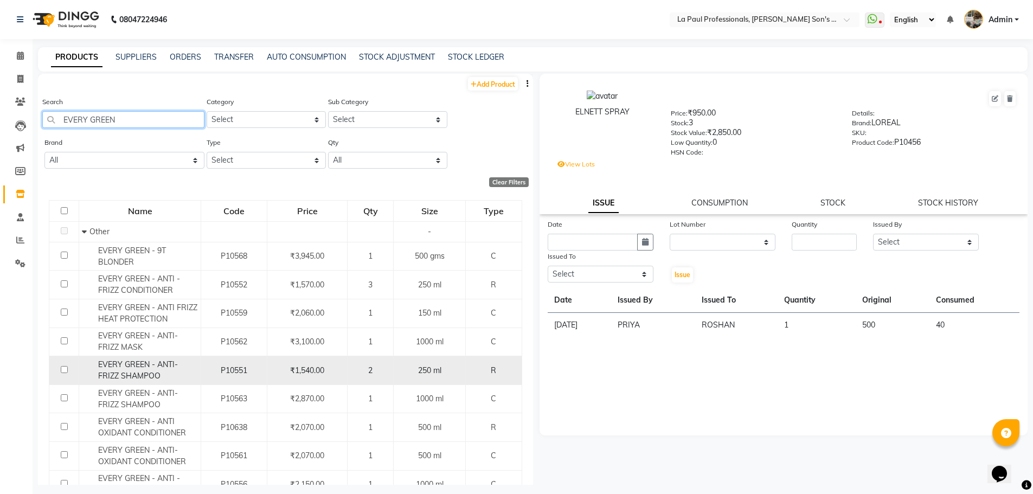
scroll to position [271, 0]
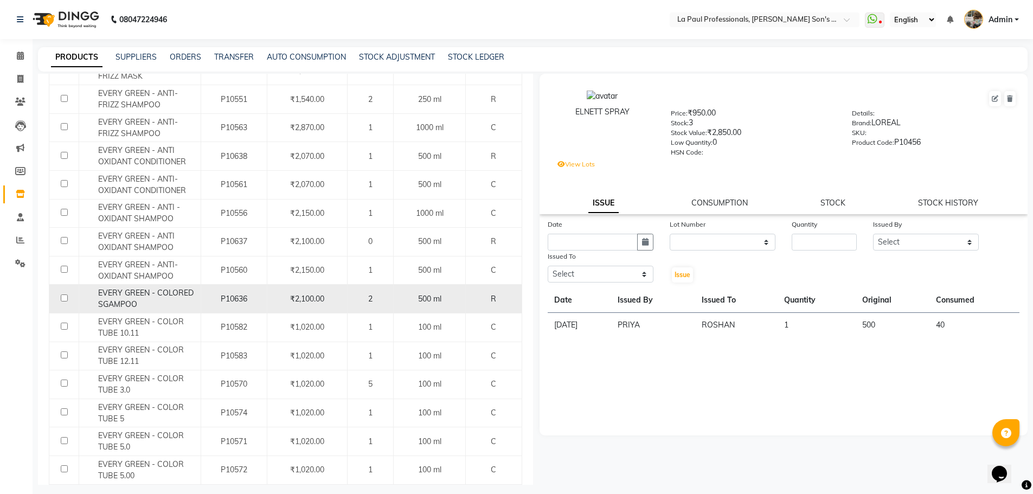
type input "EVERY GREEN"
click at [149, 294] on span "EVERY GREEN - COLORED SGAMPOO" at bounding box center [145, 298] width 95 height 21
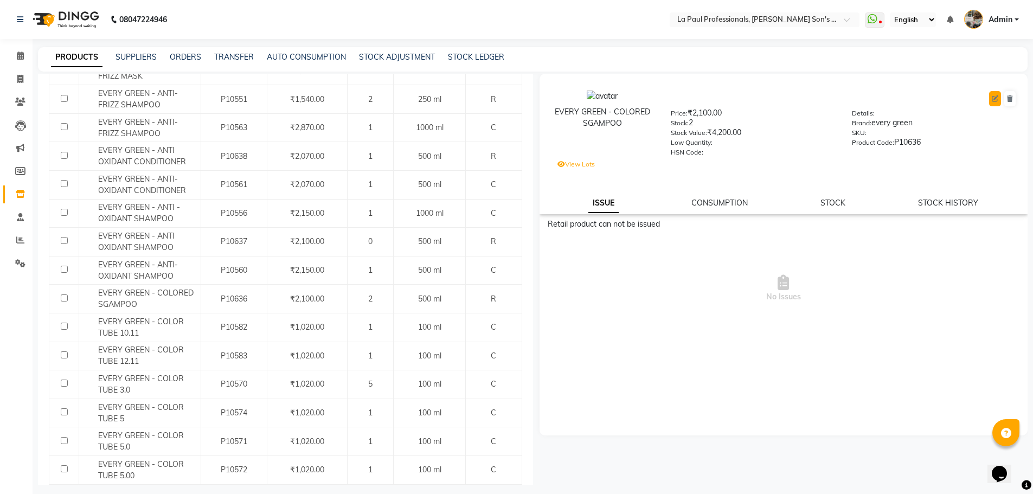
click at [990, 98] on button at bounding box center [995, 98] width 12 height 15
select select "R"
select select "1021801000"
select select "1021801002"
select select "true"
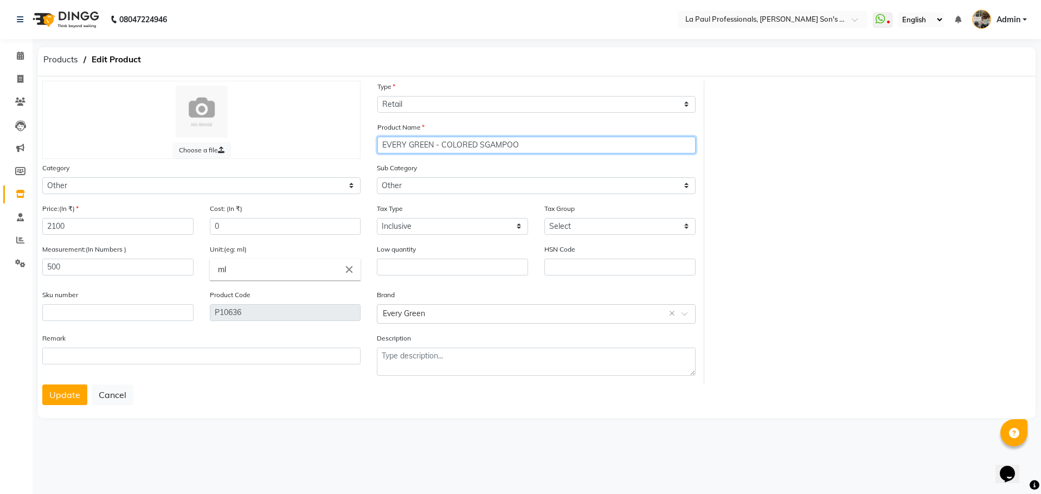
click at [491, 144] on input "EVERY GREEN - COLORED SGAMPOO" at bounding box center [536, 145] width 318 height 17
type input "EVERY GREEN - COLORED SHAMPOO"
click at [56, 393] on button "Update" at bounding box center [64, 394] width 45 height 21
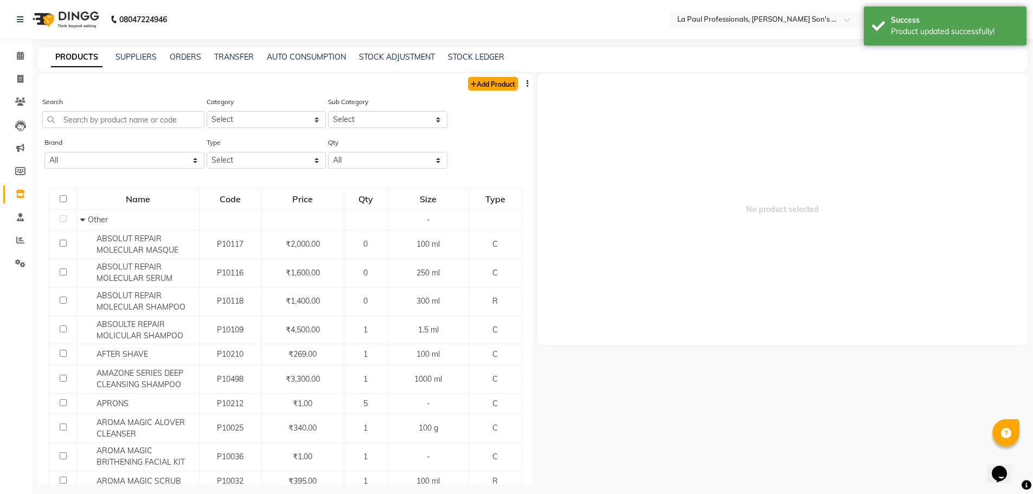
click at [496, 84] on link "Add Product" at bounding box center [493, 84] width 50 height 14
select select "true"
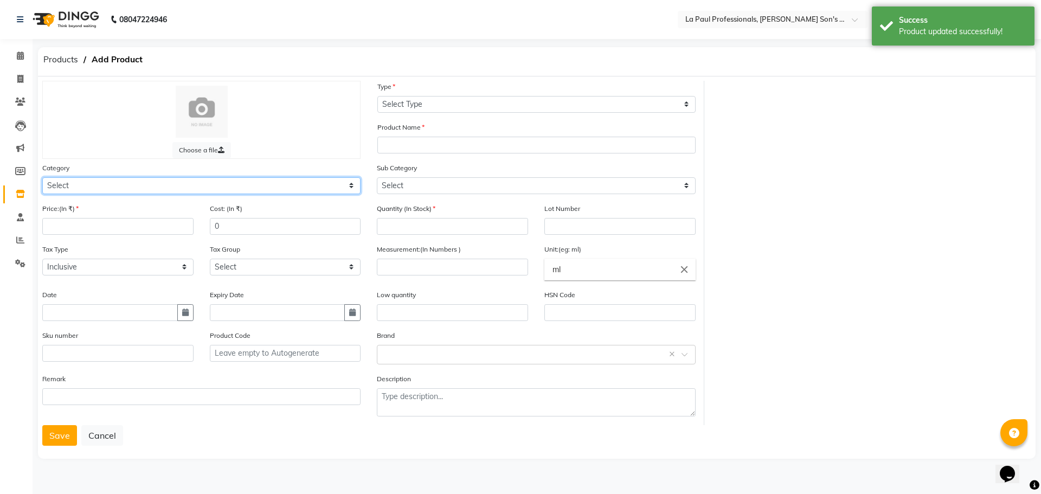
click at [154, 187] on select "Select Skin Makeup Personal Care Appliances Beard Waxing Disposable Threading H…" at bounding box center [201, 185] width 318 height 17
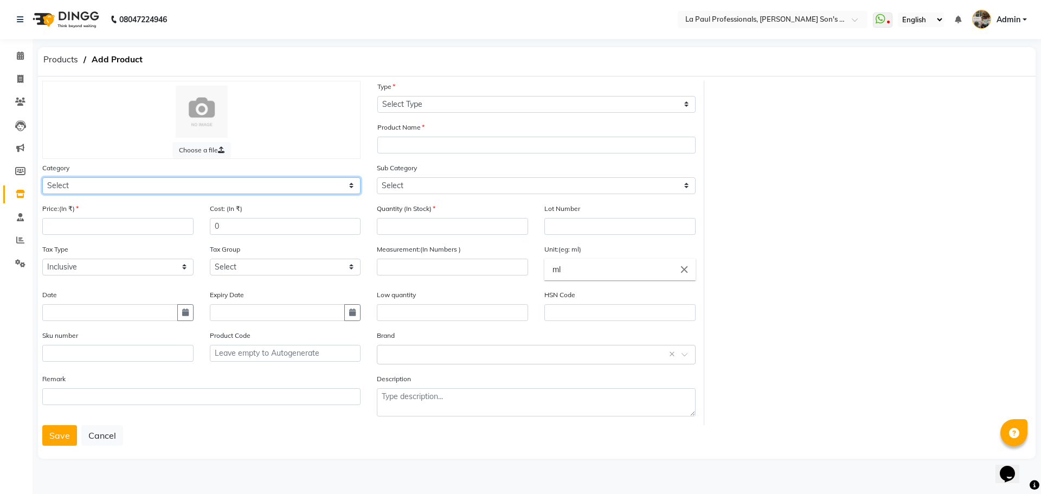
select select "1021801000"
click at [42, 177] on select "Select Skin Makeup Personal Care Appliances Beard Waxing Disposable Threading H…" at bounding box center [201, 185] width 318 height 17
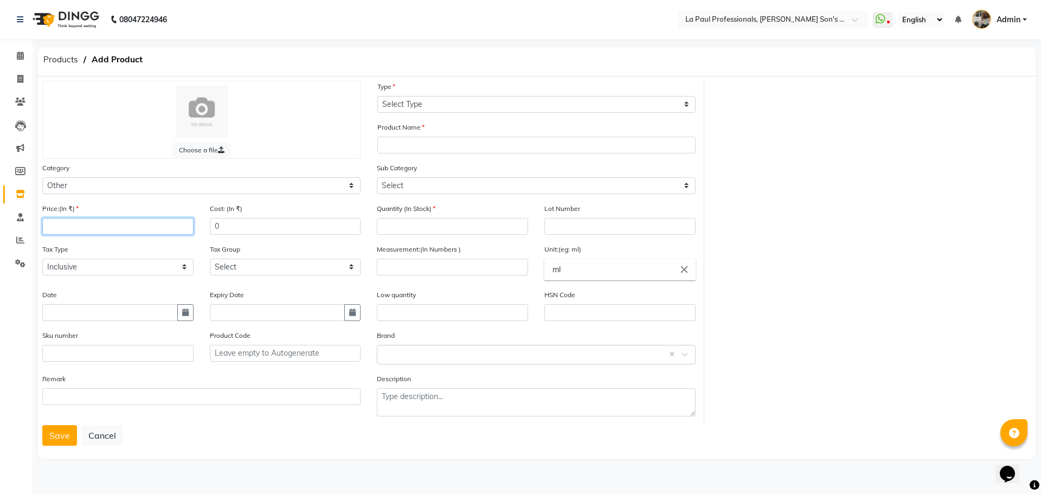
click at [117, 229] on input "number" at bounding box center [117, 226] width 151 height 17
type input "1570"
click at [95, 316] on input "text" at bounding box center [110, 312] width 136 height 17
select select "9"
select select "2025"
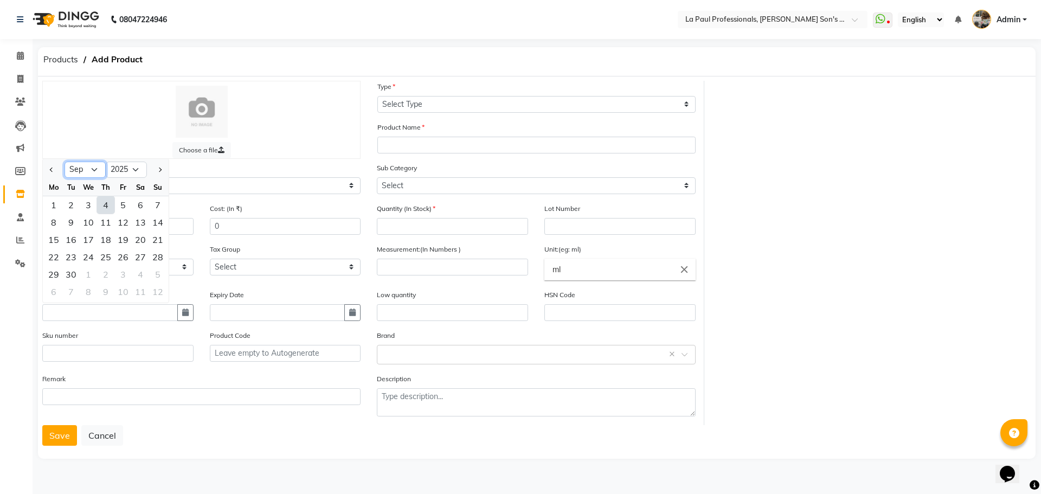
click at [92, 168] on select "Jan Feb Mar Apr May Jun Jul Aug Sep Oct Nov Dec" at bounding box center [84, 170] width 41 height 16
select select "1"
click at [64, 162] on select "Jan Feb Mar Apr May Jun Jul Aug Sep Oct Nov Dec" at bounding box center [84, 170] width 41 height 16
click at [124, 276] on div "31" at bounding box center [122, 274] width 17 height 17
type input "31-01-2025"
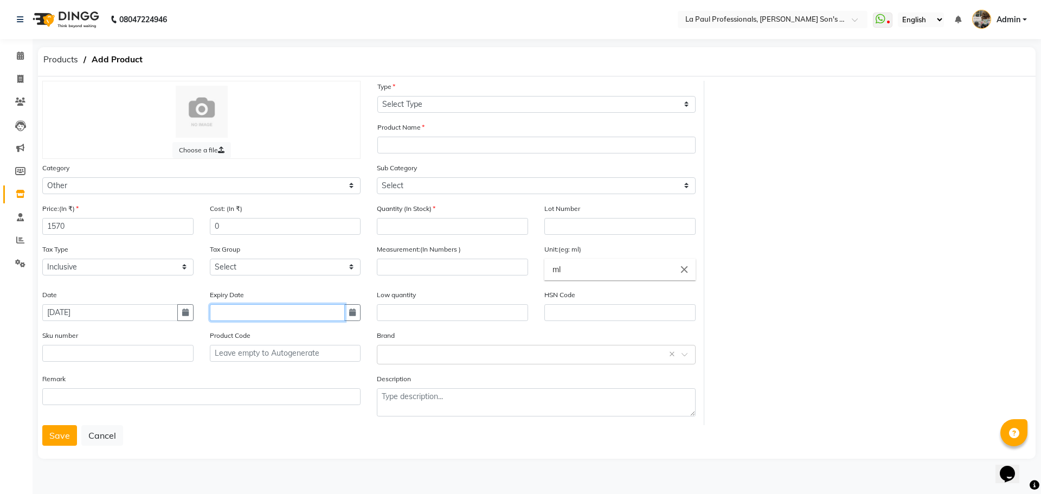
click at [259, 318] on input "text" at bounding box center [278, 312] width 136 height 17
select select "9"
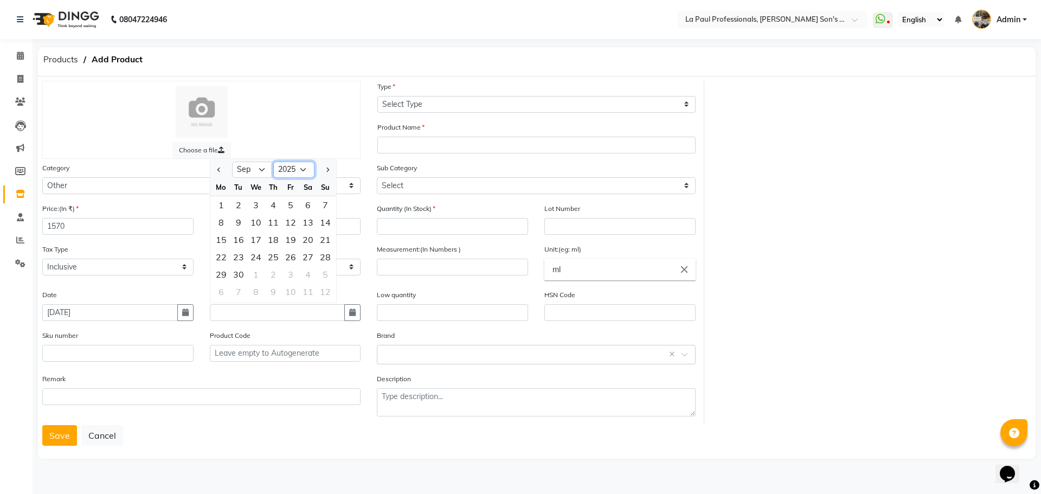
click at [303, 169] on select "2015 2016 2017 2018 2019 2020 2021 2022 2023 2024 2025 2026 2027 2028 2029 2030…" at bounding box center [293, 170] width 41 height 16
click at [273, 162] on select "2015 2016 2017 2018 2019 2020 2021 2022 2023 2024 2025 2026 2027 2028 2029 2030…" at bounding box center [293, 170] width 41 height 16
click at [257, 172] on select "Jan Feb Mar Apr May Jun Jul Aug Sep Oct Nov Dec" at bounding box center [252, 170] width 41 height 16
click at [301, 171] on select "2018 2019 2020 2021 2022 2023 2024 2025 2026 2027 2028 2029 2030 2031 2032 2033…" at bounding box center [293, 170] width 41 height 16
select select "2027"
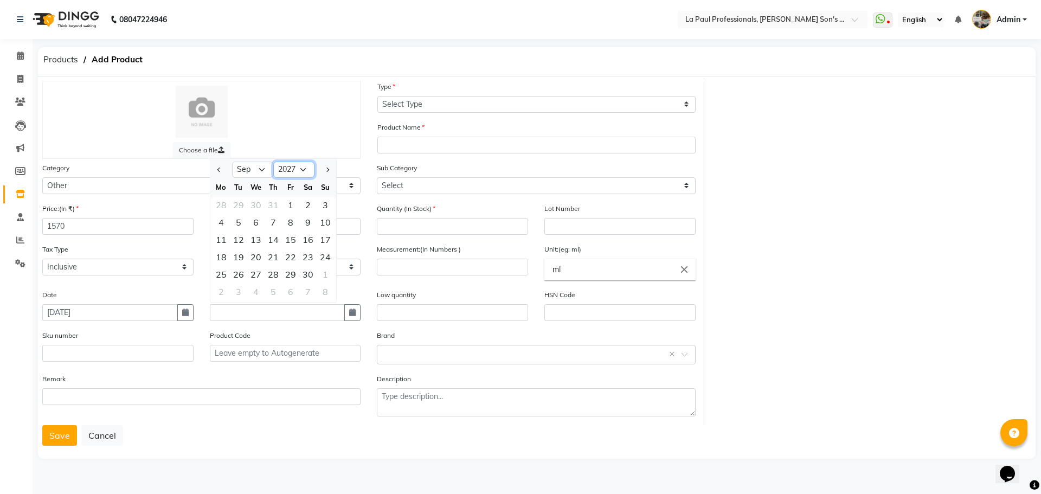
click at [273, 162] on select "2018 2019 2020 2021 2022 2023 2024 2025 2026 2027 2028 2029 2030 2031 2032 2033…" at bounding box center [293, 170] width 41 height 16
click at [256, 171] on select "Jan Feb Mar Apr May Jun Jul Aug Sep Oct Nov Dec" at bounding box center [252, 170] width 41 height 16
select select "12"
click at [232, 162] on select "Jan Feb Mar Apr May Jun Jul Aug Sep Oct Nov Dec" at bounding box center [252, 170] width 41 height 16
click at [275, 276] on div "30" at bounding box center [272, 274] width 17 height 17
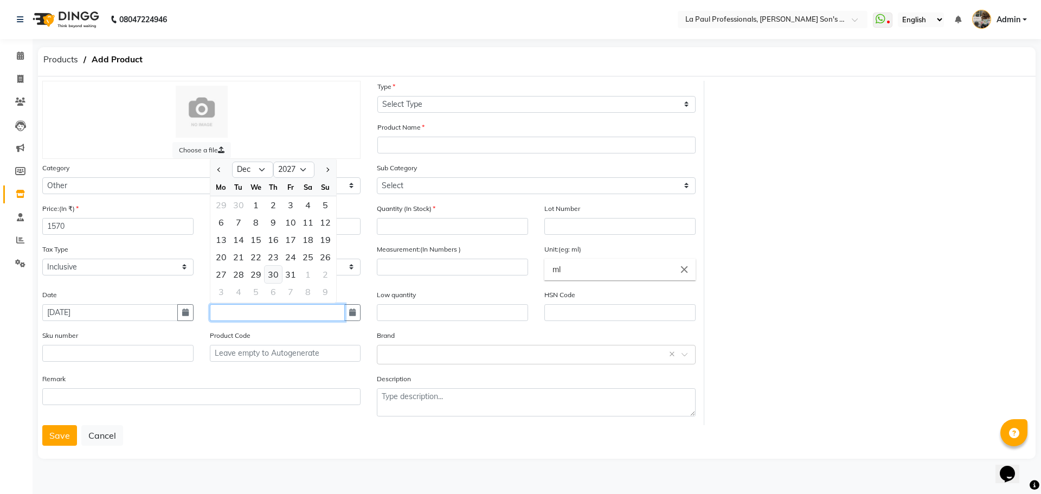
type input "30-12-2027"
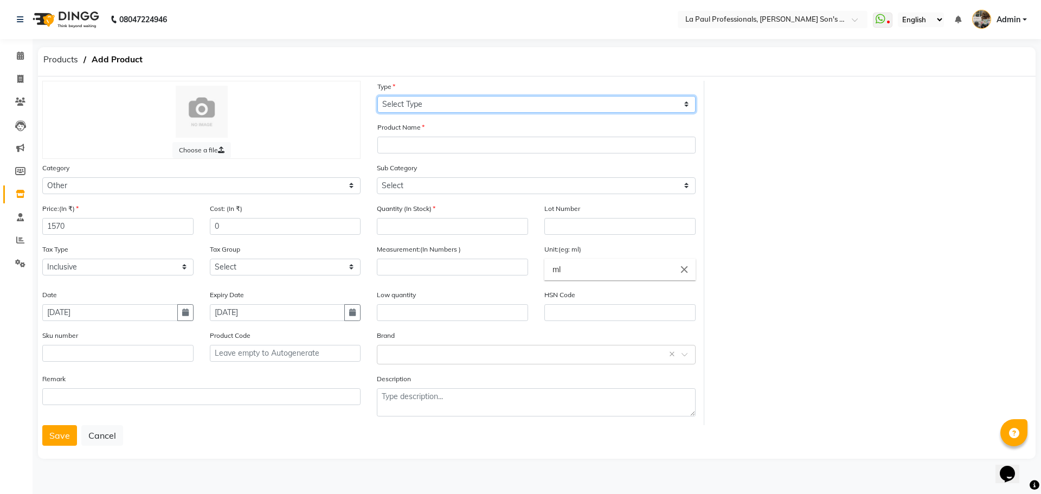
click at [414, 105] on select "Select Type Both Retail Consumable" at bounding box center [536, 104] width 318 height 17
select select "R"
click at [377, 96] on select "Select Type Both Retail Consumable" at bounding box center [536, 104] width 318 height 17
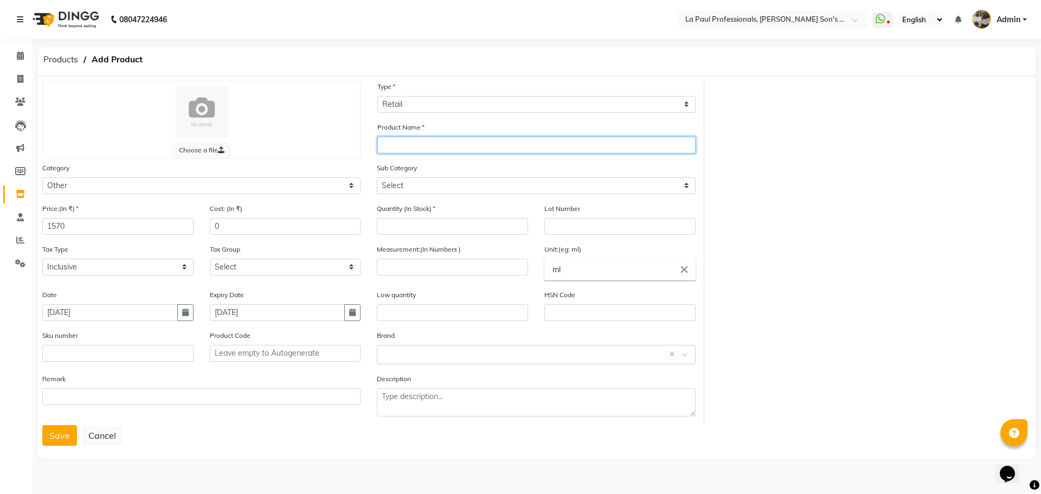
click at [419, 150] on input "text" at bounding box center [536, 145] width 318 height 17
type input "EVERY GREEN - COLORED MASK"
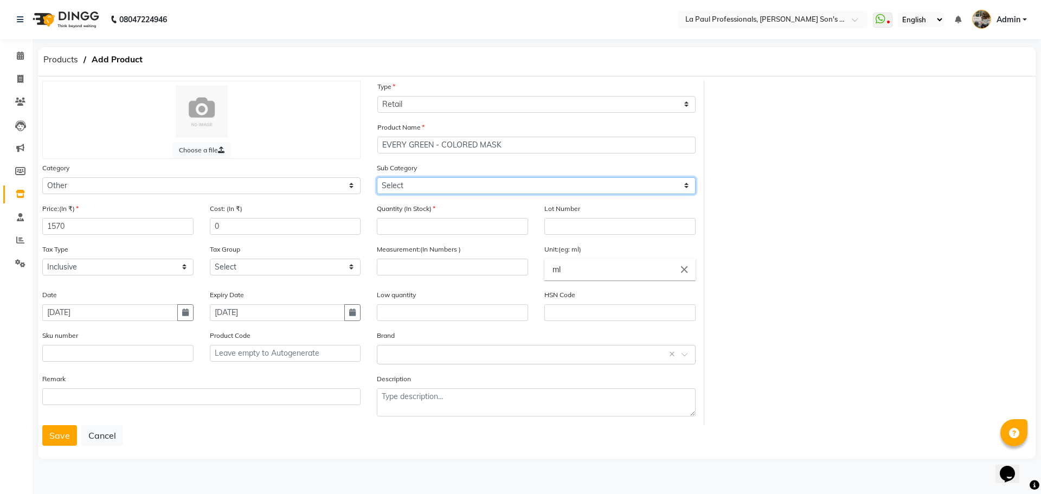
click at [427, 186] on select "Select Houskeeping Other" at bounding box center [536, 185] width 318 height 17
select select "1021801002"
click at [377, 177] on select "Select Houskeeping Other" at bounding box center [536, 185] width 318 height 17
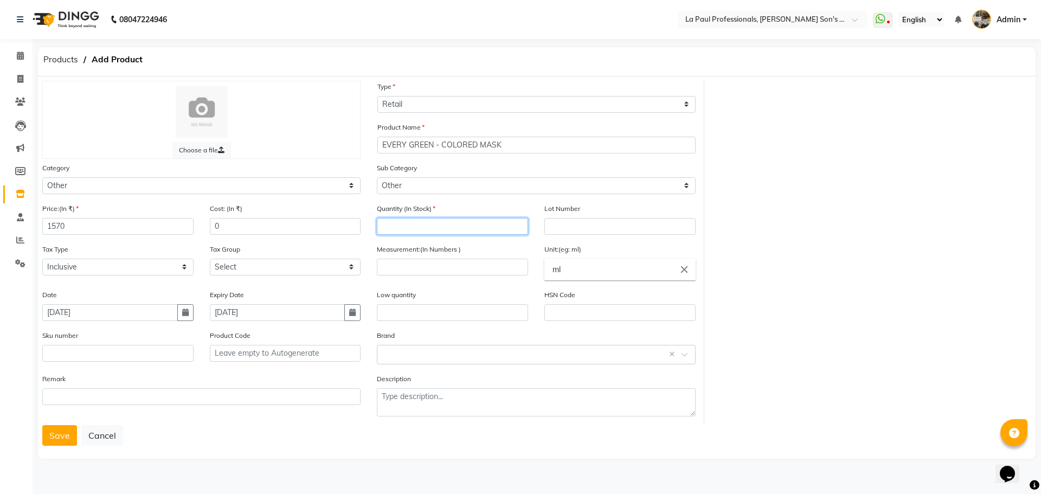
click at [422, 227] on input "number" at bounding box center [452, 226] width 151 height 17
type input "2"
click at [431, 270] on input "number" at bounding box center [452, 267] width 151 height 17
type input "250"
click at [430, 355] on input "text" at bounding box center [525, 353] width 285 height 11
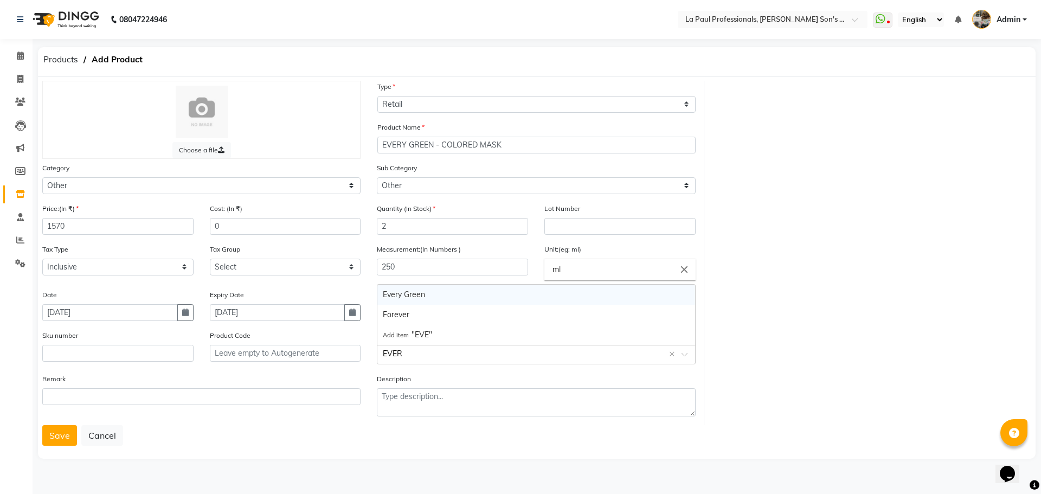
type input "EVERY"
click at [438, 315] on div "Every Green" at bounding box center [535, 315] width 317 height 20
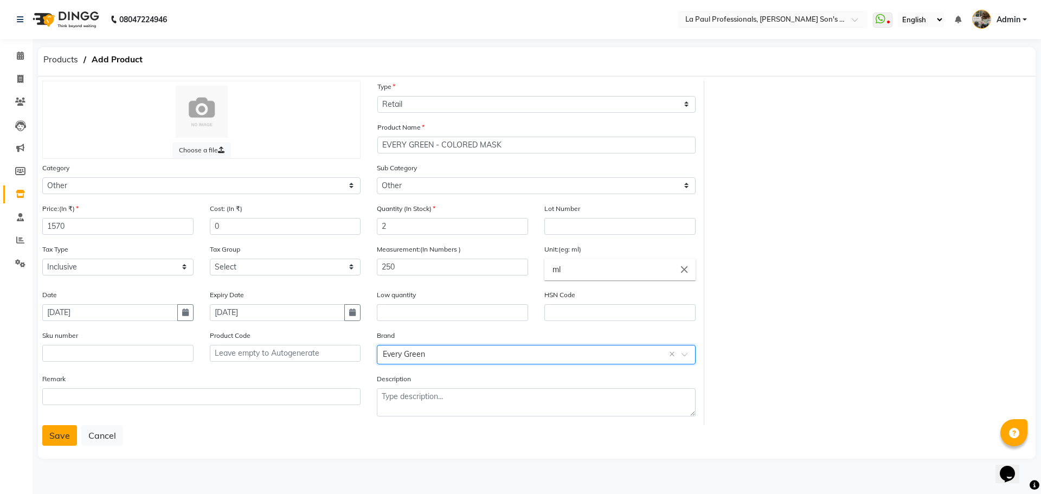
click at [54, 434] on button "Save" at bounding box center [59, 435] width 35 height 21
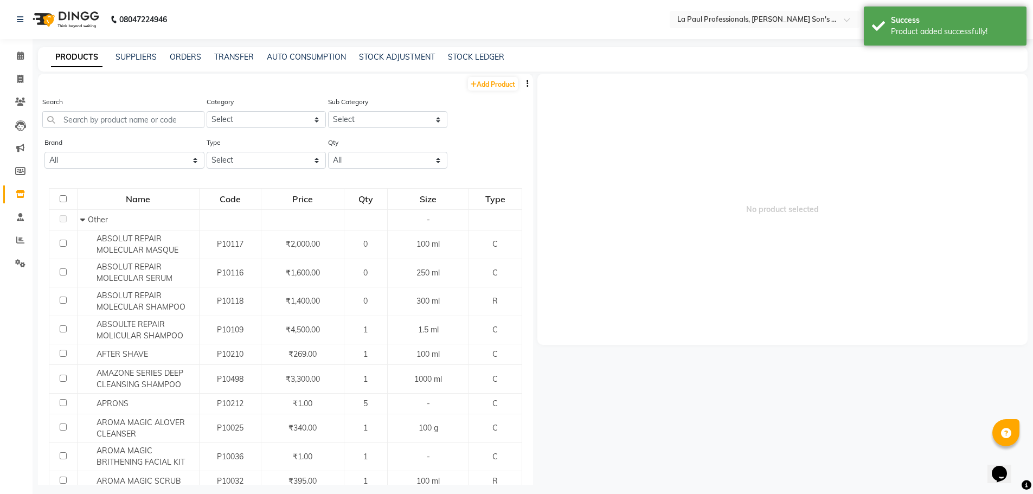
click at [749, 384] on div "No product selected" at bounding box center [780, 279] width 495 height 411
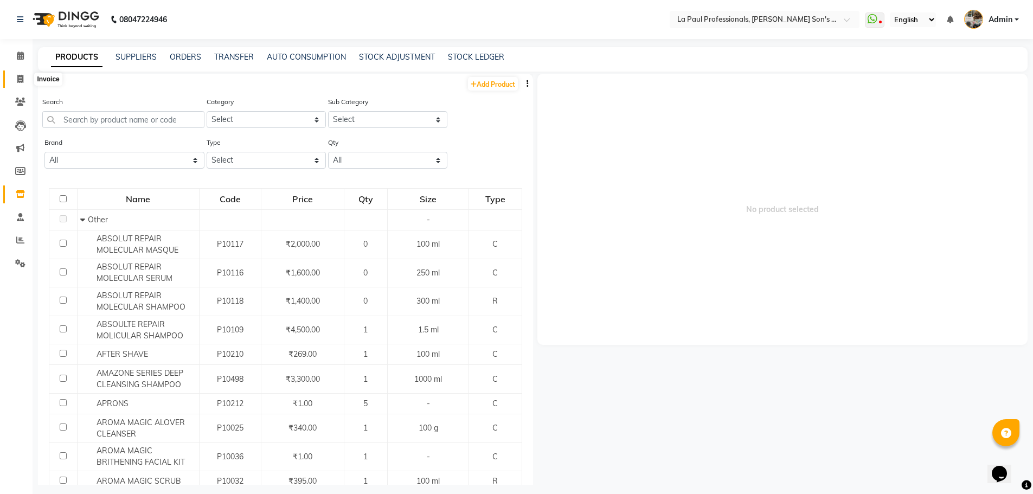
click at [20, 84] on span at bounding box center [20, 79] width 19 height 12
select select "service"
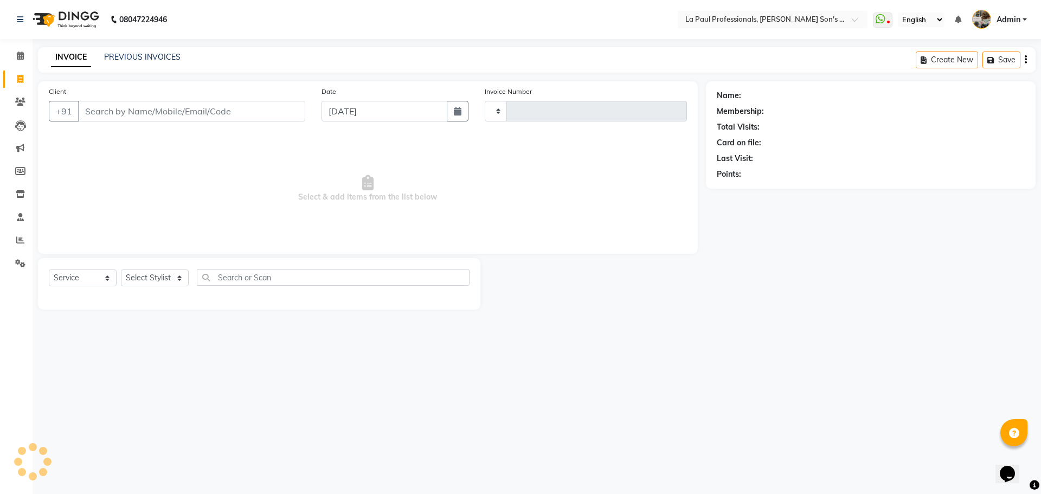
type input "0969"
select select "6271"
click at [117, 110] on input "Client" at bounding box center [191, 111] width 227 height 21
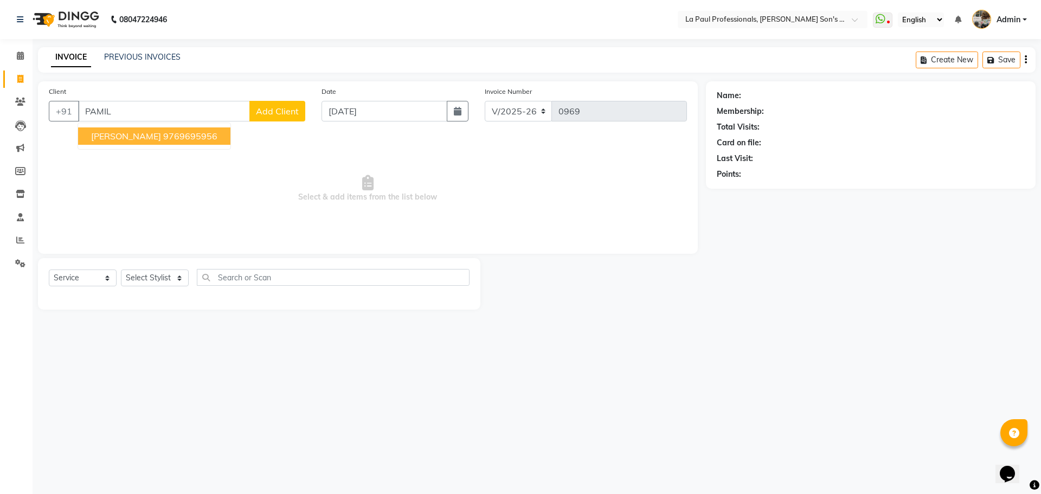
click at [142, 147] on ngb-typeahead-window "PAMIL JAGGIA 9769695956" at bounding box center [154, 135] width 153 height 27
click at [163, 134] on ngb-highlight "9769695956" at bounding box center [190, 136] width 54 height 11
type input "9769695956"
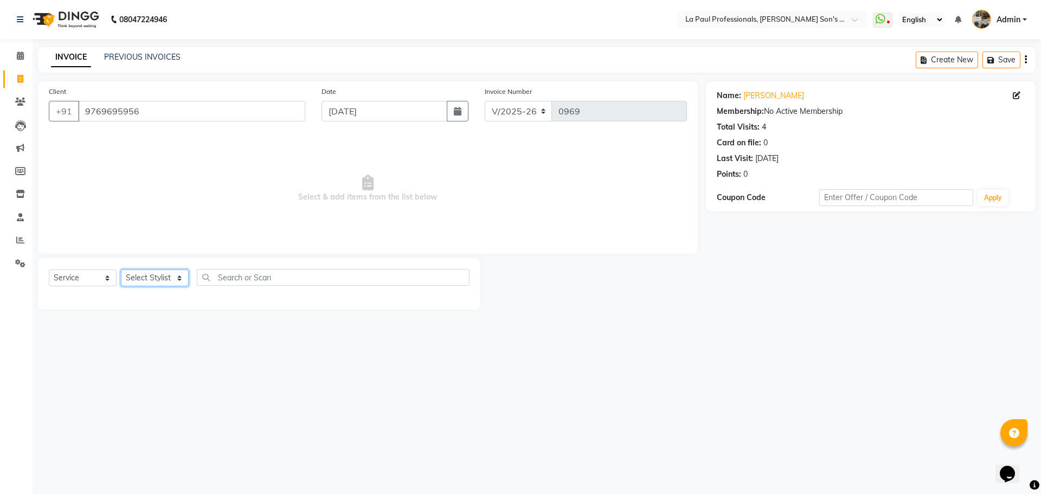
click at [152, 275] on select "Select Stylist APAM [PERSON_NAME] PRIYA [PERSON_NAME] SASA [PERSON_NAME]" at bounding box center [155, 277] width 68 height 17
select select "46925"
click at [121, 269] on select "Select Stylist APAM [PERSON_NAME] PRIYA [PERSON_NAME] SASA [PERSON_NAME]" at bounding box center [155, 277] width 68 height 17
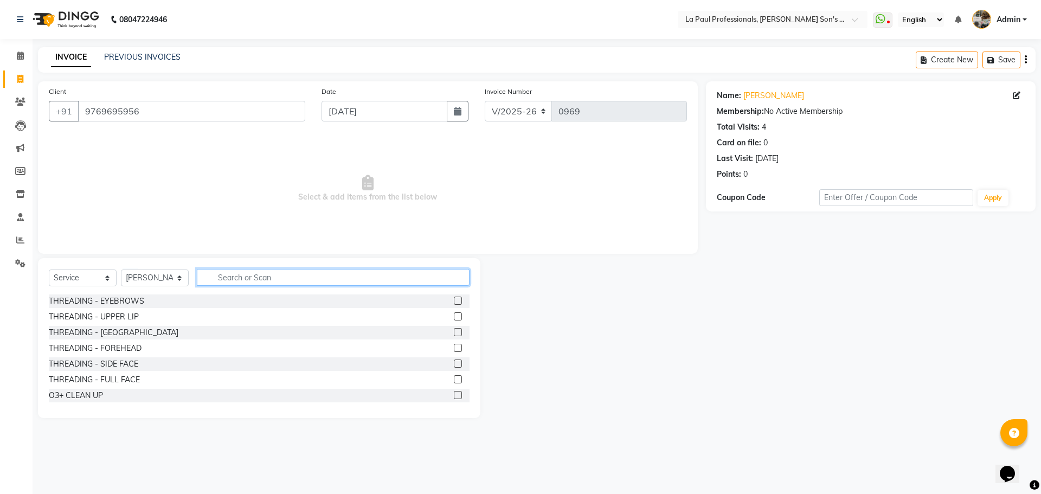
click at [251, 275] on input "text" at bounding box center [333, 277] width 273 height 17
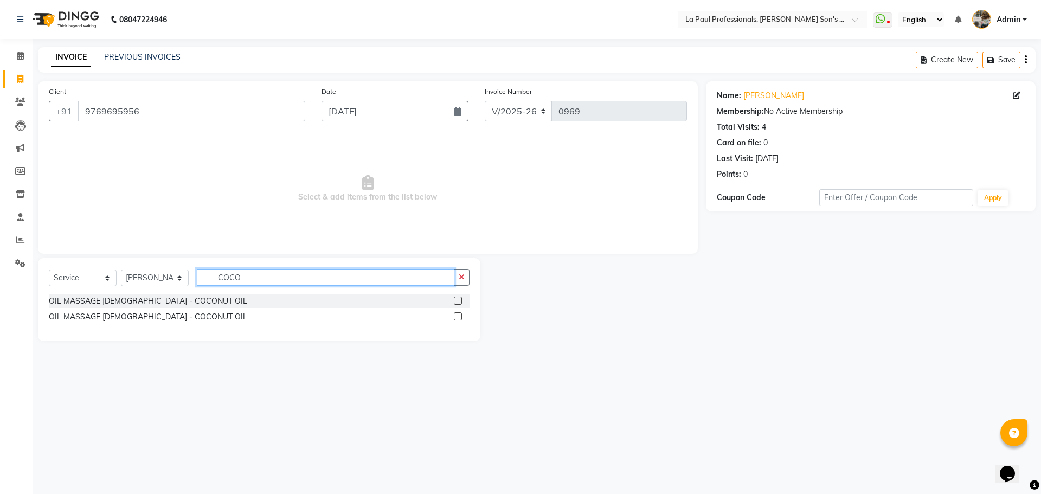
type input "COCO"
click at [460, 298] on label at bounding box center [458, 300] width 8 height 8
click at [460, 298] on input "checkbox" at bounding box center [457, 301] width 7 height 7
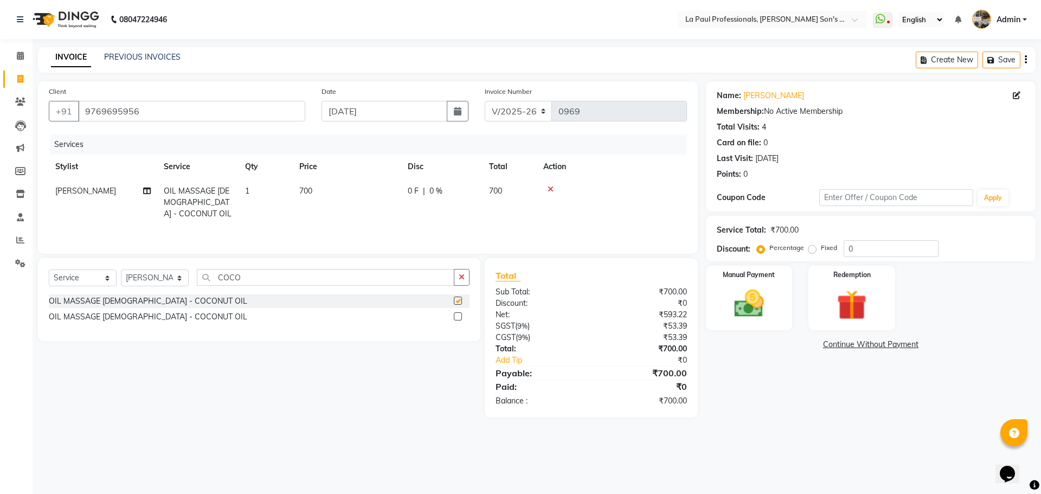
checkbox input "false"
click at [300, 280] on input "COCO" at bounding box center [325, 277] width 257 height 17
type input "C"
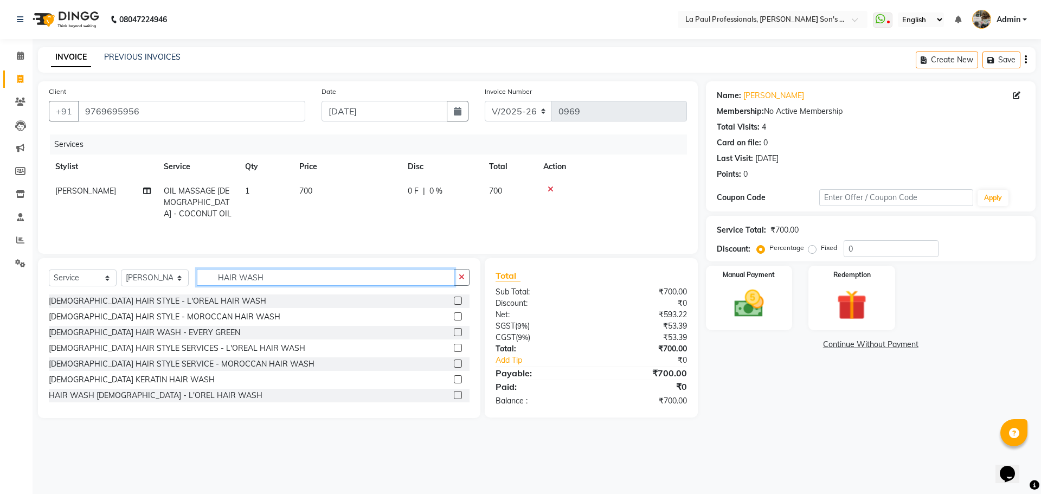
type input "HAIR WASH"
click at [454, 300] on label at bounding box center [458, 300] width 8 height 8
click at [454, 300] on input "checkbox" at bounding box center [457, 301] width 7 height 7
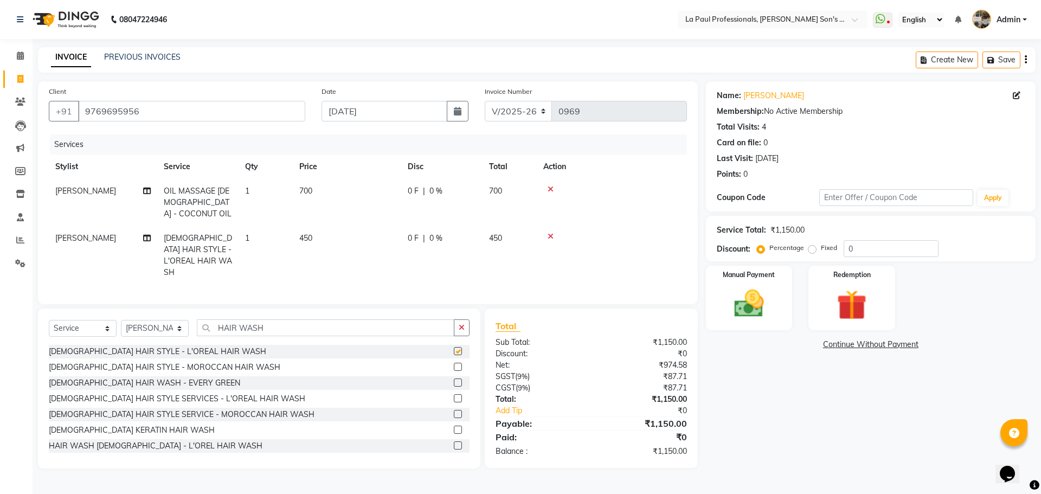
checkbox input "false"
click at [816, 407] on div "Name: Pamil Jaggia Membership: No Active Membership Total Visits: 4 Card on fil…" at bounding box center [875, 274] width 338 height 387
click at [159, 324] on select "Select Stylist APAM [PERSON_NAME] PRIYA [PERSON_NAME] SASA [PERSON_NAME]" at bounding box center [155, 328] width 68 height 17
click at [103, 325] on select "Select Service Product Membership Package Voucher Prepaid Gift Card" at bounding box center [83, 328] width 68 height 17
select select "product"
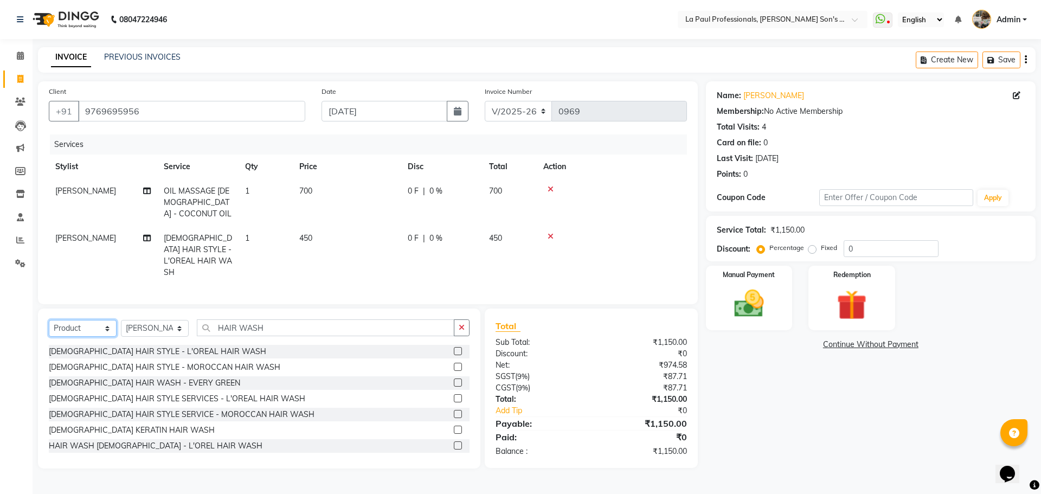
click at [49, 320] on select "Select Service Product Membership Package Voucher Prepaid Gift Card" at bounding box center [83, 328] width 68 height 17
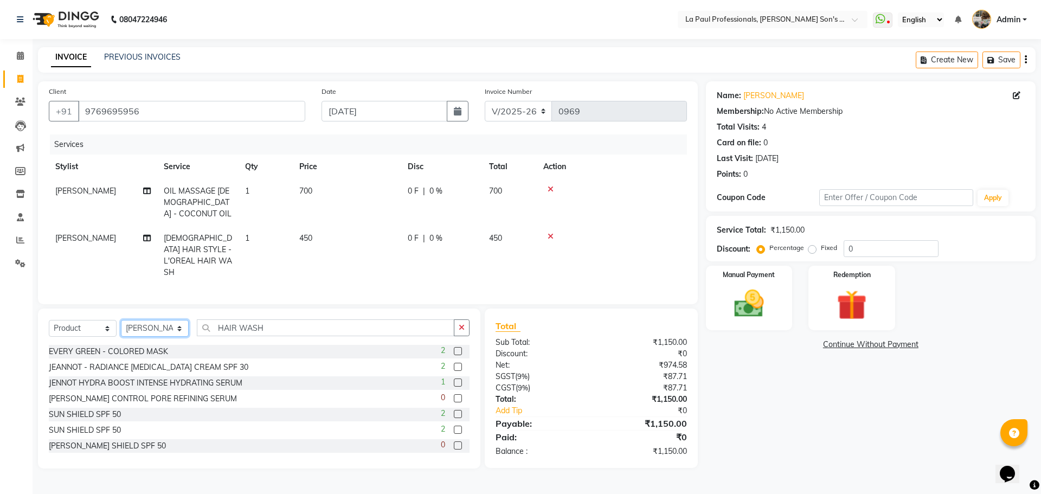
click at [152, 325] on select "Select Stylist APAM [PERSON_NAME] PRIYA [PERSON_NAME] SASA [PERSON_NAME]" at bounding box center [155, 328] width 68 height 17
select select "69750"
click at [121, 320] on select "Select Stylist APAM [PERSON_NAME] PRIYA [PERSON_NAME] SASA [PERSON_NAME]" at bounding box center [155, 328] width 68 height 17
click at [272, 322] on input "HAIR WASH" at bounding box center [325, 327] width 257 height 17
type input "H"
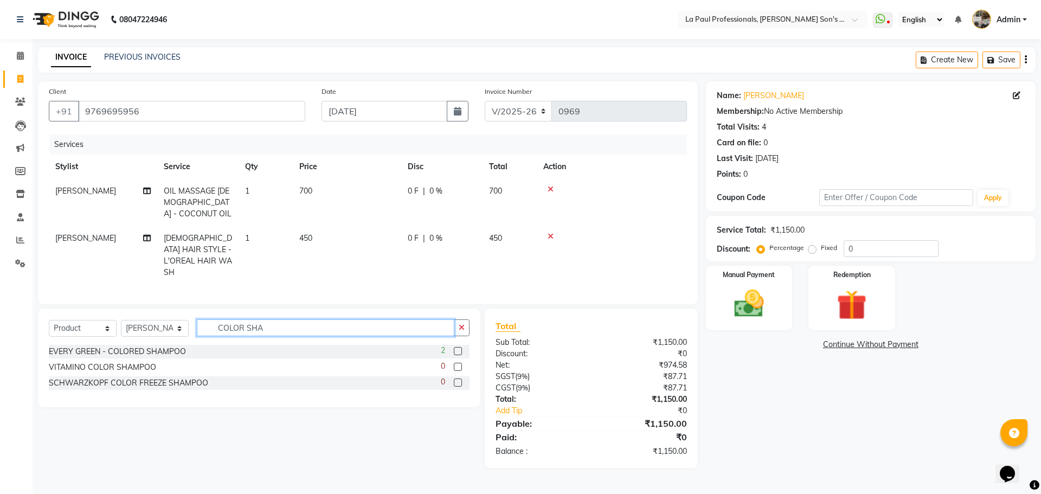
type input "COLOR SHA"
click at [460, 347] on label at bounding box center [458, 351] width 8 height 8
click at [460, 348] on input "checkbox" at bounding box center [457, 351] width 7 height 7
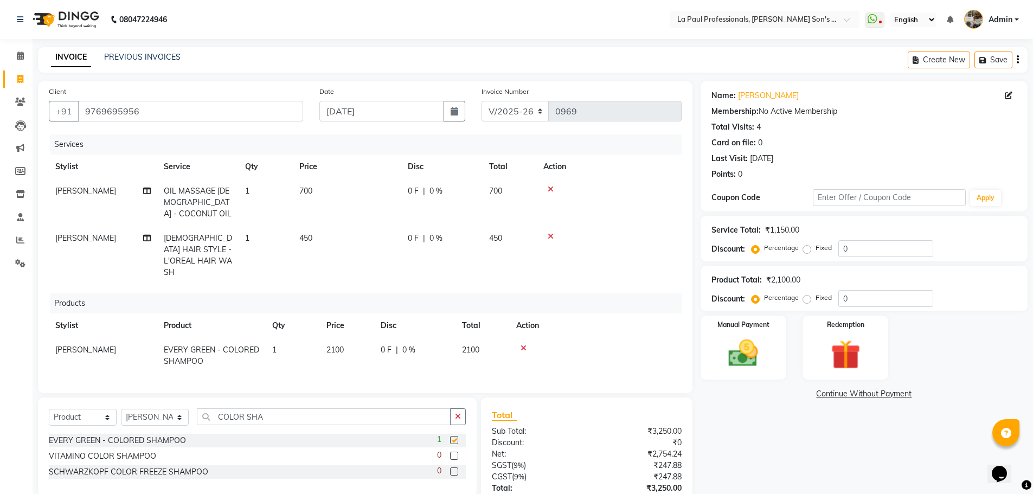
checkbox input "false"
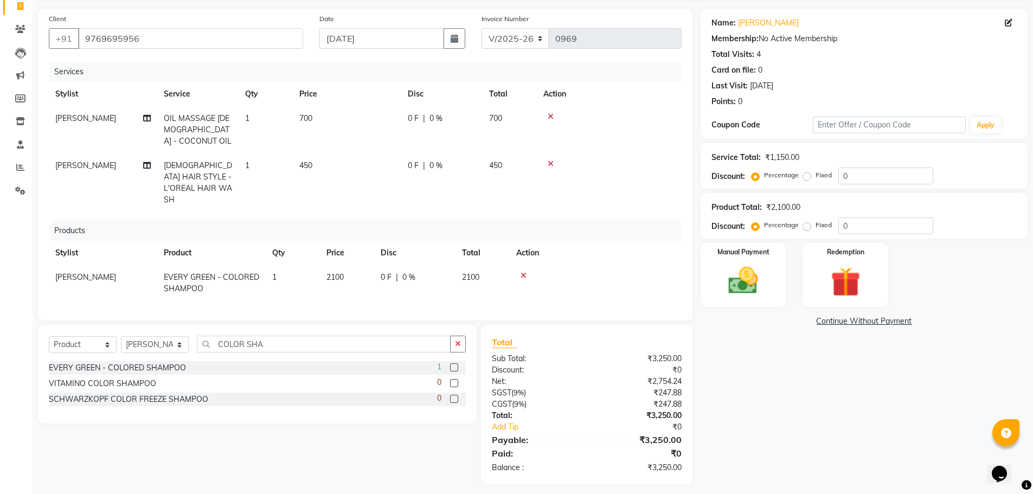
scroll to position [76, 0]
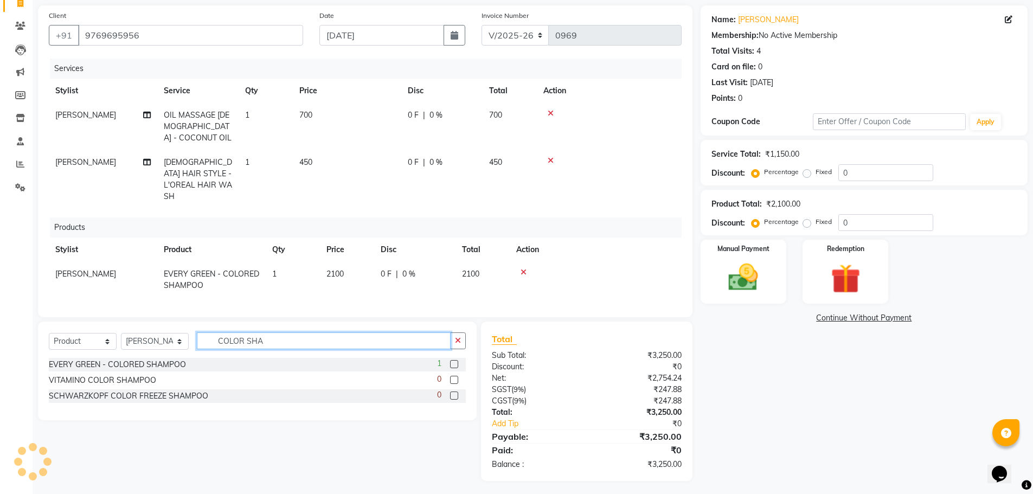
click at [296, 339] on input "COLOR SHA" at bounding box center [324, 340] width 254 height 17
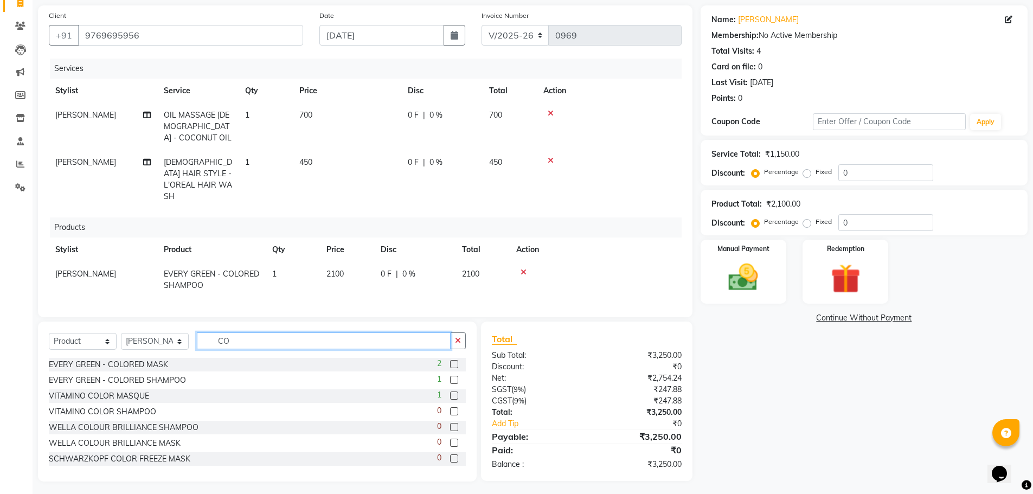
type input "C"
type input "EVERY"
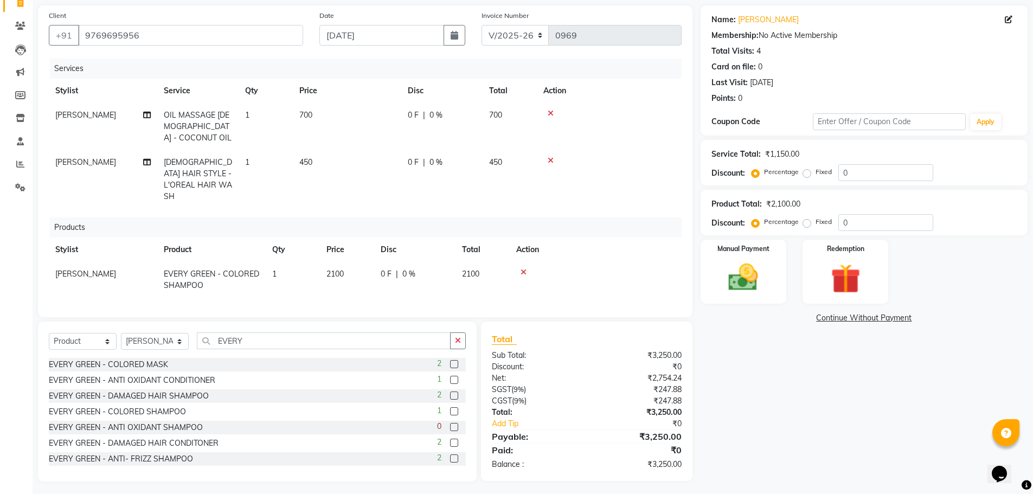
click at [834, 432] on div "Name: Pamil Jaggia Membership: No Active Membership Total Visits: 4 Card on fil…" at bounding box center [867, 243] width 335 height 476
click at [759, 278] on img at bounding box center [743, 277] width 50 height 35
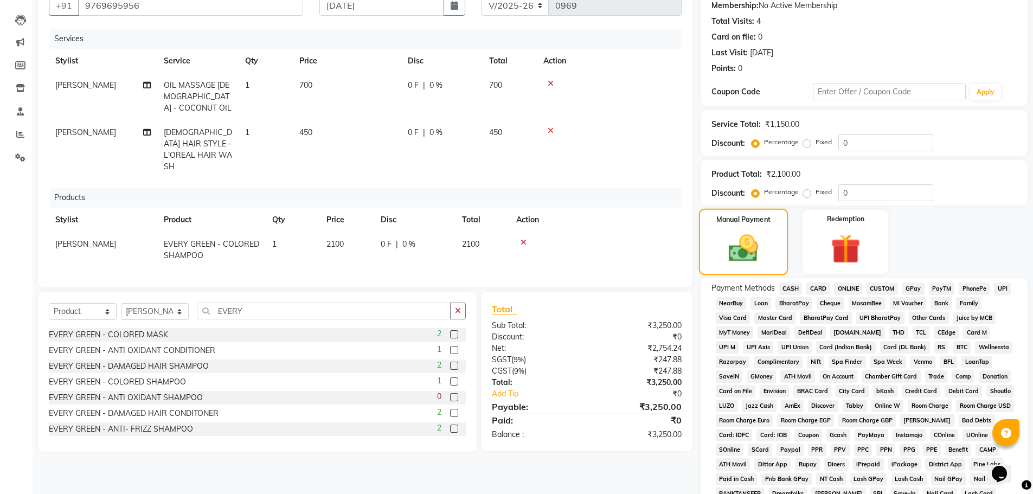
scroll to position [130, 0]
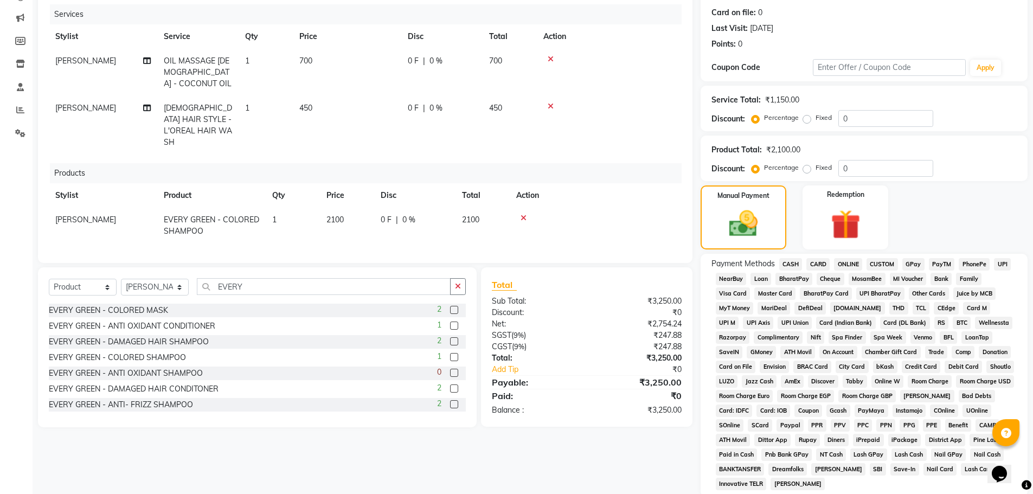
click at [818, 265] on span "CARD" at bounding box center [817, 264] width 23 height 12
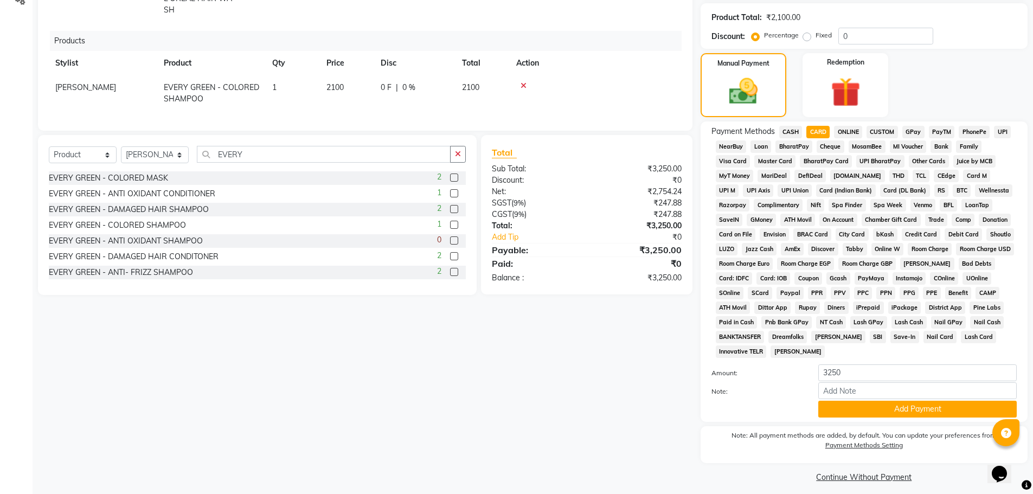
scroll to position [270, 0]
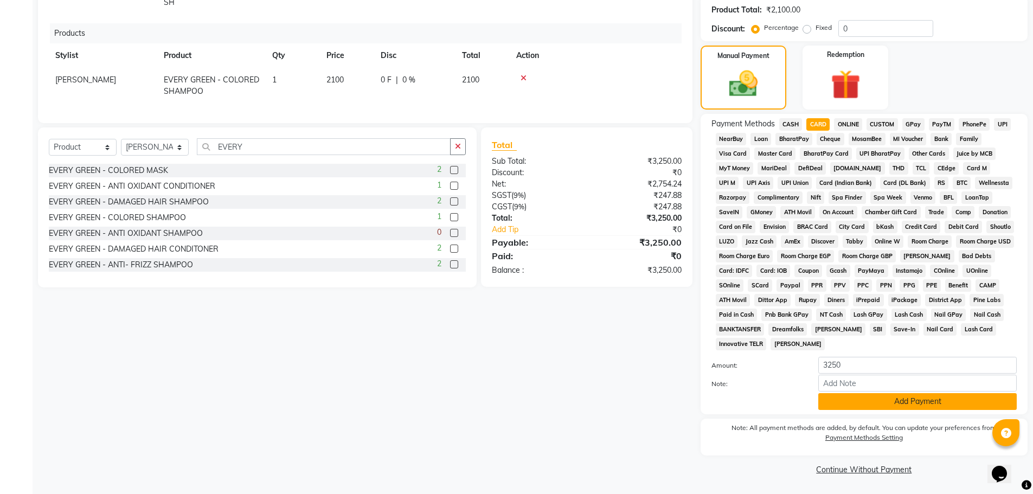
click at [862, 402] on button "Add Payment" at bounding box center [917, 401] width 198 height 17
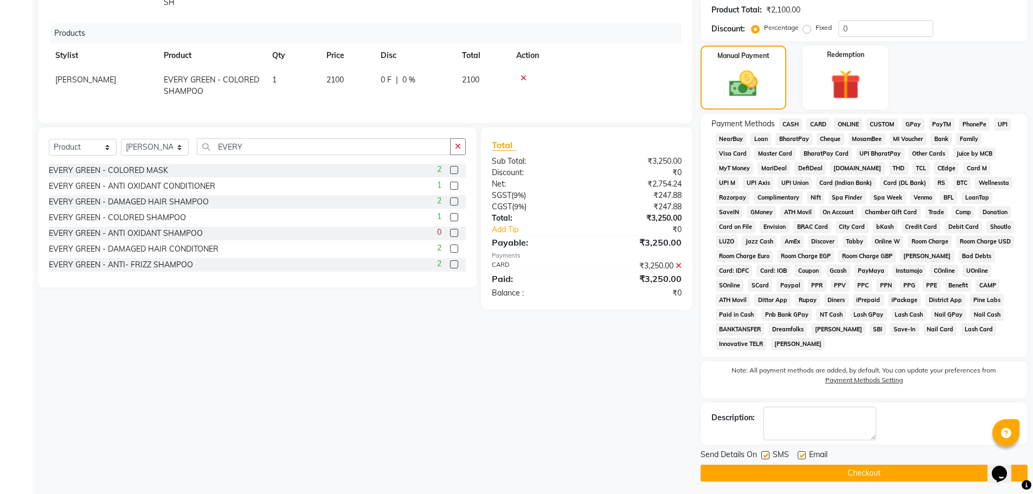
click at [859, 476] on button "Checkout" at bounding box center [863, 472] width 327 height 17
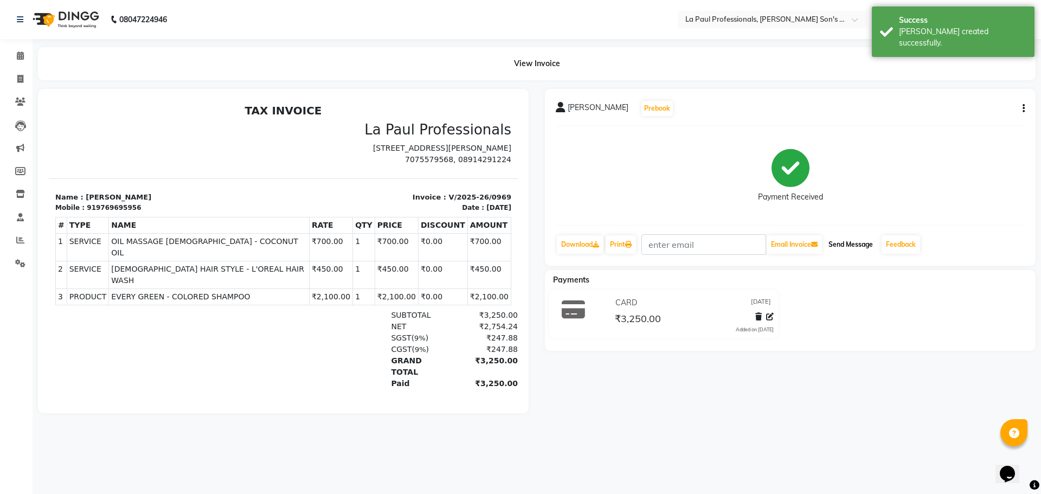
click at [859, 248] on button "Send Message" at bounding box center [850, 244] width 53 height 18
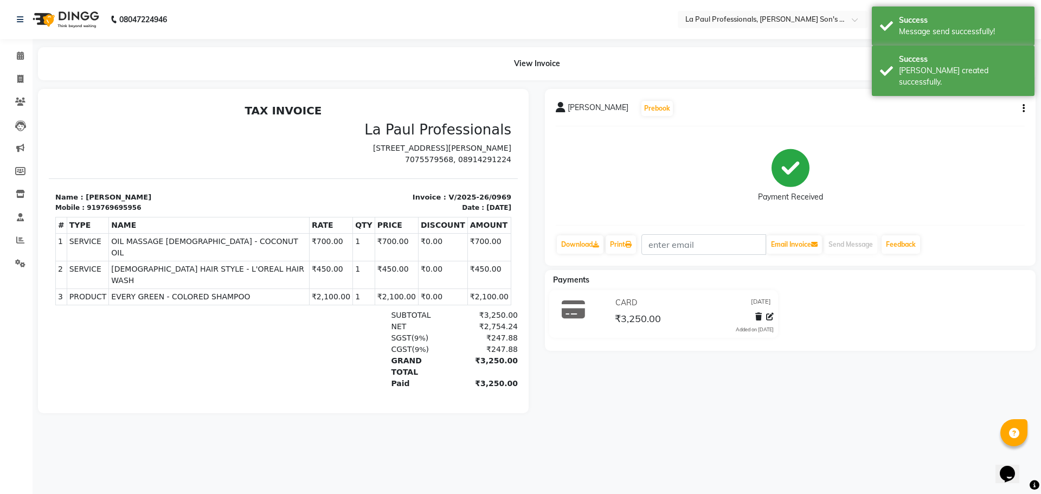
drag, startPoint x: 850, startPoint y: 390, endPoint x: 796, endPoint y: 467, distance: 93.7
click at [850, 391] on div "PAMIL JAGGIA Prebook Payment Received Download Print Email Invoice Send Message…" at bounding box center [790, 251] width 507 height 324
